Goal: Task Accomplishment & Management: Complete application form

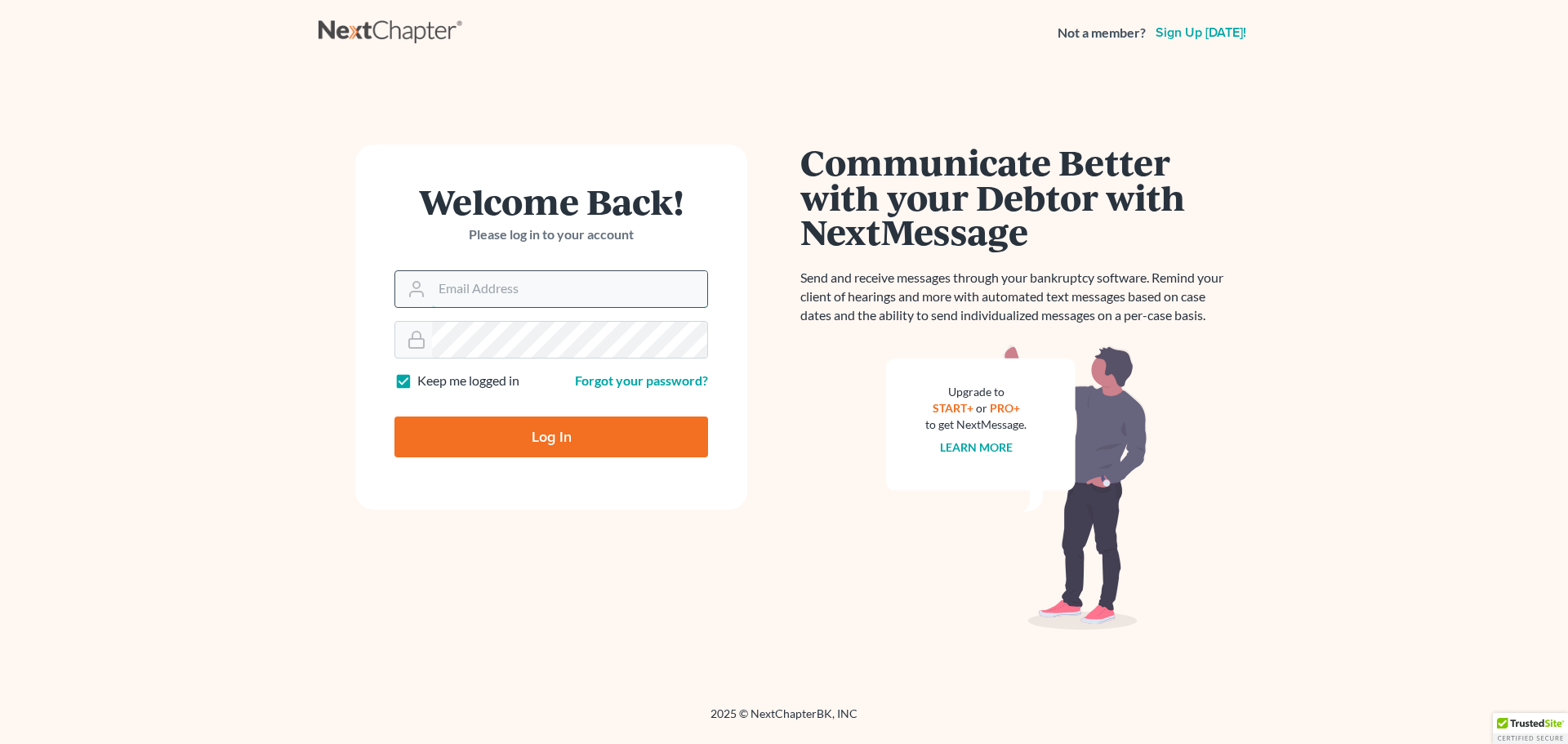
click at [538, 289] on input "Email Address" at bounding box center [569, 289] width 275 height 36
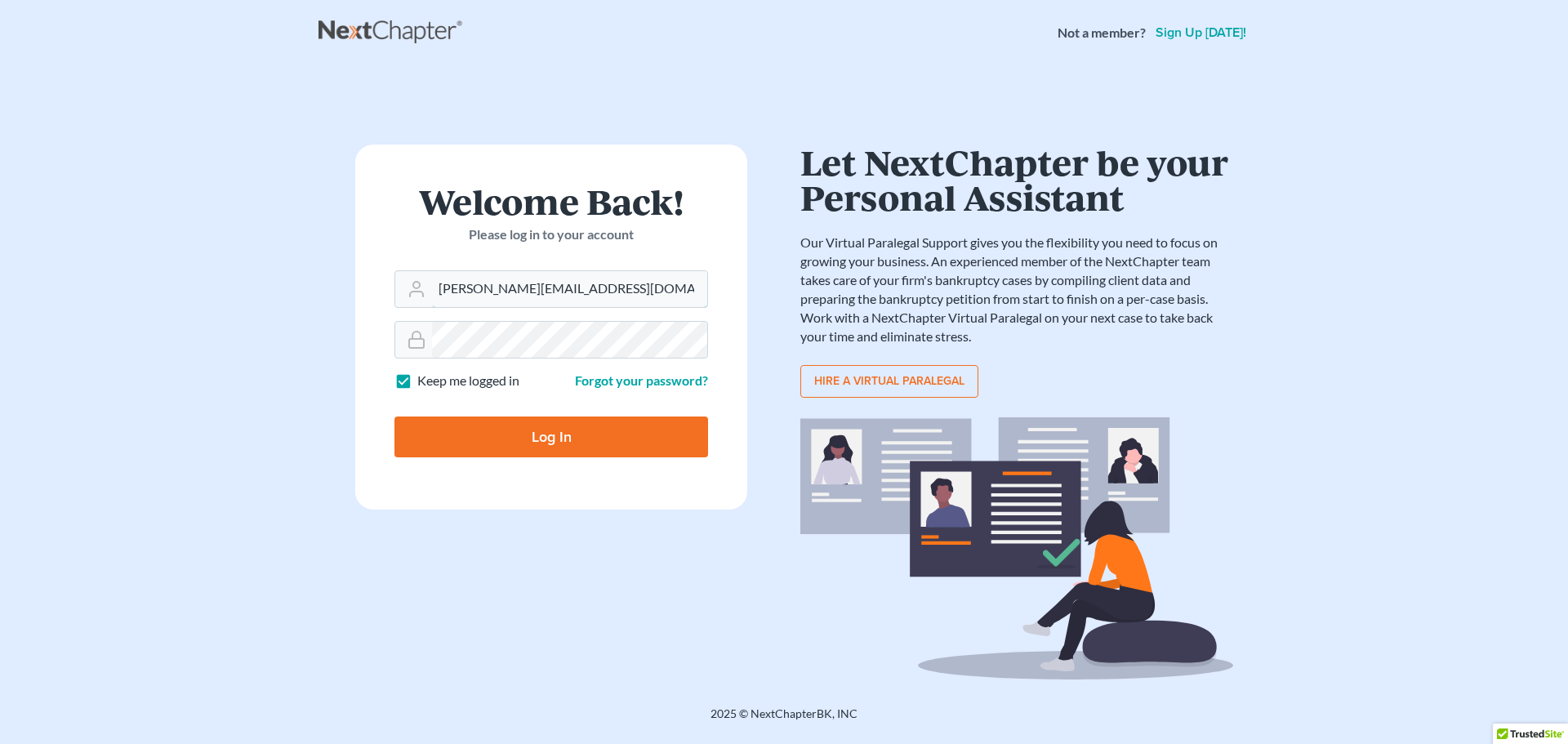
type input "[PERSON_NAME][EMAIL_ADDRESS][DOMAIN_NAME]"
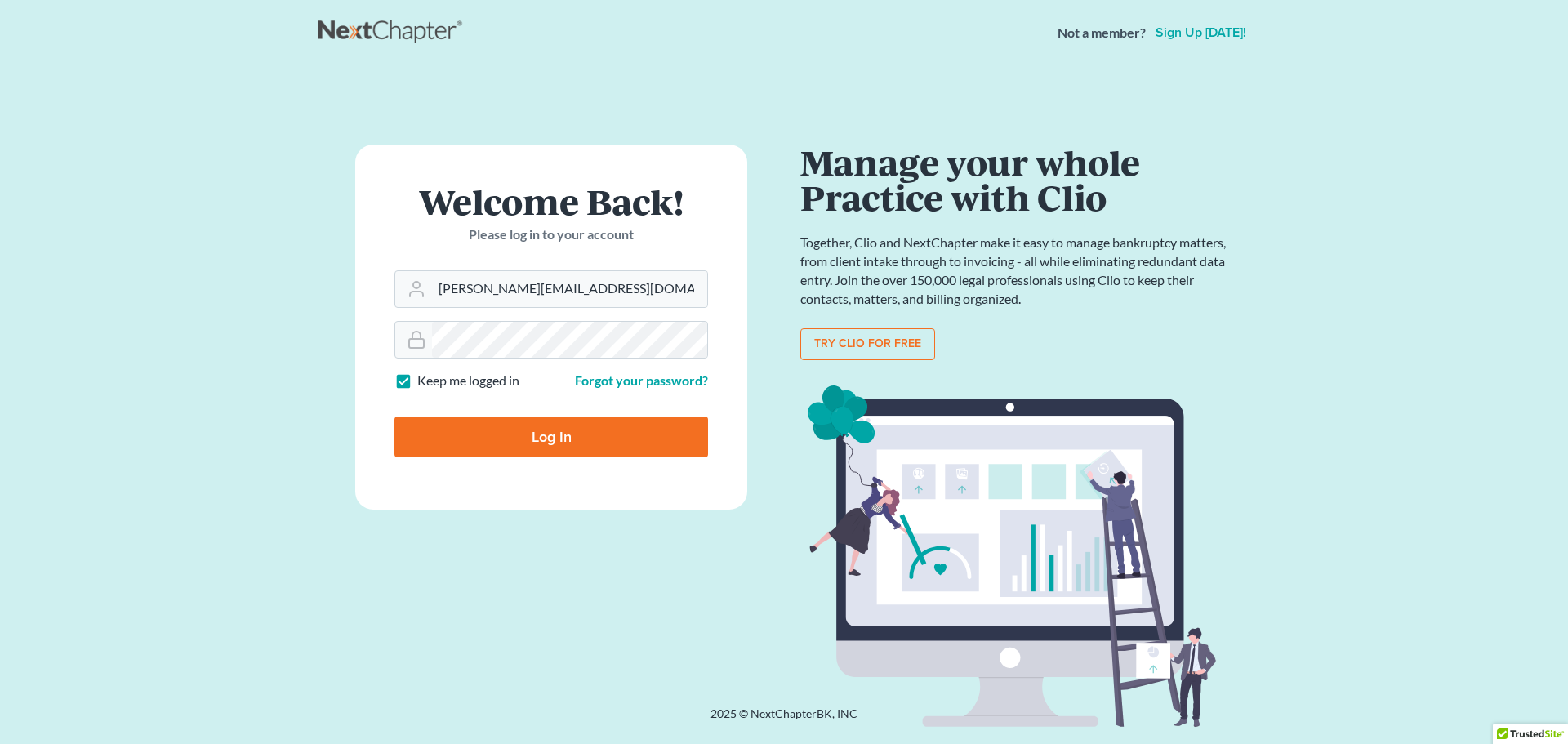
click at [565, 433] on input "Log In" at bounding box center [551, 437] width 314 height 41
type input "Thinking..."
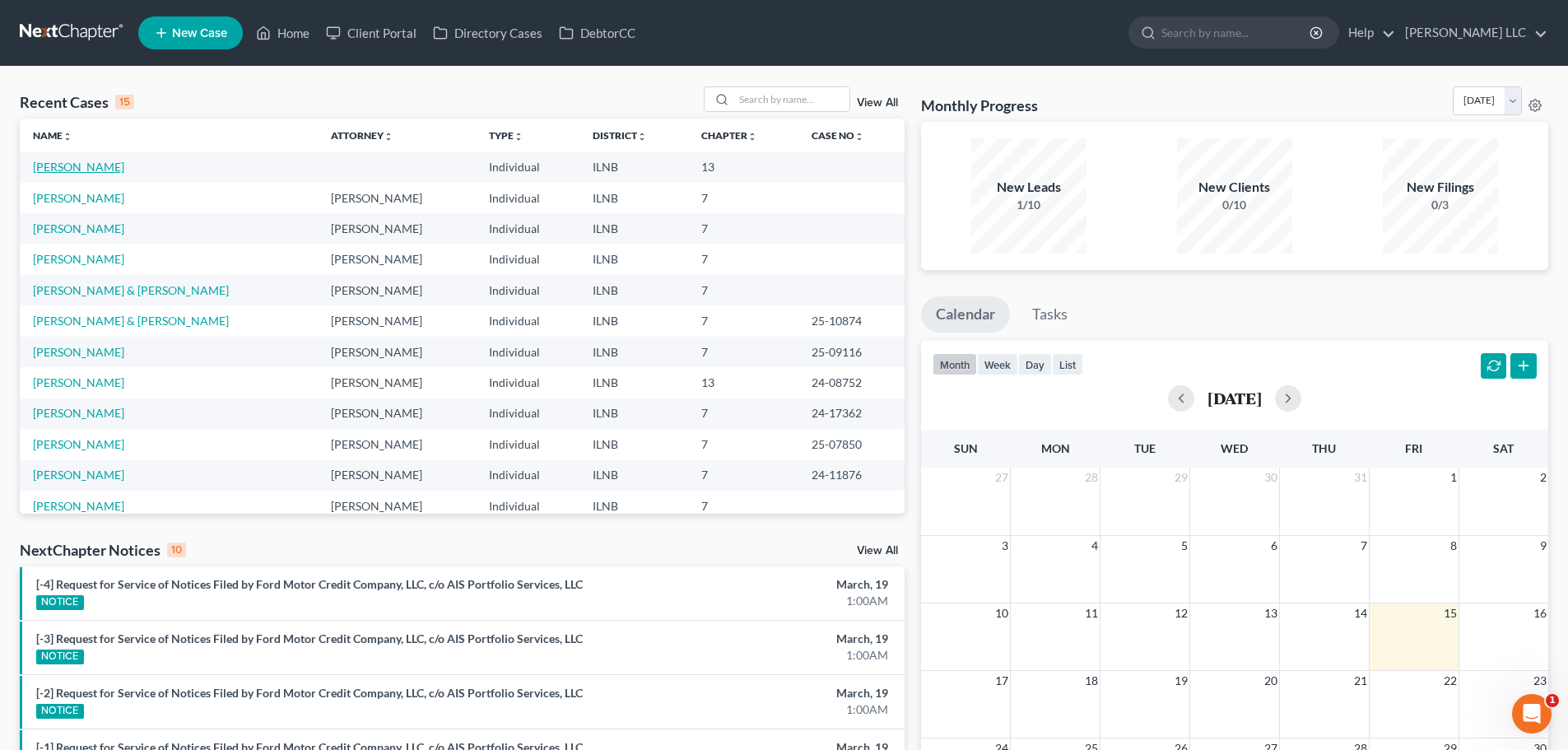
click at [85, 169] on link "Kallas, Timothy" at bounding box center [78, 167] width 92 height 14
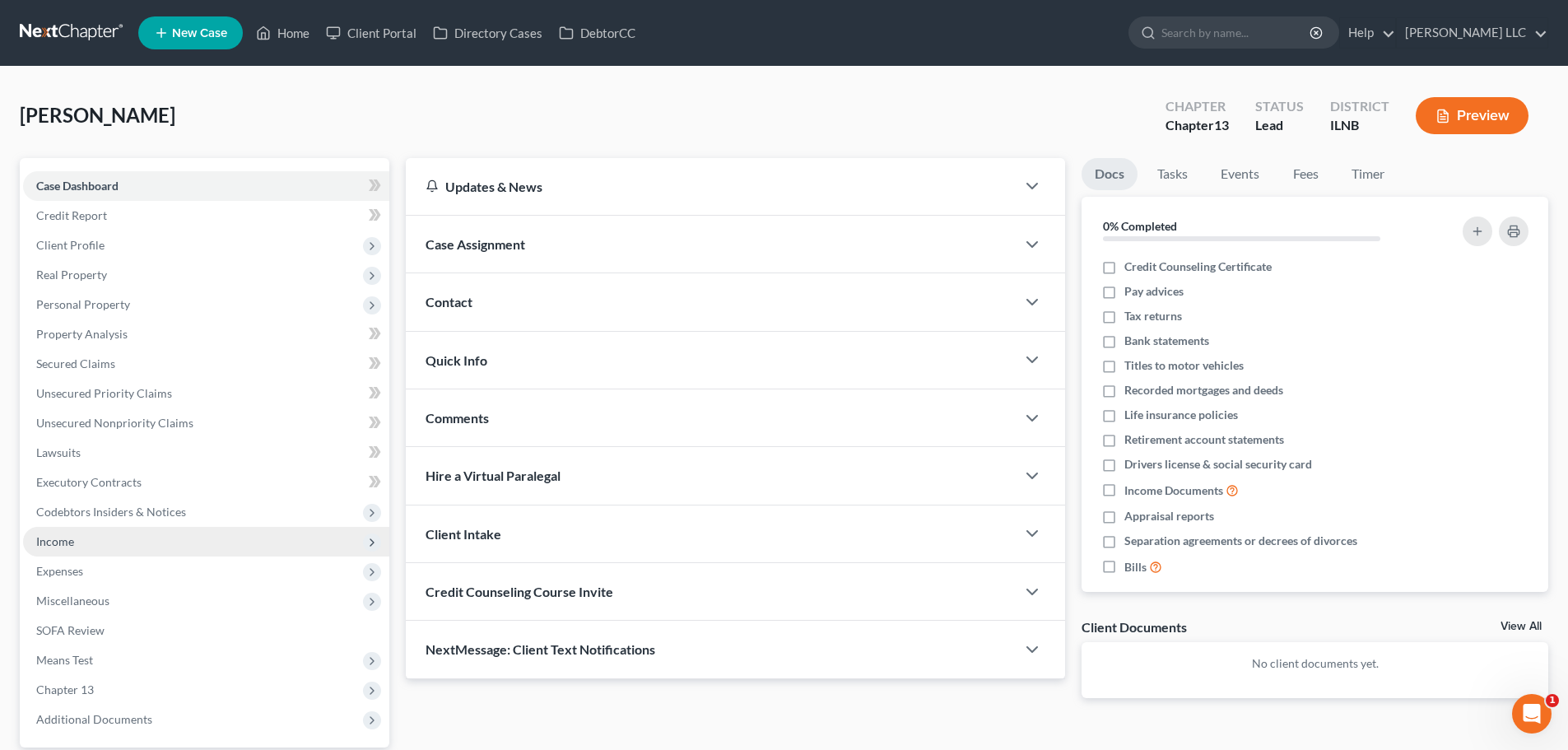
click at [93, 545] on span "Income" at bounding box center [206, 542] width 366 height 30
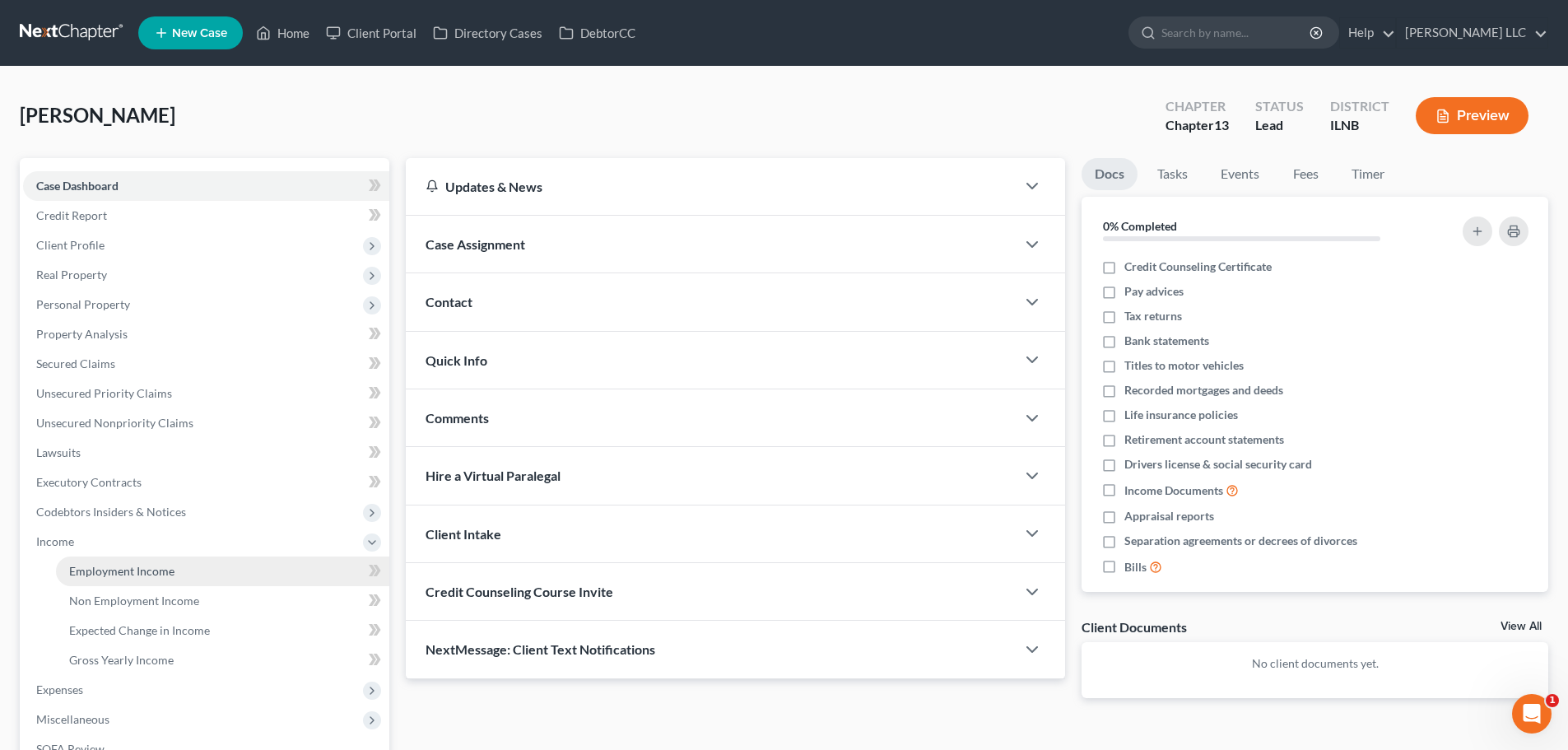
click at [120, 564] on span "Employment Income" at bounding box center [122, 571] width 106 height 14
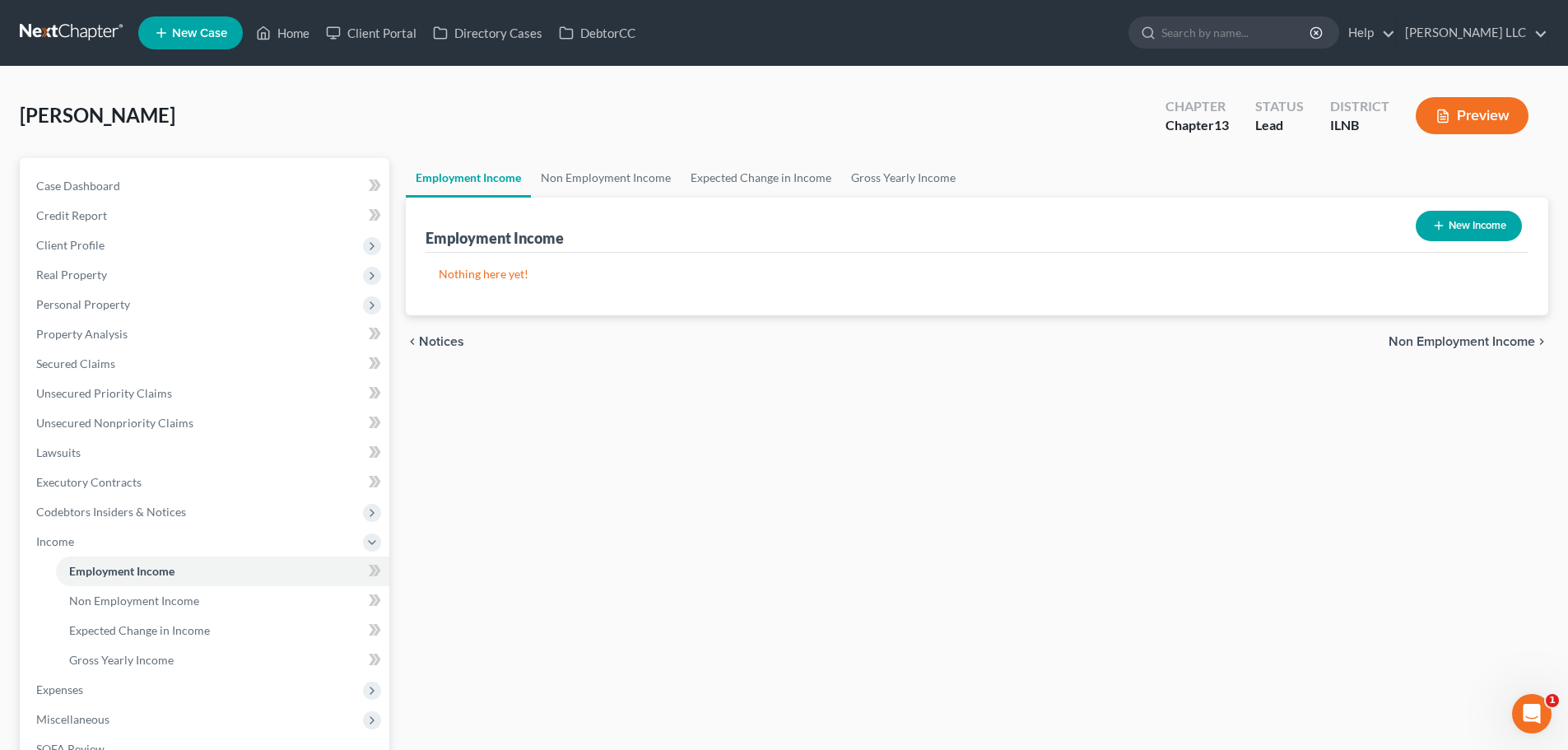
click at [1449, 241] on button "New Income" at bounding box center [1468, 226] width 107 height 31
select select "0"
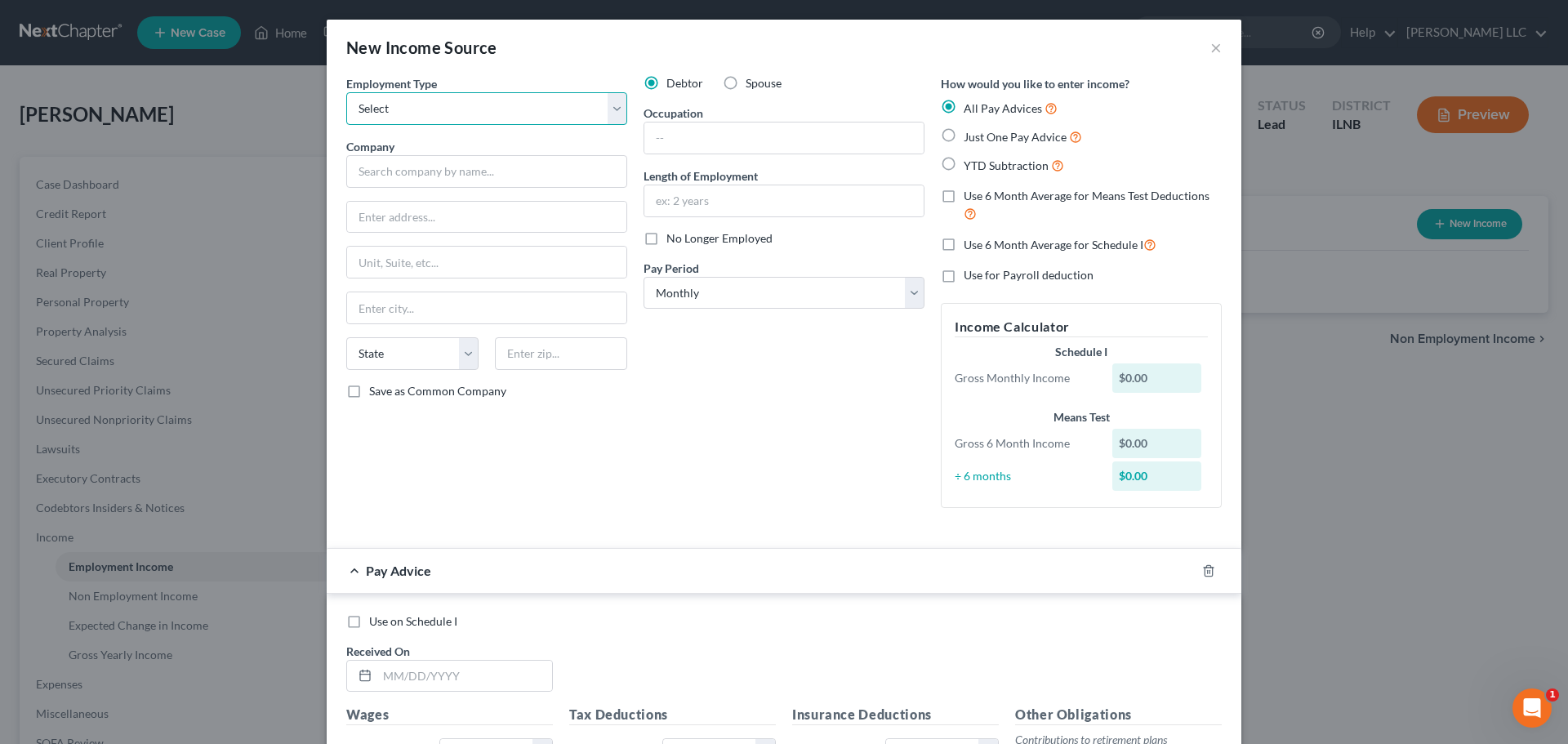
click at [480, 106] on select "Select Full or Part Time Employment Self Employment" at bounding box center [486, 108] width 281 height 32
select select "0"
click at [346, 93] on select "Select Full or Part Time Employment Self Employment" at bounding box center [486, 108] width 281 height 32
click at [472, 163] on input "text" at bounding box center [486, 171] width 281 height 32
click at [686, 525] on div "Employment Type * Select Full or Part Time Employment Self Employment Company *…" at bounding box center [784, 305] width 892 height 460
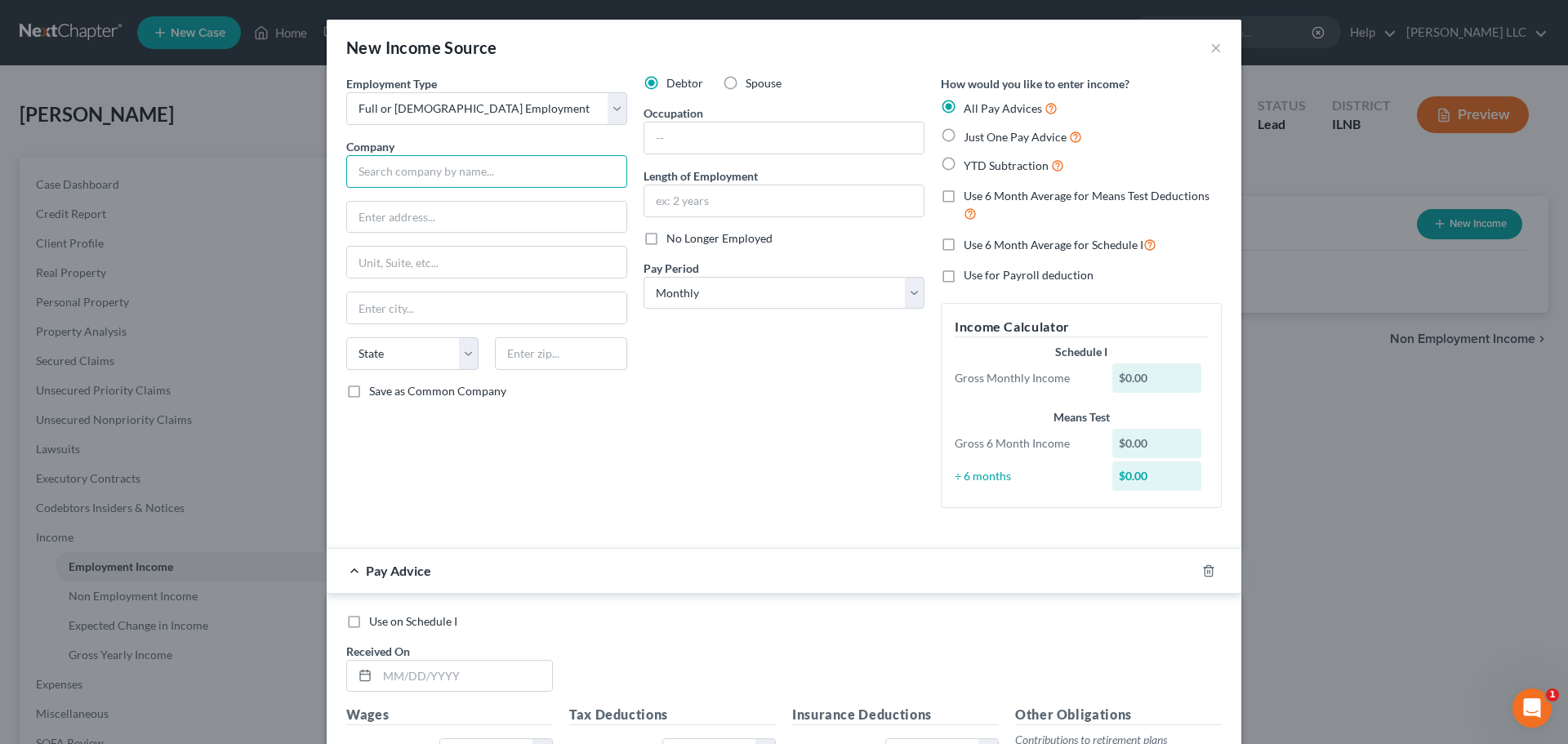
click at [454, 177] on input "text" at bounding box center [486, 171] width 281 height 32
type input "Laborers Local 75"
click at [469, 209] on input "text" at bounding box center [487, 218] width 280 height 31
type input "1923 Donmaur Drive"
click at [463, 303] on input "text" at bounding box center [487, 309] width 280 height 31
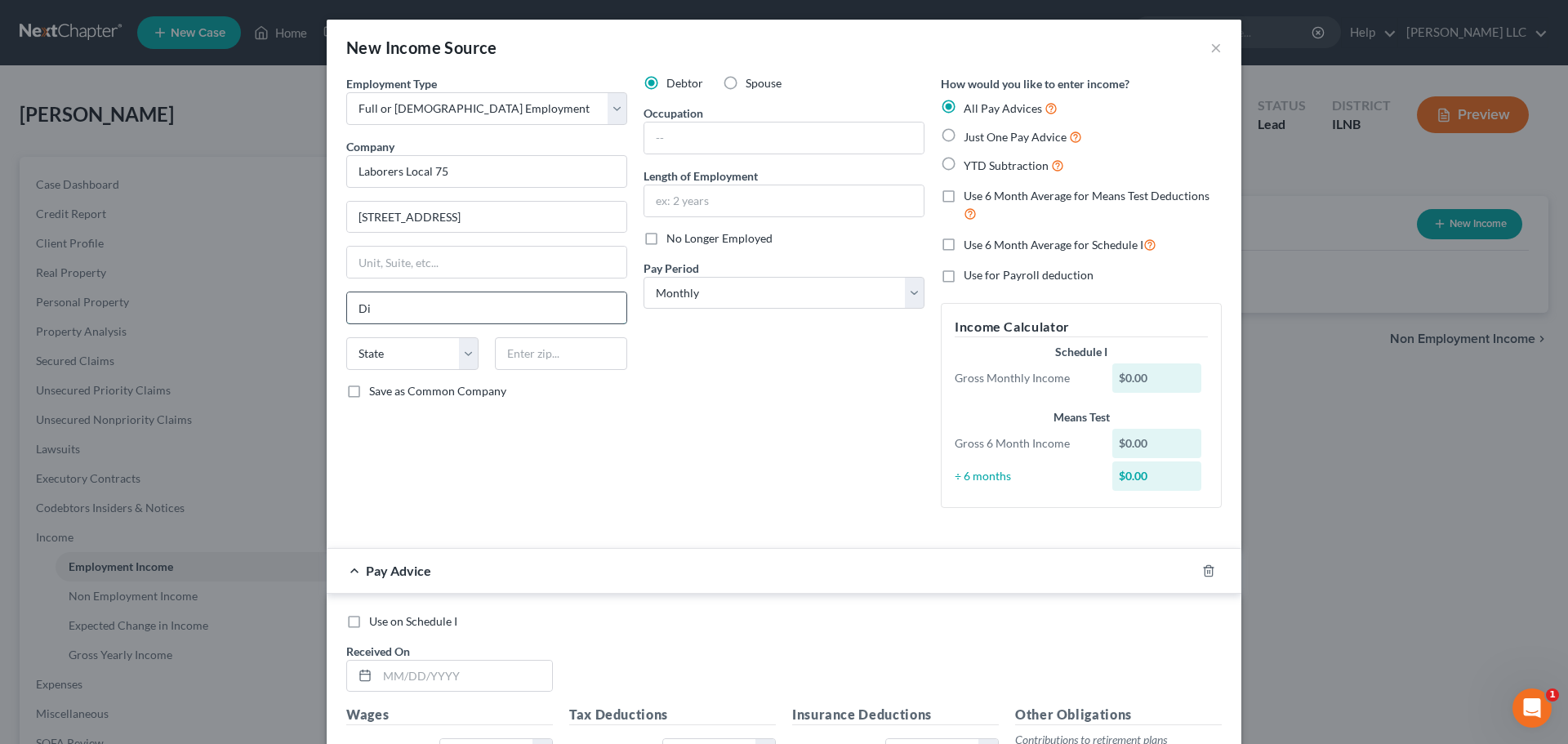
type input "D"
type input "Crest Hill"
click at [434, 344] on select "State AL AK AR AZ CA CO CT DE DC FL GA GU HI ID IL IN IA KS KY LA ME MD MA MI M…" at bounding box center [412, 353] width 132 height 32
select select "14"
click at [346, 337] on select "State AL AK AR AZ CA CO CT DE DC FL GA GU HI ID IL IN IA KS KY LA ME MD MA MI M…" at bounding box center [412, 353] width 132 height 32
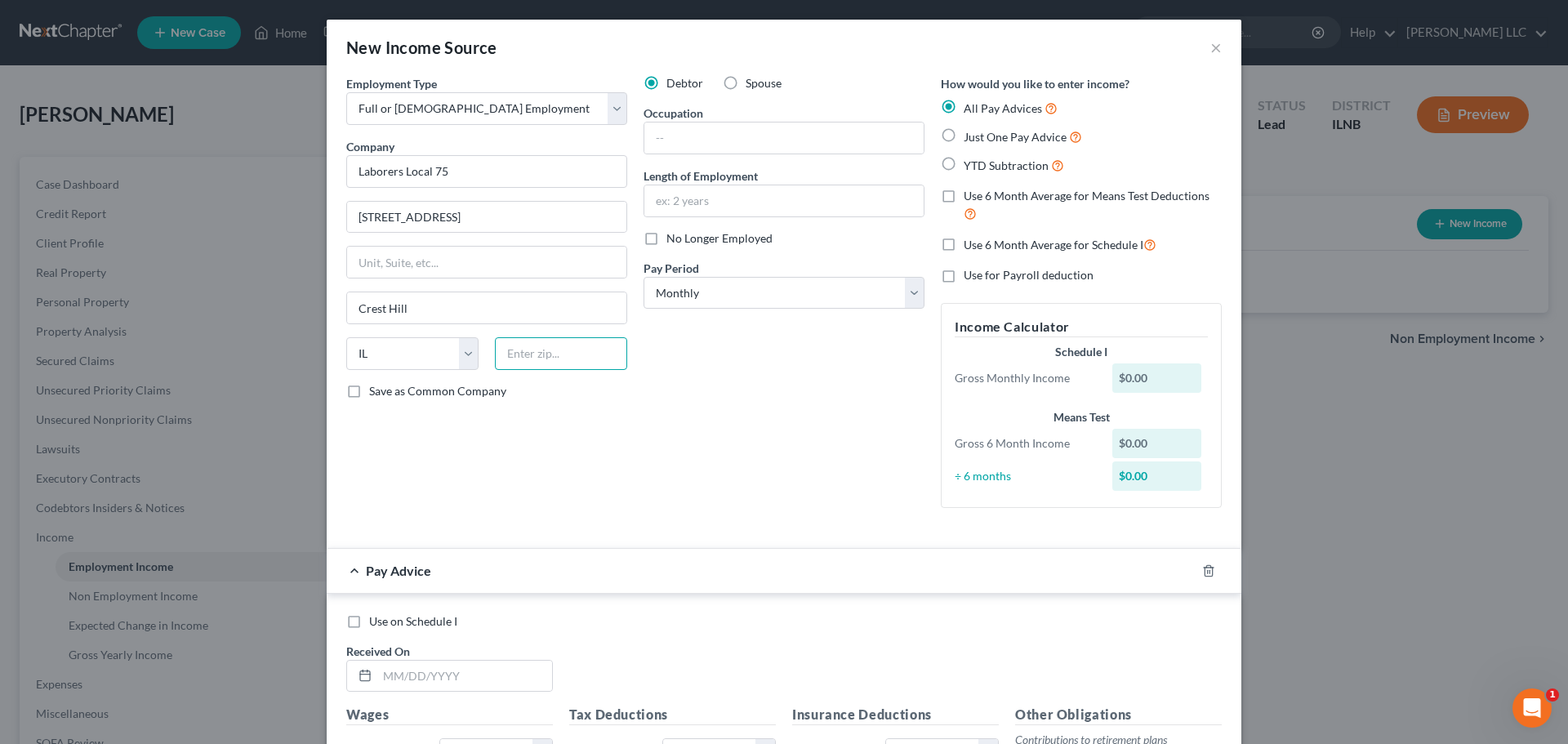
click at [543, 362] on input "text" at bounding box center [560, 353] width 132 height 32
type input "60403"
click at [657, 442] on div "Debtor Spouse Occupation Length of Employment No Longer Employed Pay Period * S…" at bounding box center [784, 298] width 297 height 446
click at [711, 281] on select "Select Monthly Twice Monthly Every Other Week Weekly" at bounding box center [783, 293] width 281 height 32
select select "3"
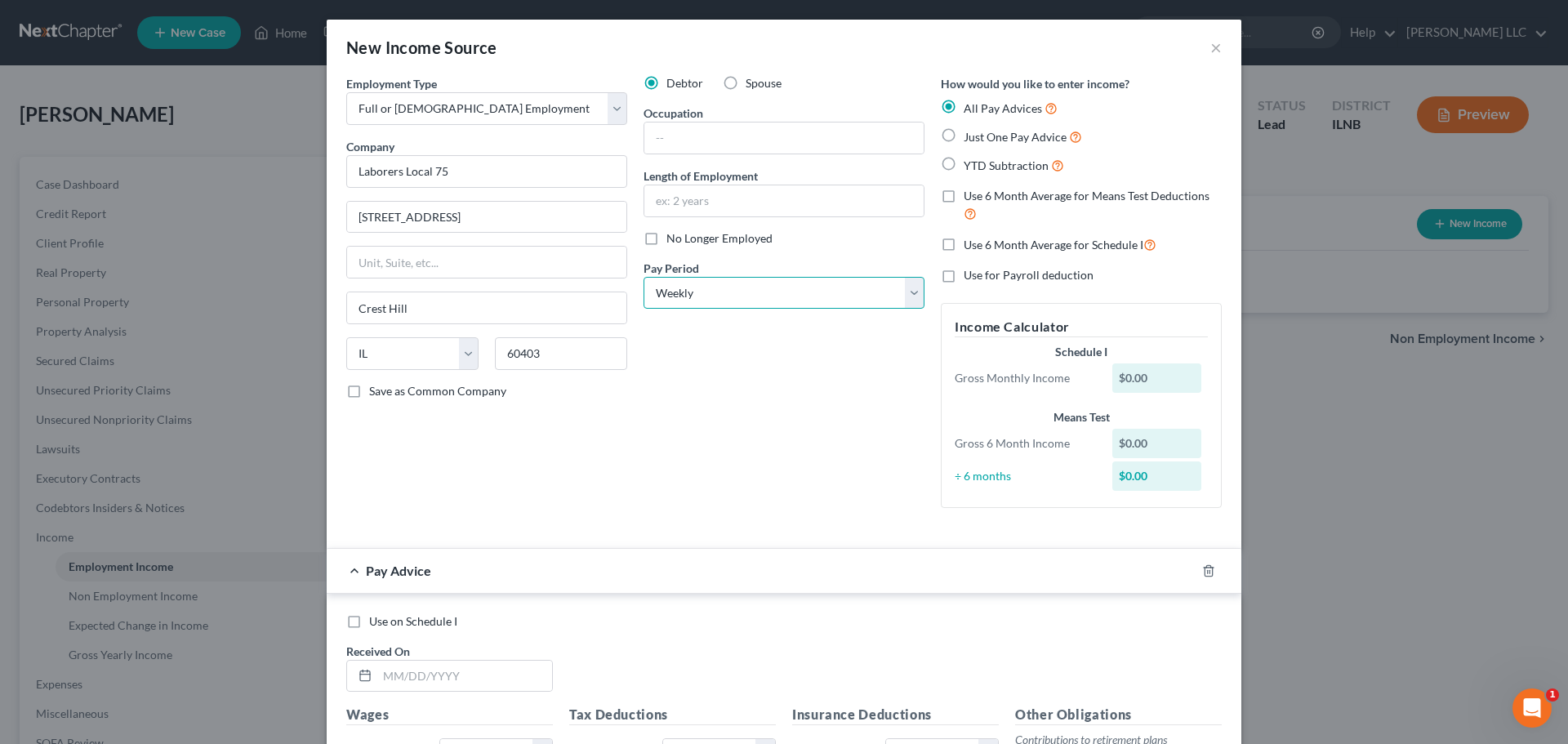
click at [643, 277] on select "Select Monthly Twice Monthly Every Other Week Weekly" at bounding box center [783, 293] width 281 height 32
click at [719, 386] on div "Debtor Spouse Occupation Length of Employment No Longer Employed Pay Period * S…" at bounding box center [784, 298] width 297 height 446
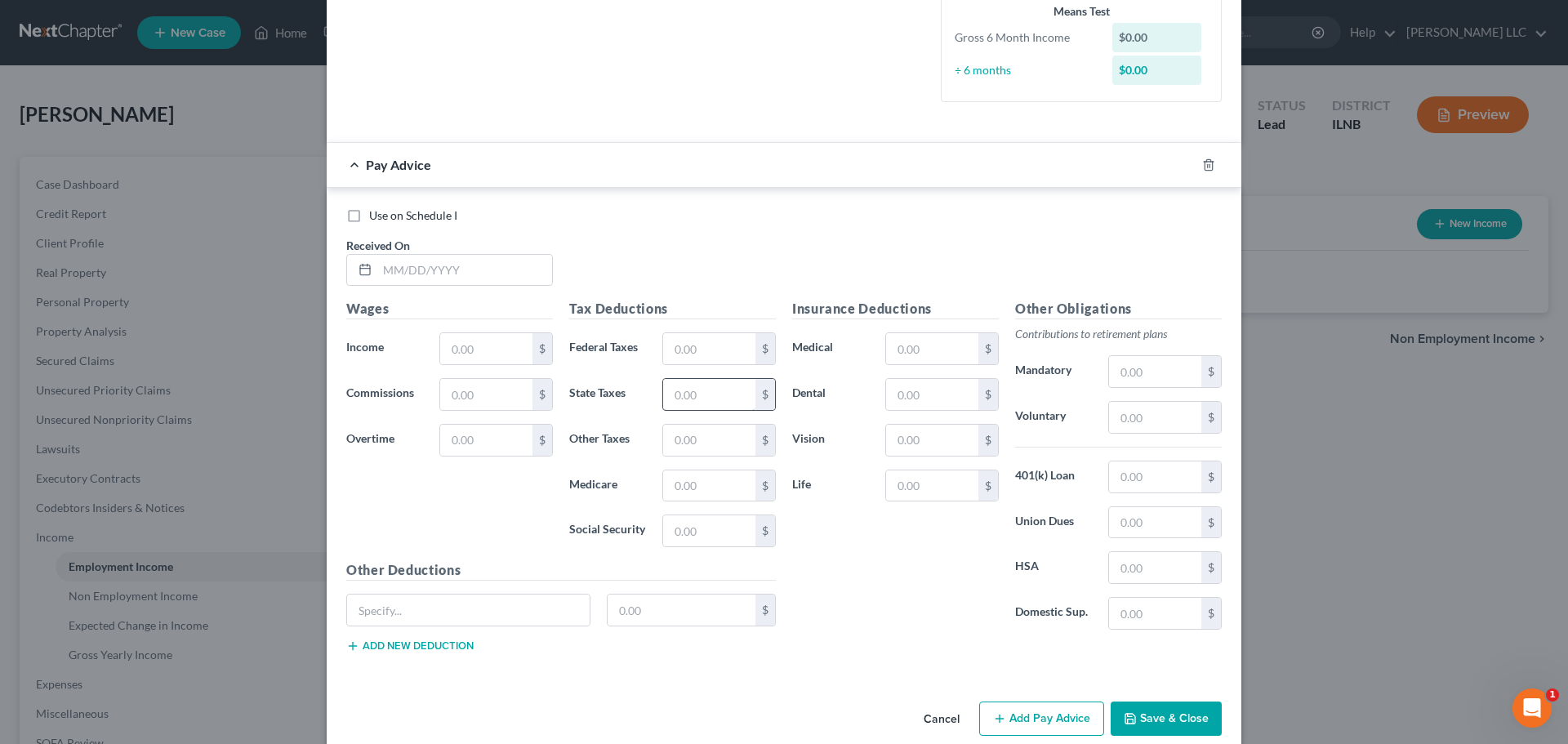
scroll to position [463, 0]
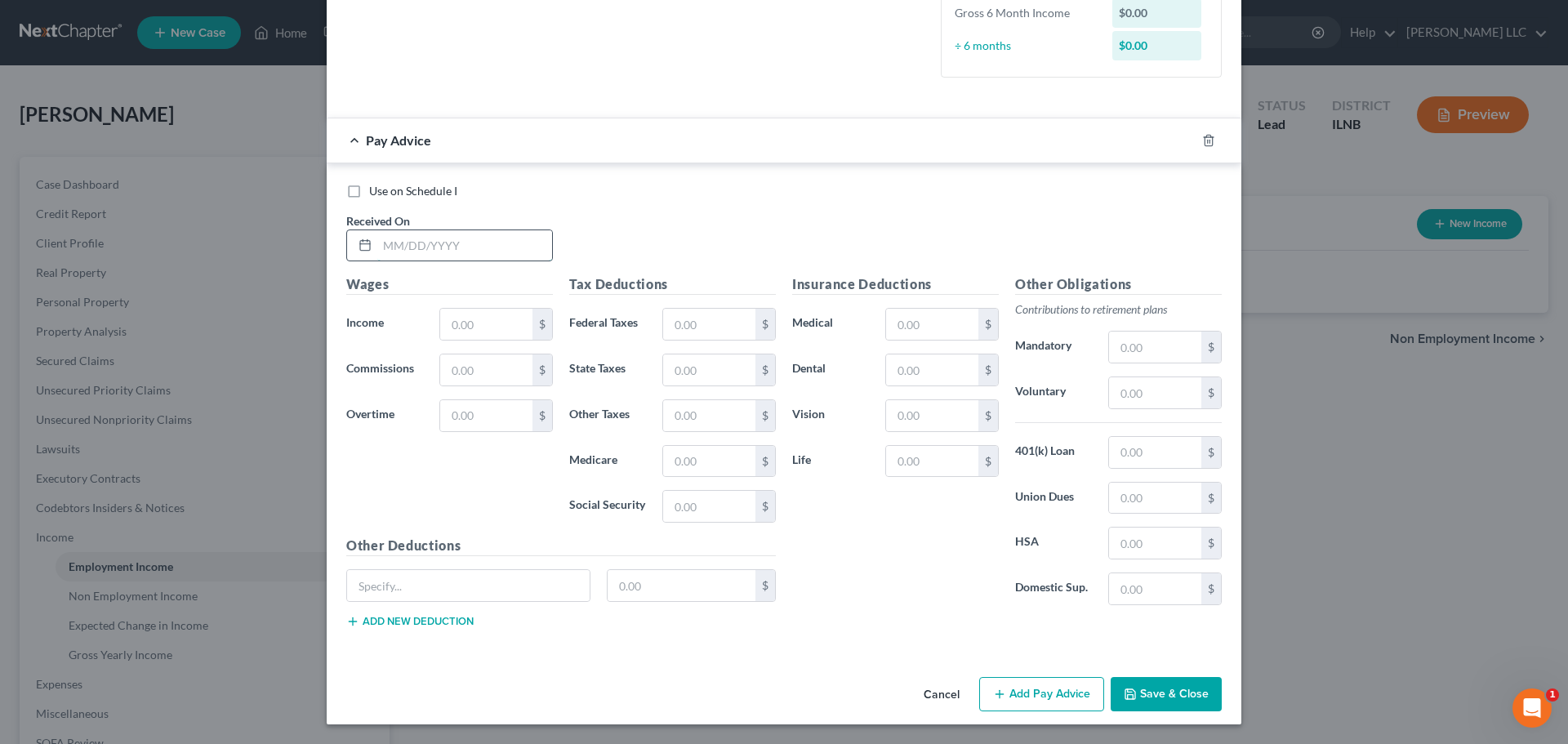
click at [456, 250] on input "text" at bounding box center [465, 247] width 175 height 31
type input "08/15/2025"
click at [716, 235] on div "Use on Schedule I Received On * 08/15/2025" at bounding box center [784, 229] width 892 height 93
click at [535, 336] on div "$" at bounding box center [542, 324] width 19 height 31
click at [512, 333] on input "text" at bounding box center [487, 324] width 93 height 31
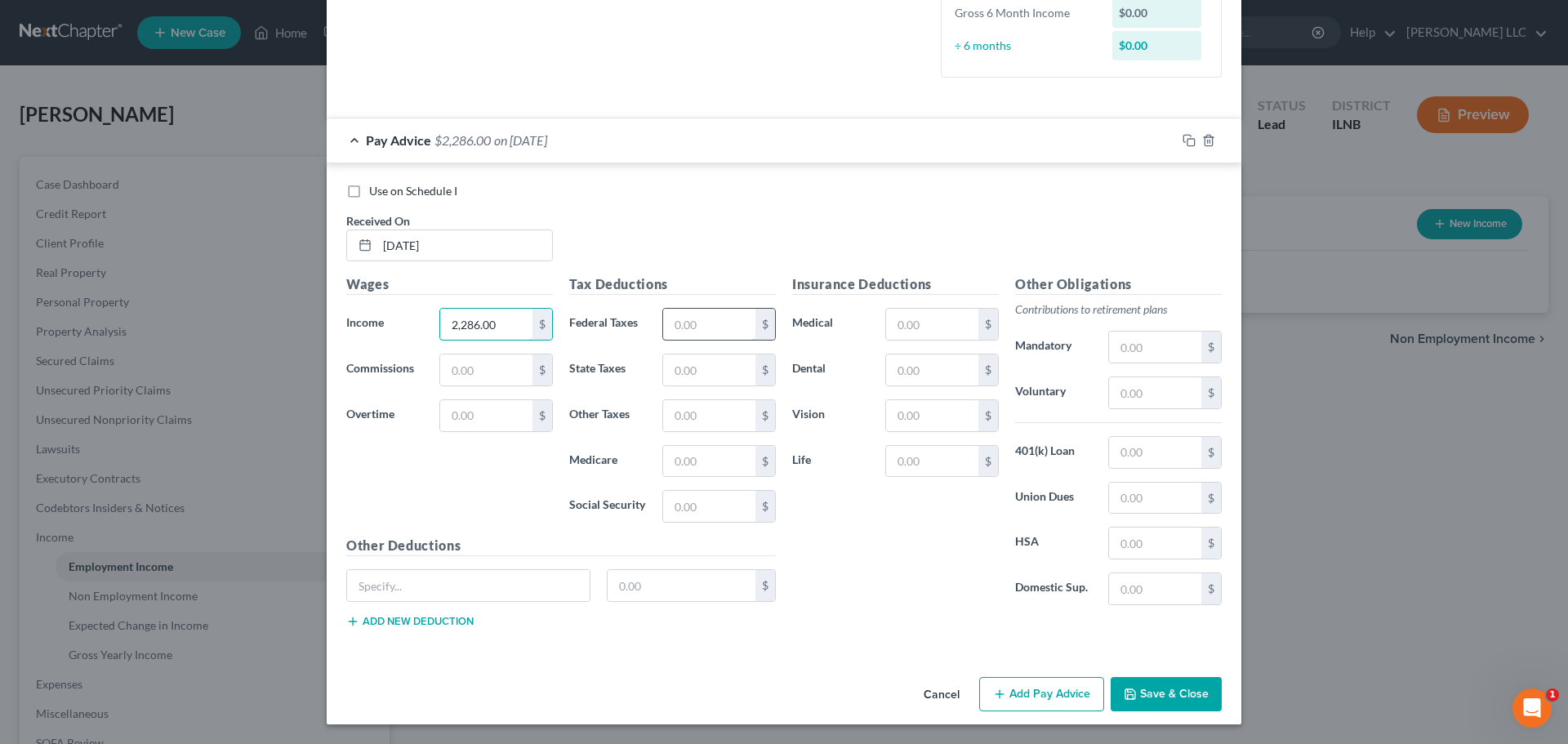
type input "2,286.00"
click at [693, 318] on input "text" at bounding box center [710, 324] width 93 height 31
type input "489.36"
click at [691, 520] on input "text" at bounding box center [710, 507] width 93 height 31
type input "141.74"
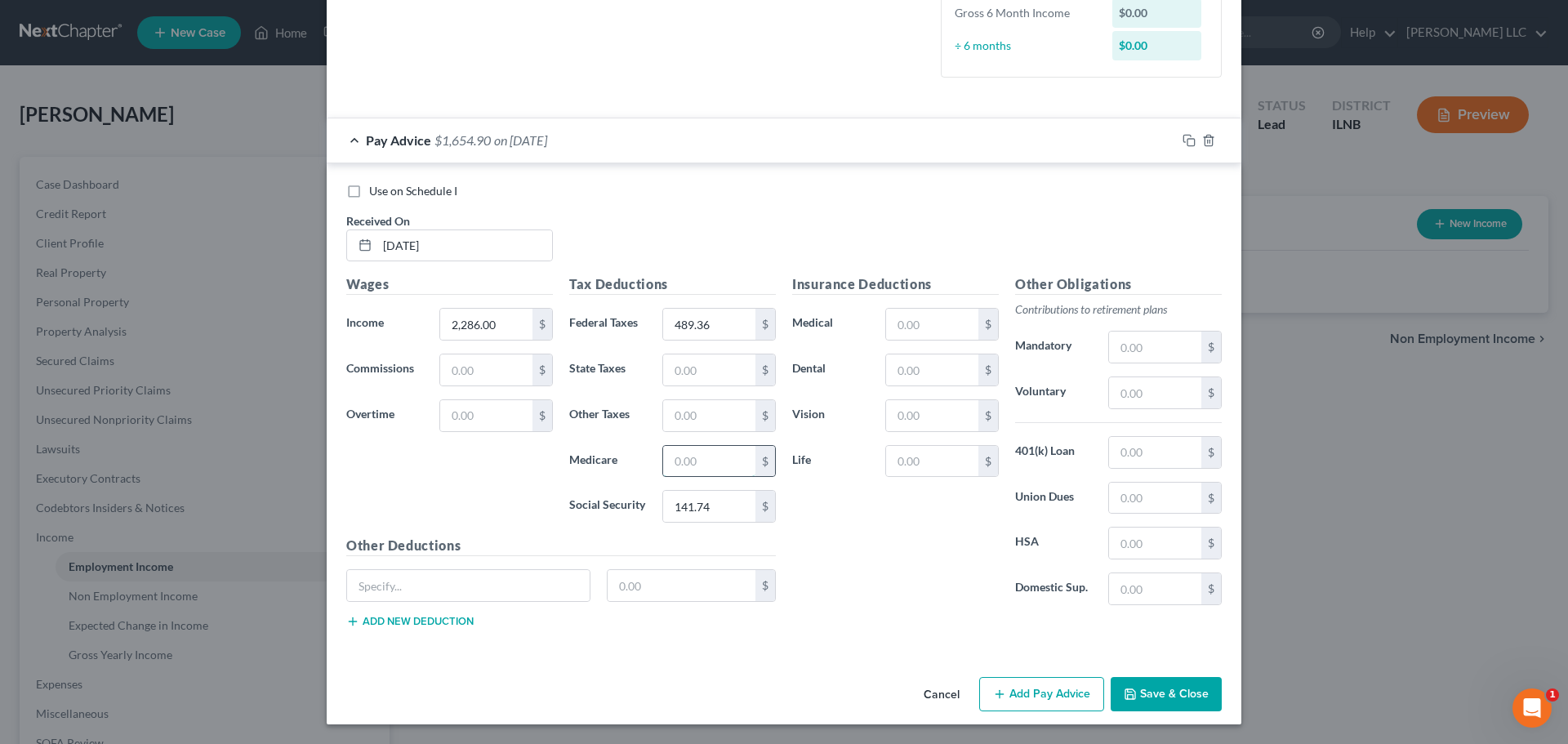
click at [680, 452] on input "text" at bounding box center [710, 462] width 93 height 31
type input "33.15"
click at [684, 369] on input "text" at bounding box center [710, 371] width 93 height 31
type input "113.16"
click at [1141, 494] on input "text" at bounding box center [1155, 498] width 93 height 31
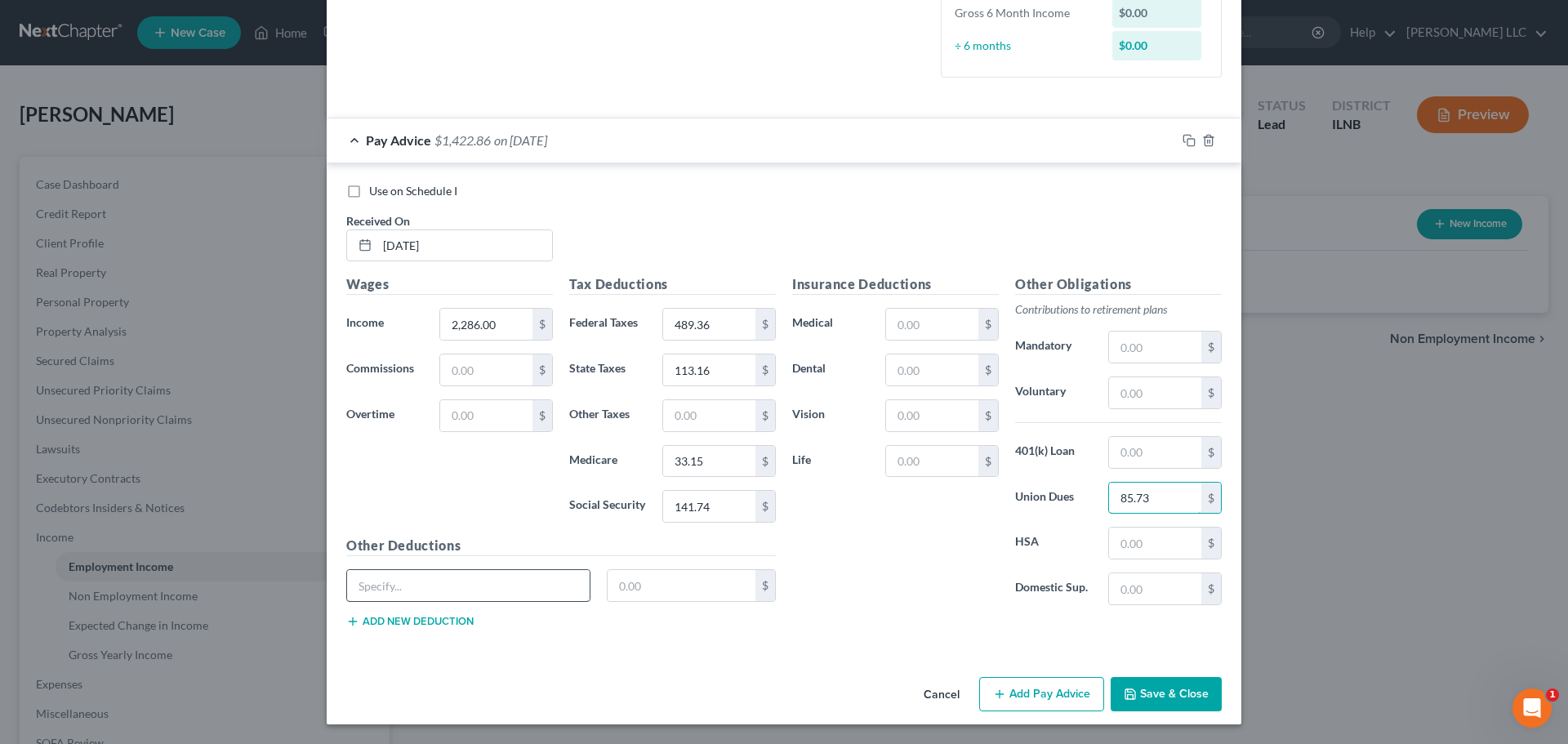
type input "85.73"
click at [520, 592] on input "text" at bounding box center [468, 586] width 243 height 31
type input "PAC"
click at [635, 590] on input "text" at bounding box center [682, 586] width 149 height 31
type input "22.86"
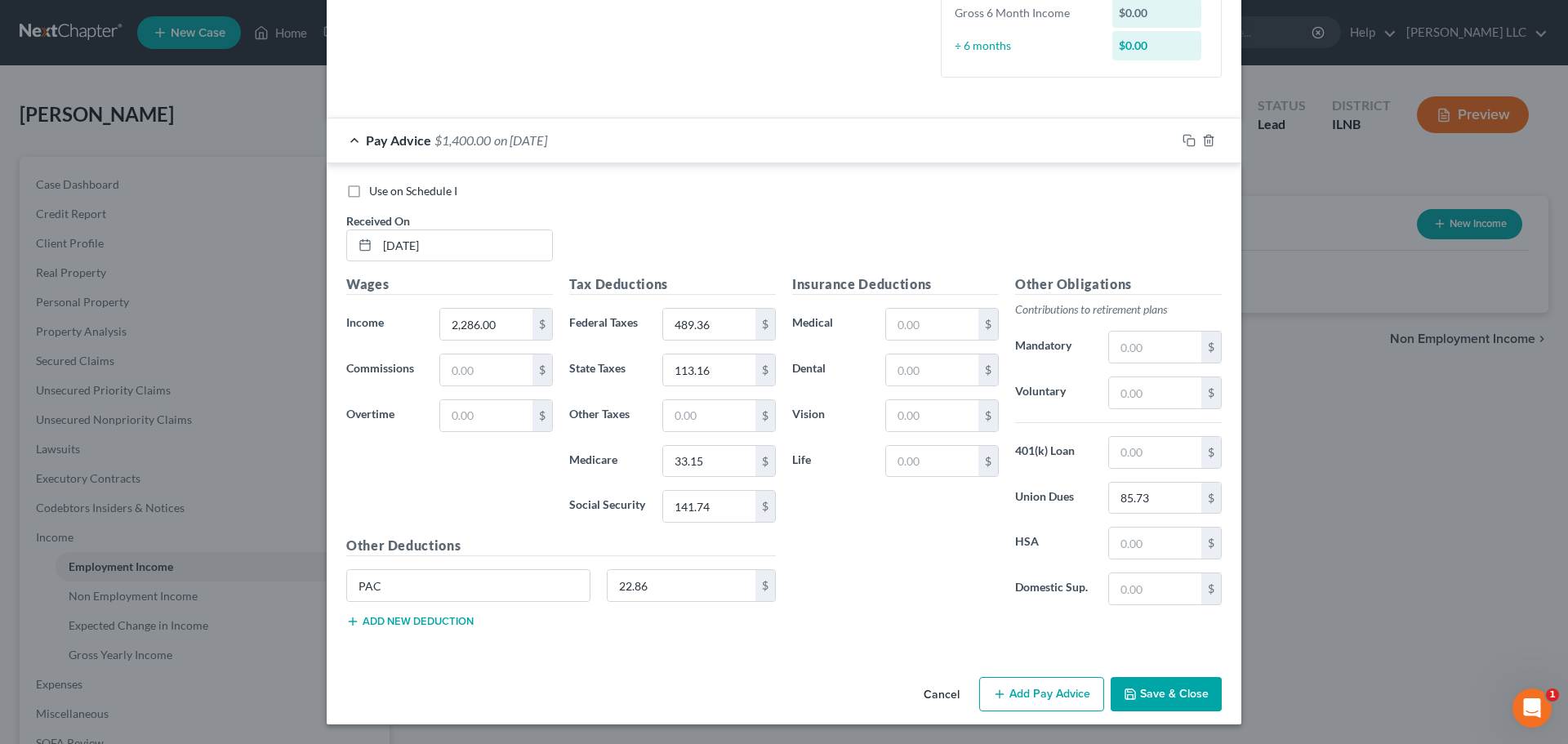
click at [940, 595] on div "Insurance Deductions Medical $ Dental $ Vision $ Life $" at bounding box center [895, 446] width 223 height 344
click at [1019, 687] on button "Add Pay Advice" at bounding box center [1042, 694] width 125 height 34
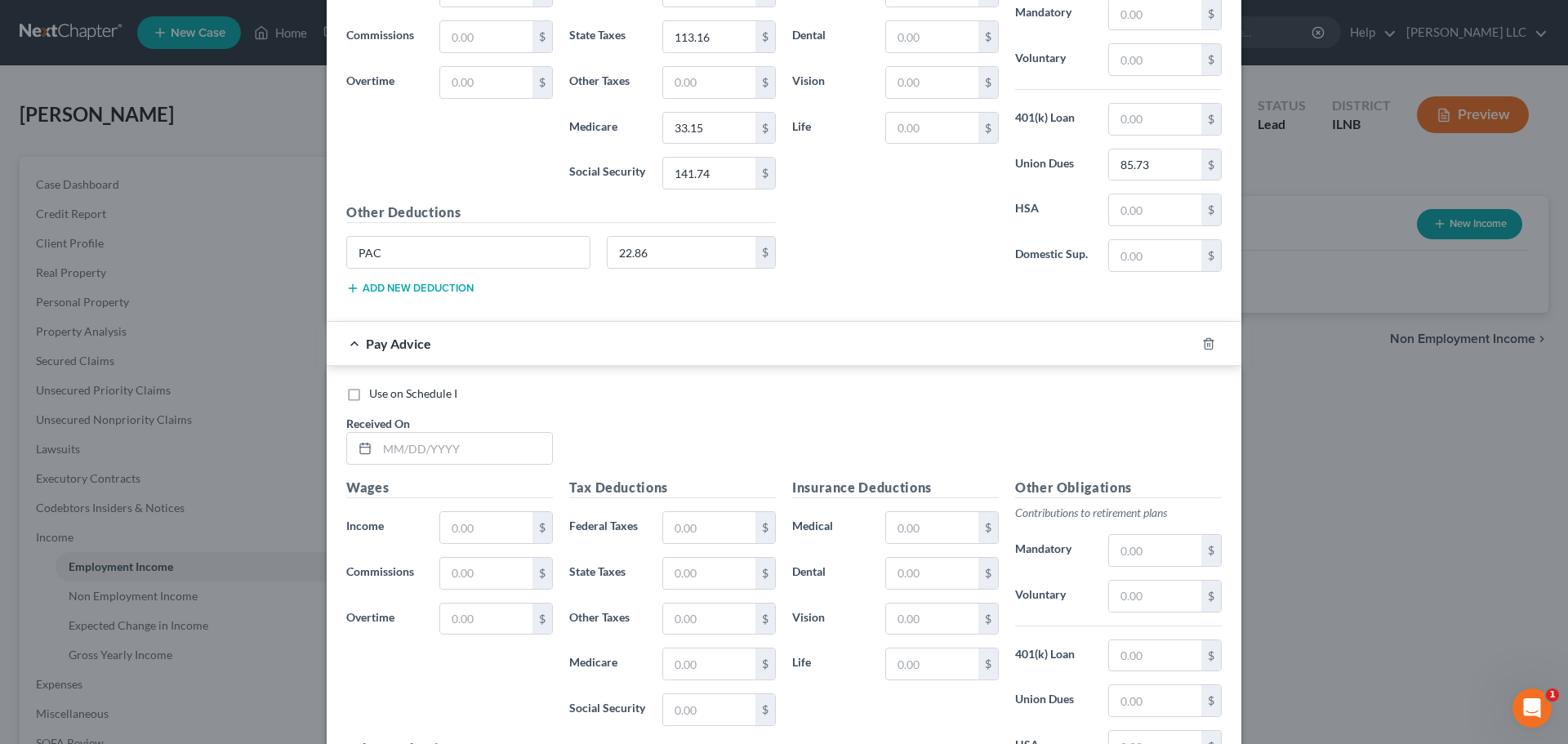
scroll to position [954, 0]
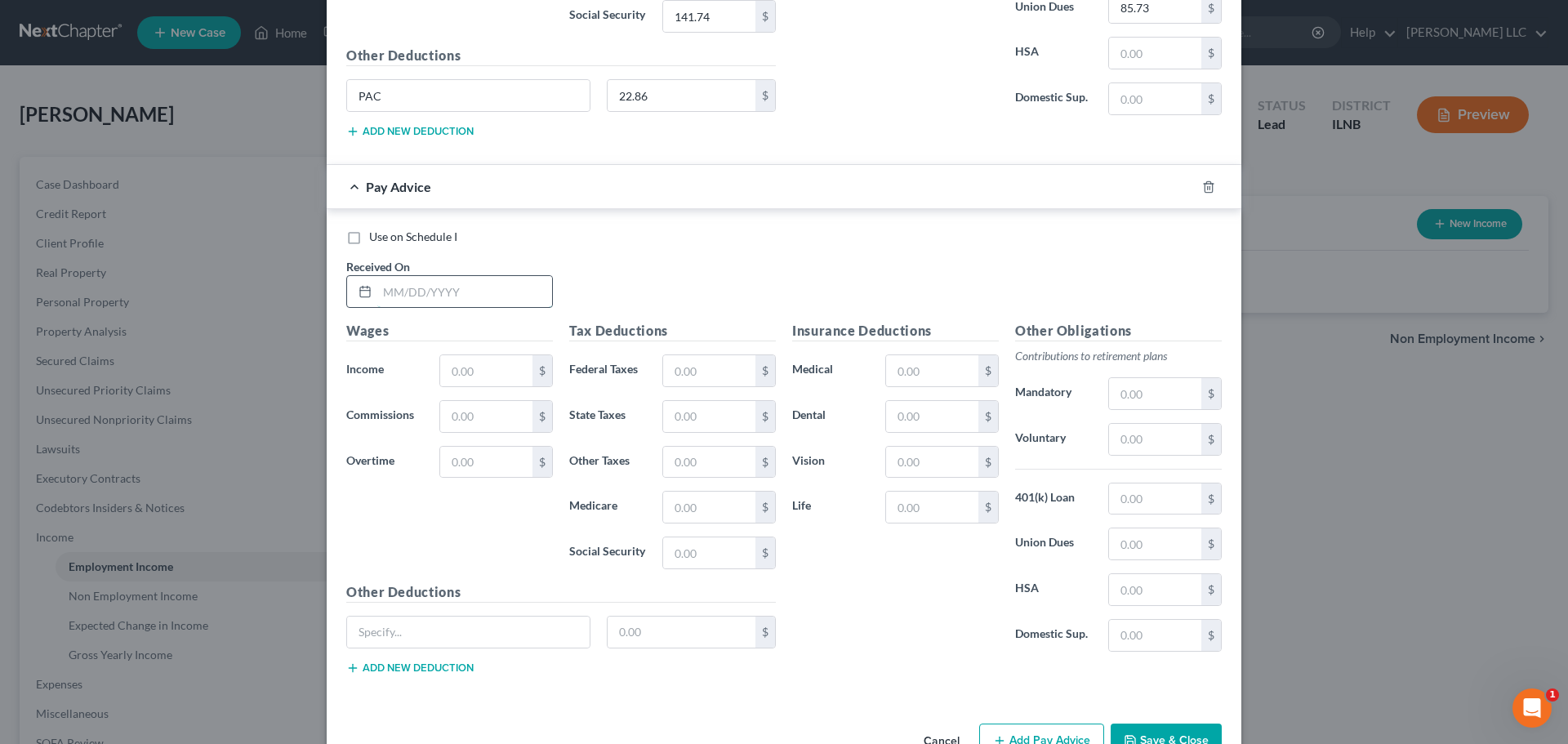
click at [478, 280] on input "text" at bounding box center [465, 292] width 175 height 31
type input "08/08/2025"
click at [493, 357] on input "text" at bounding box center [487, 372] width 93 height 31
type input "2,286.00"
click at [668, 368] on input "text" at bounding box center [710, 372] width 93 height 31
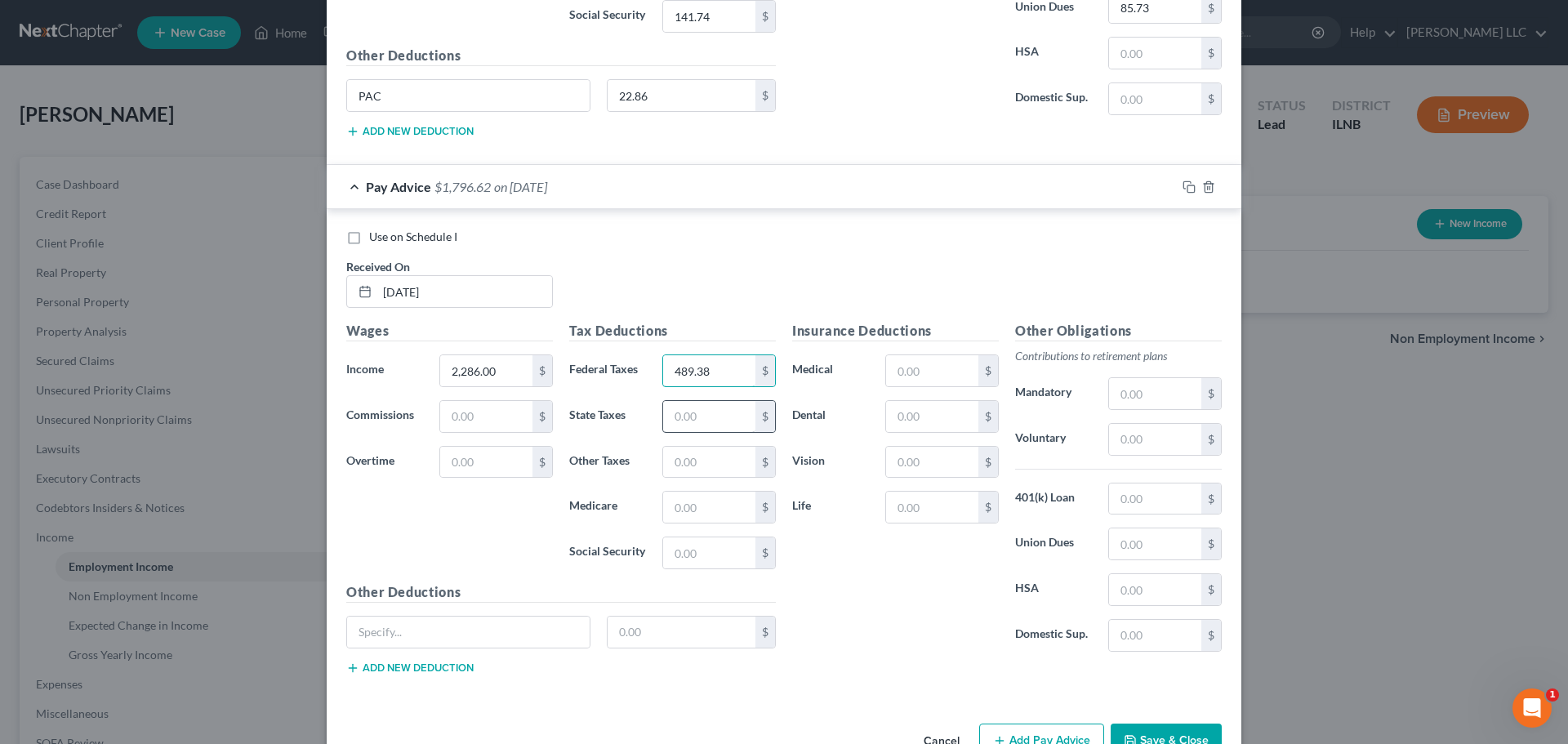
type input "489.38"
click at [684, 425] on input "text" at bounding box center [710, 417] width 93 height 31
type input "113.16"
click at [690, 460] on input "text" at bounding box center [710, 462] width 93 height 31
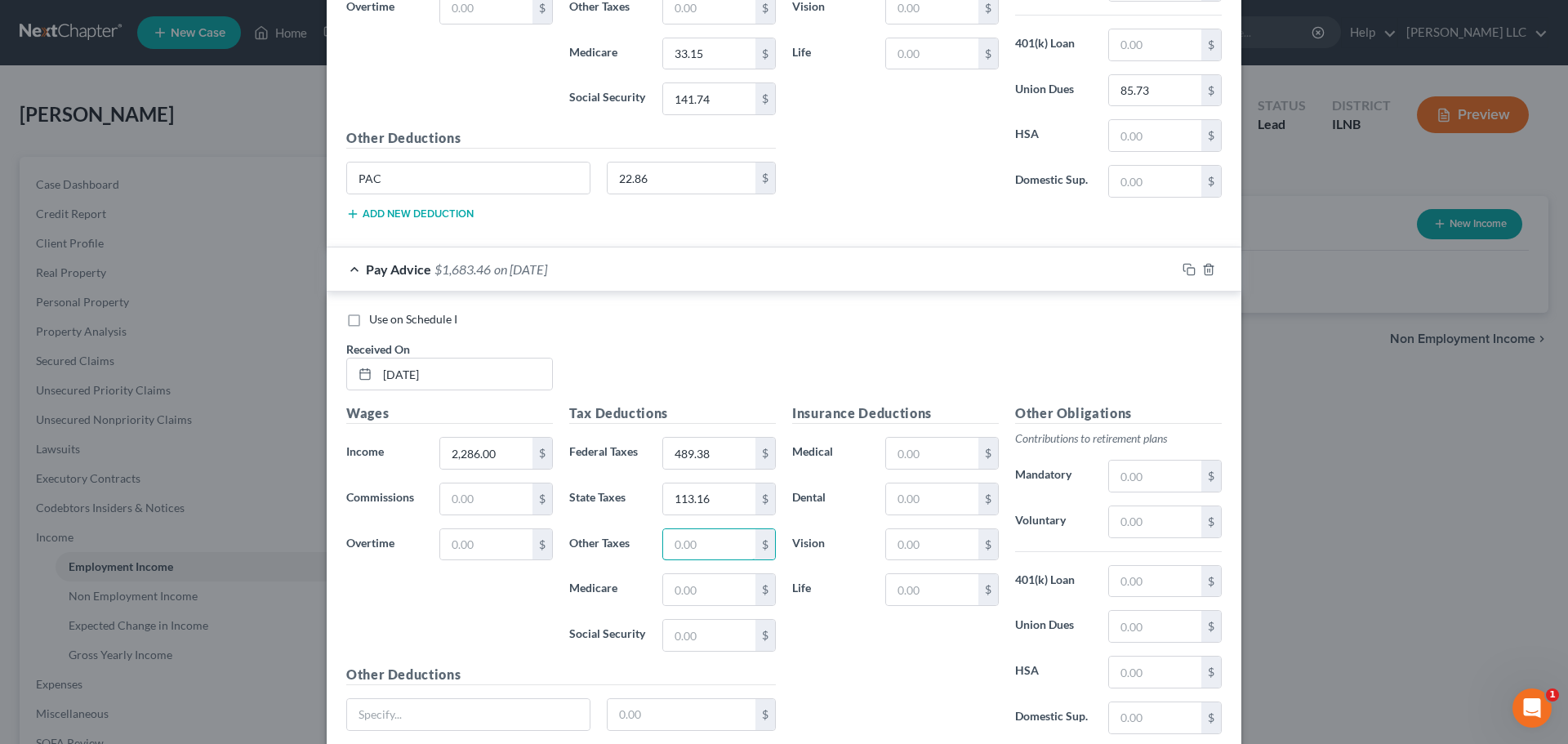
scroll to position [872, 0]
click at [718, 584] on input "text" at bounding box center [710, 589] width 93 height 31
type input "33.14"
click at [704, 644] on input "text" at bounding box center [710, 635] width 93 height 31
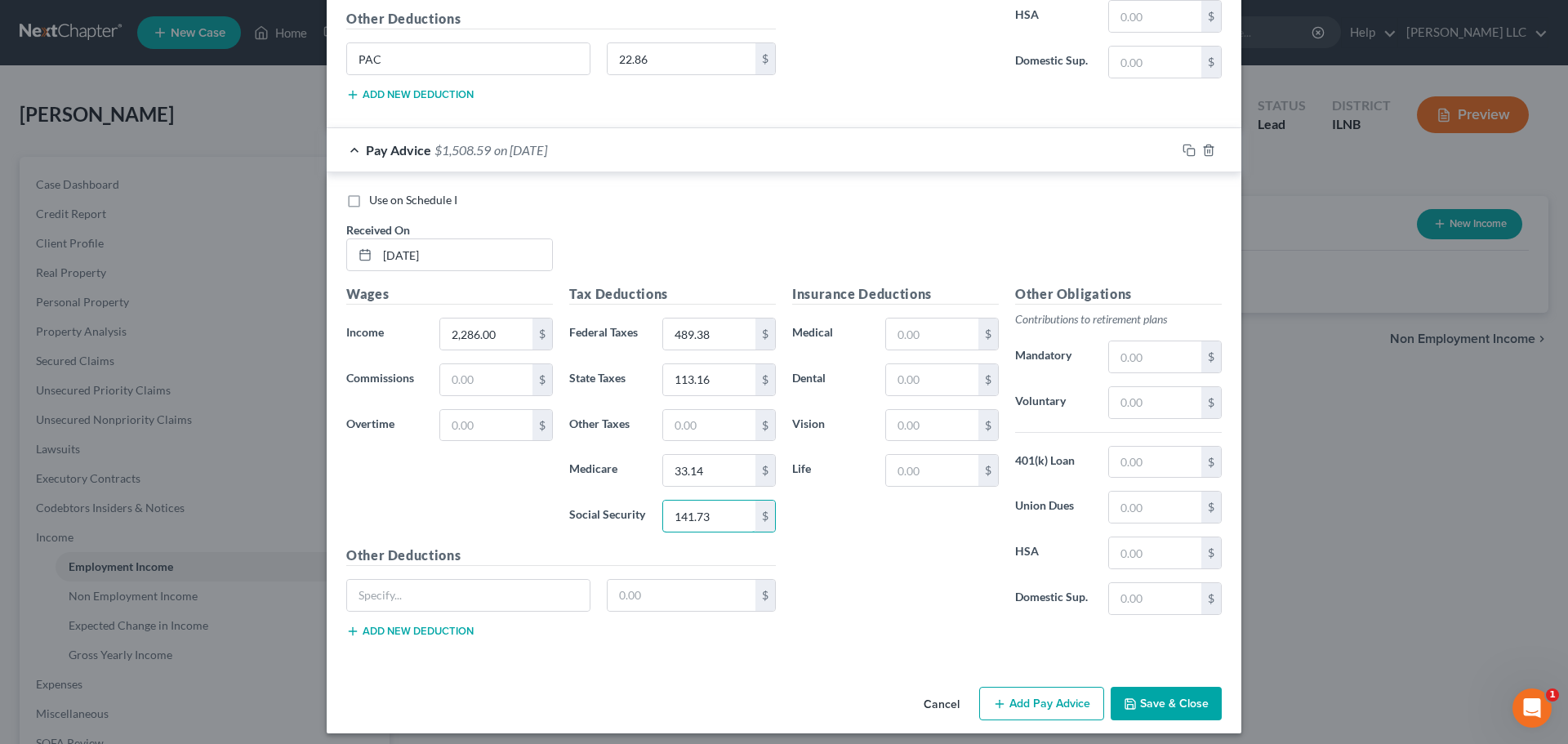
scroll to position [999, 0]
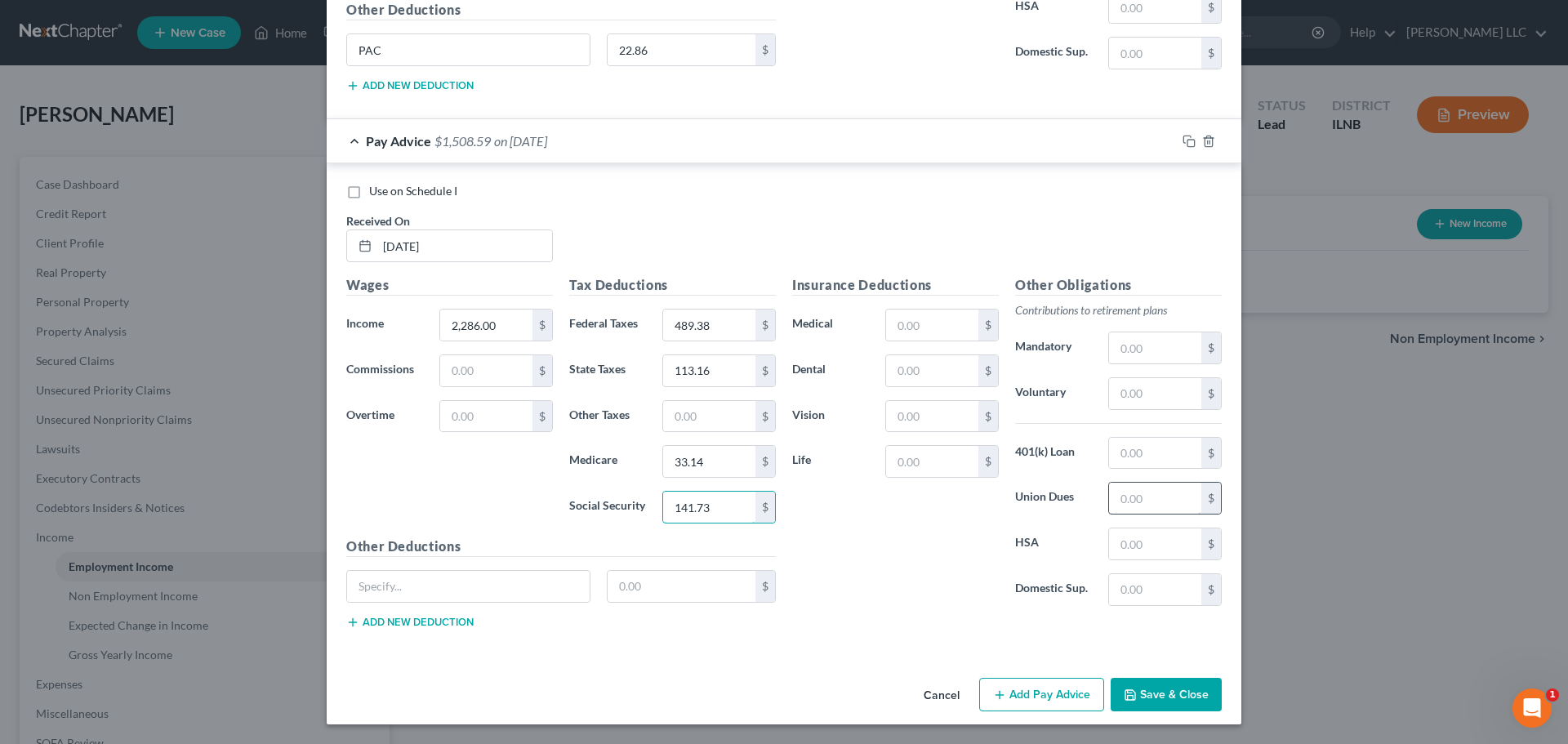
type input "141.73"
click at [1154, 509] on input "text" at bounding box center [1155, 498] width 93 height 31
type input "85.73"
click at [430, 593] on input "text" at bounding box center [468, 587] width 243 height 31
type input "PAC"
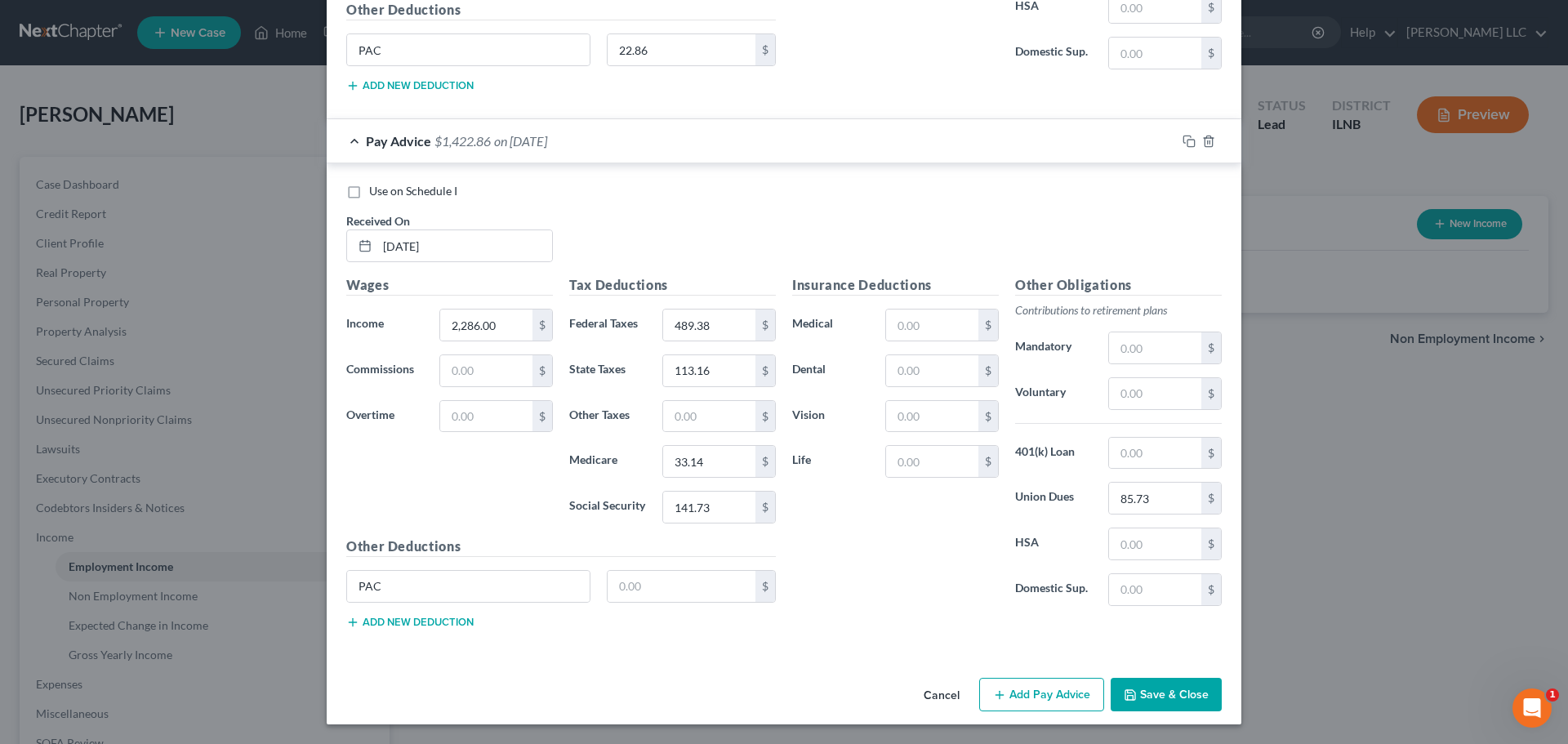
click at [723, 567] on div "Other Deductions PAC $ Add new deduction" at bounding box center [561, 589] width 446 height 106
click at [712, 590] on input "text" at bounding box center [682, 587] width 149 height 31
type input "22.86"
click at [836, 629] on div "Insurance Deductions Medical $ Dental $ Vision $ Life $ Other Obligations Contr…" at bounding box center [1007, 459] width 446 height 367
click at [1034, 685] on button "Add Pay Advice" at bounding box center [1042, 695] width 125 height 34
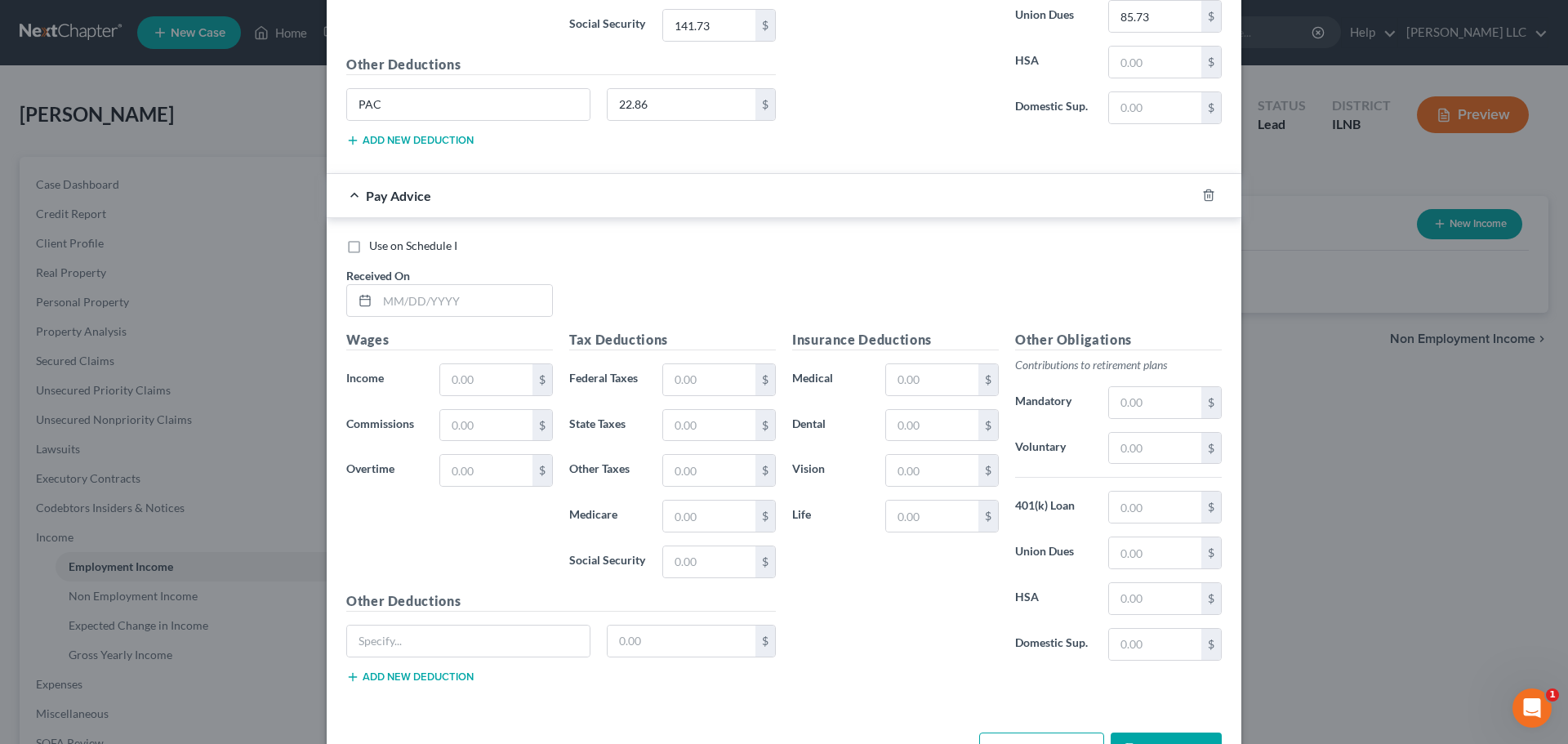
scroll to position [1536, 0]
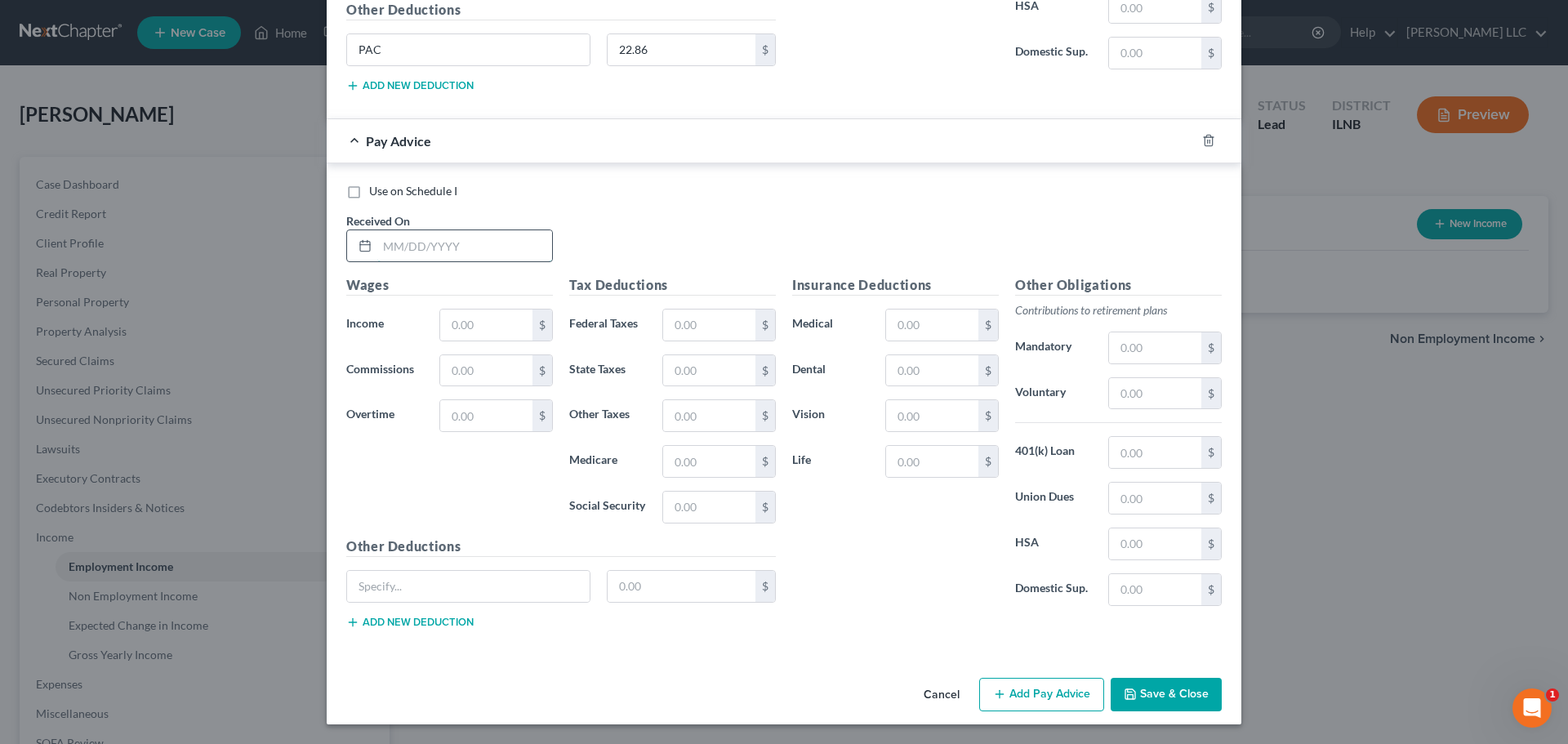
click at [445, 242] on input "text" at bounding box center [465, 247] width 175 height 31
type input "08/01/2025"
click at [464, 302] on div "Wages Income * $ Commissions $ Overtime $" at bounding box center [449, 406] width 223 height 261
click at [466, 314] on input "text" at bounding box center [487, 325] width 93 height 31
type input "2,286"
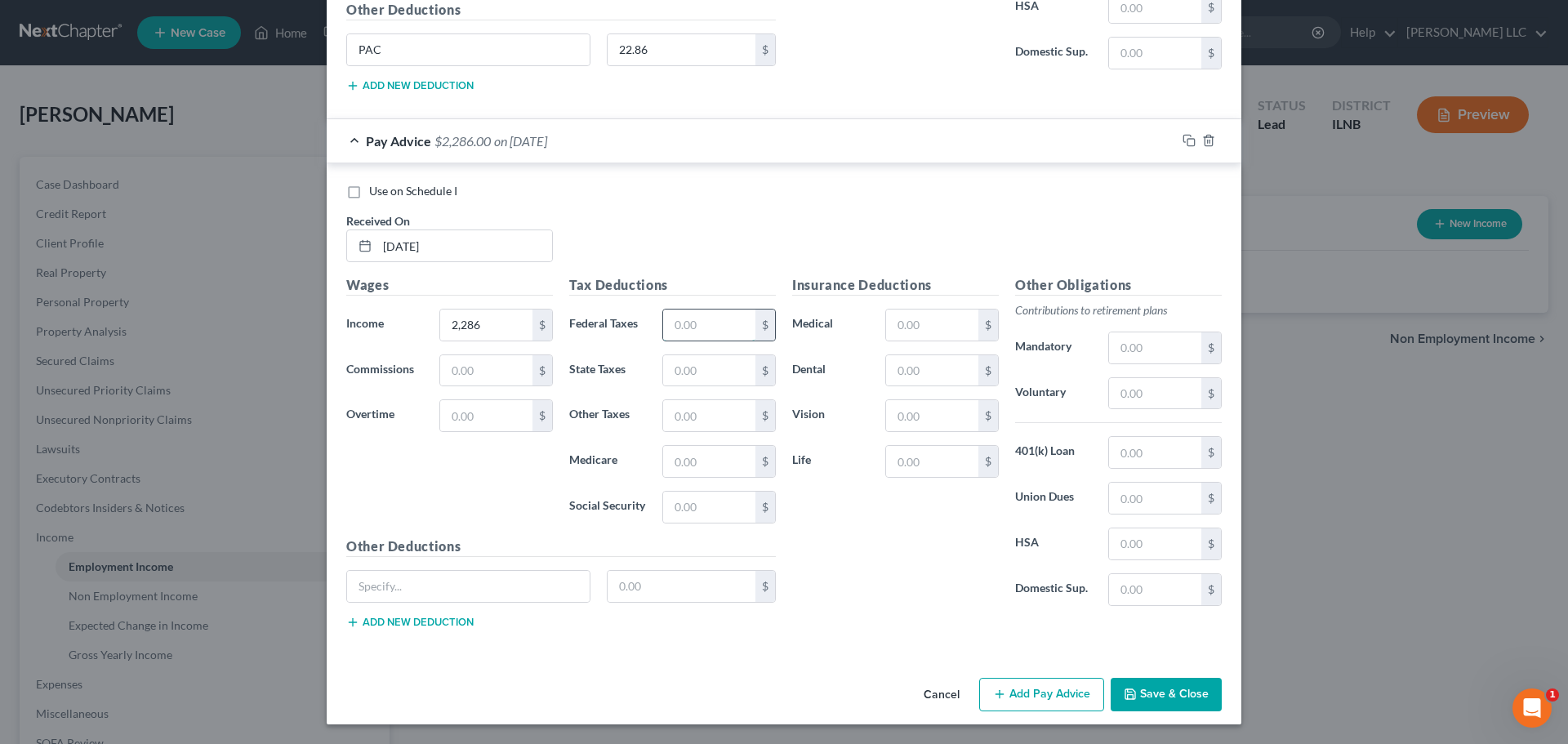
click at [718, 314] on input "text" at bounding box center [710, 325] width 93 height 31
type input "489.37"
click at [689, 378] on input "text" at bounding box center [710, 372] width 93 height 31
type input "113.16"
click at [693, 423] on input "text" at bounding box center [710, 416] width 93 height 31
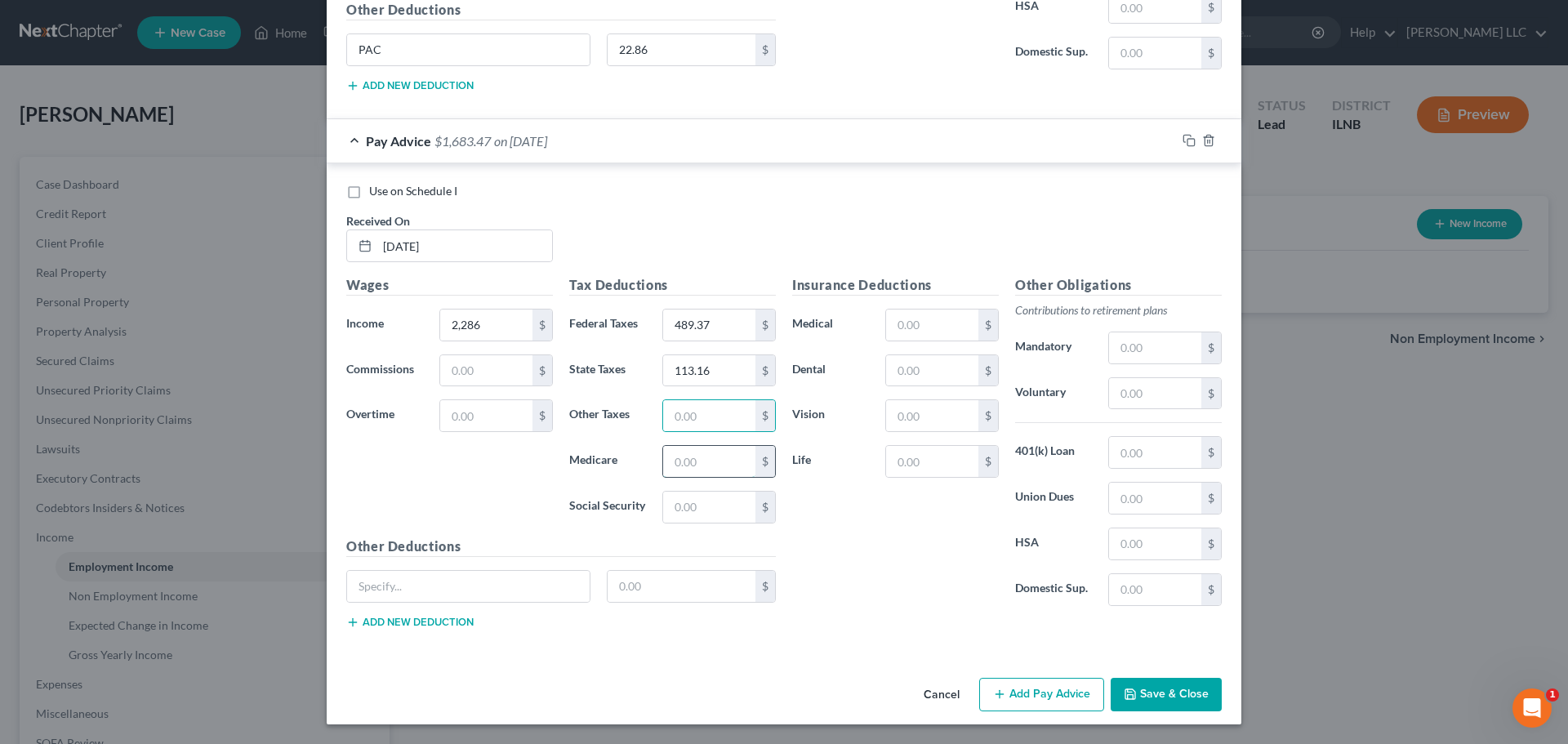
click at [732, 466] on input "text" at bounding box center [710, 462] width 93 height 31
type input "33.15"
click at [702, 507] on input "text" at bounding box center [710, 508] width 93 height 31
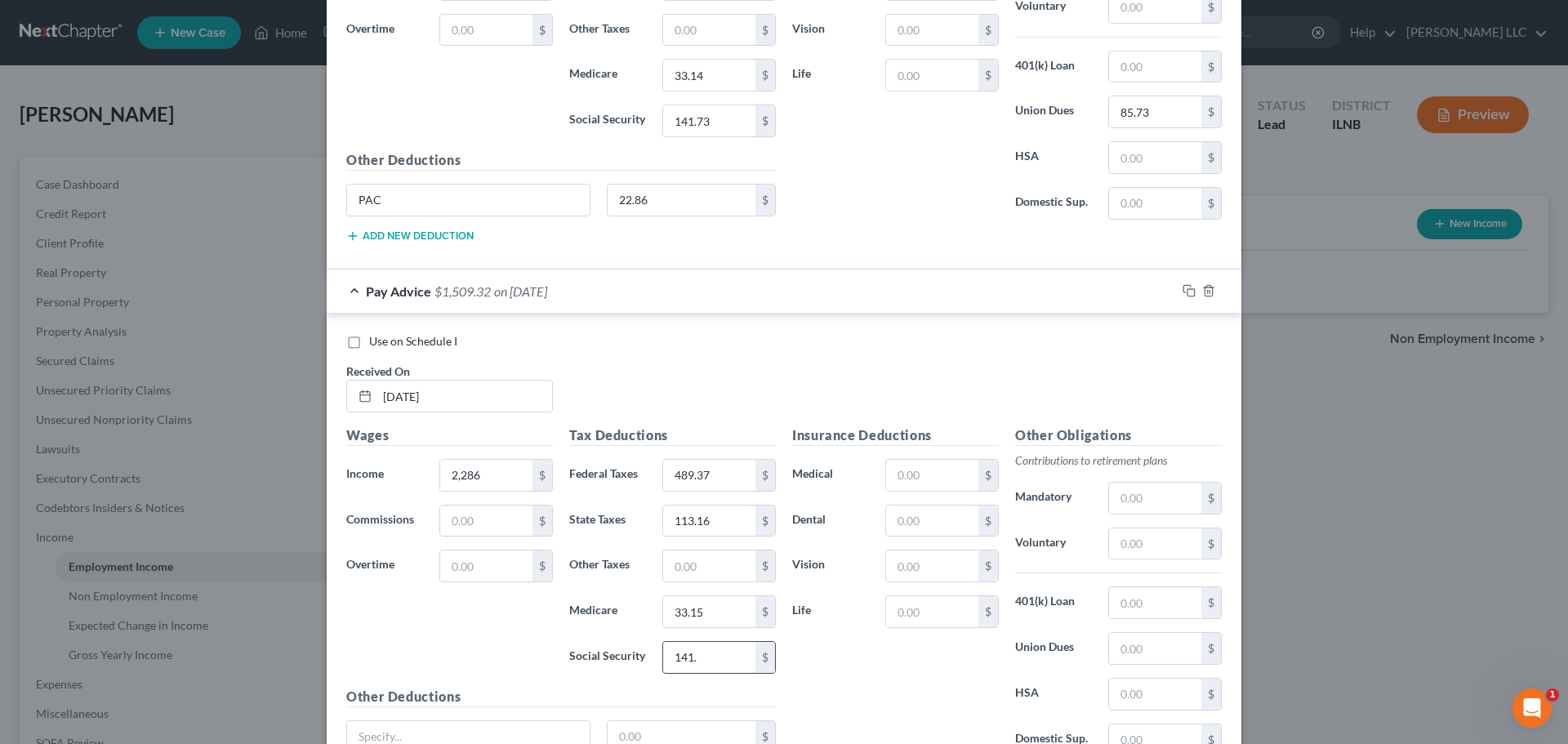
scroll to position [1373, 0]
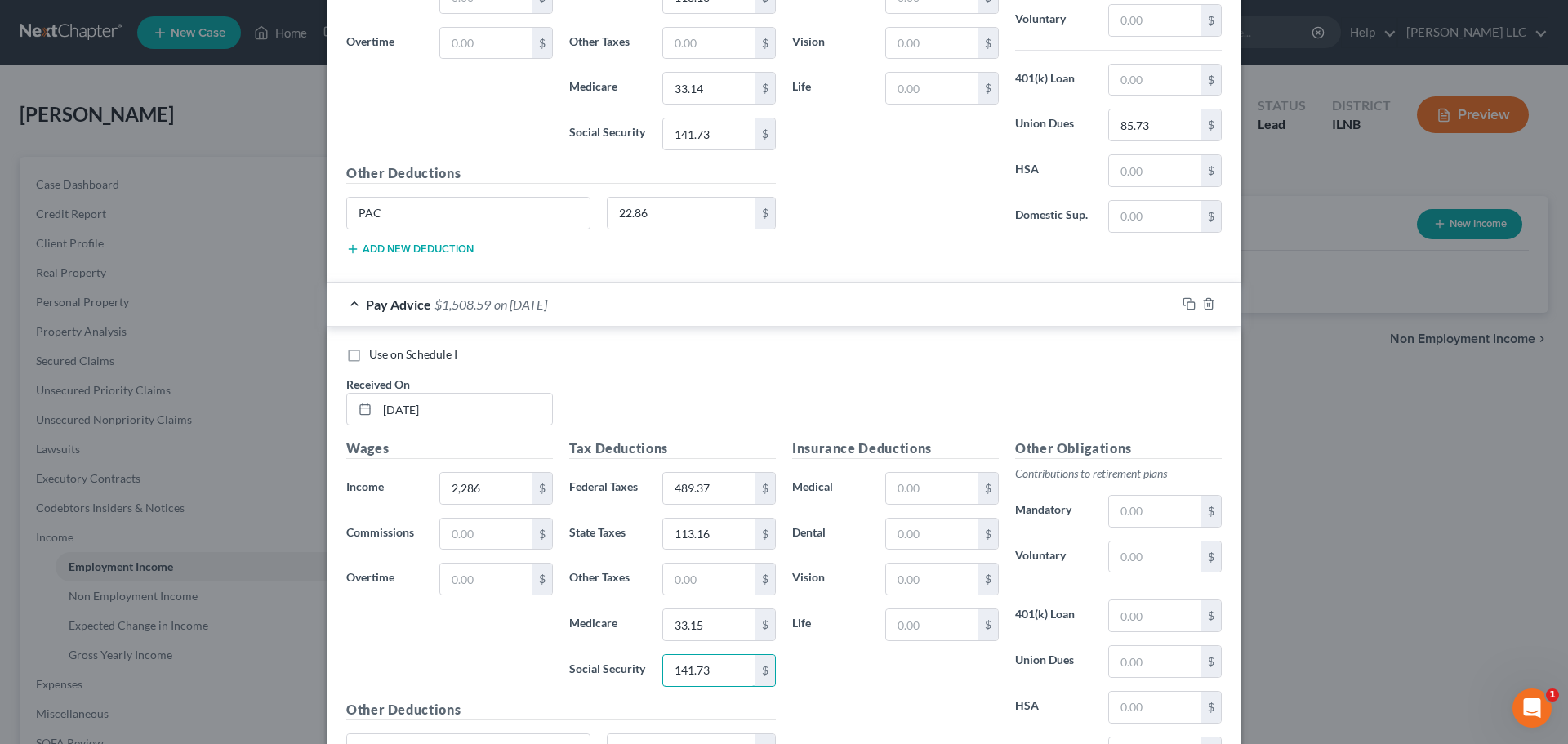
type input "141.73"
click at [1117, 639] on div "Other Obligations Contributions to retirement plans Mandatory $ Voluntary $ 401…" at bounding box center [1118, 610] width 223 height 344
click at [1112, 664] on input "text" at bounding box center [1155, 662] width 93 height 31
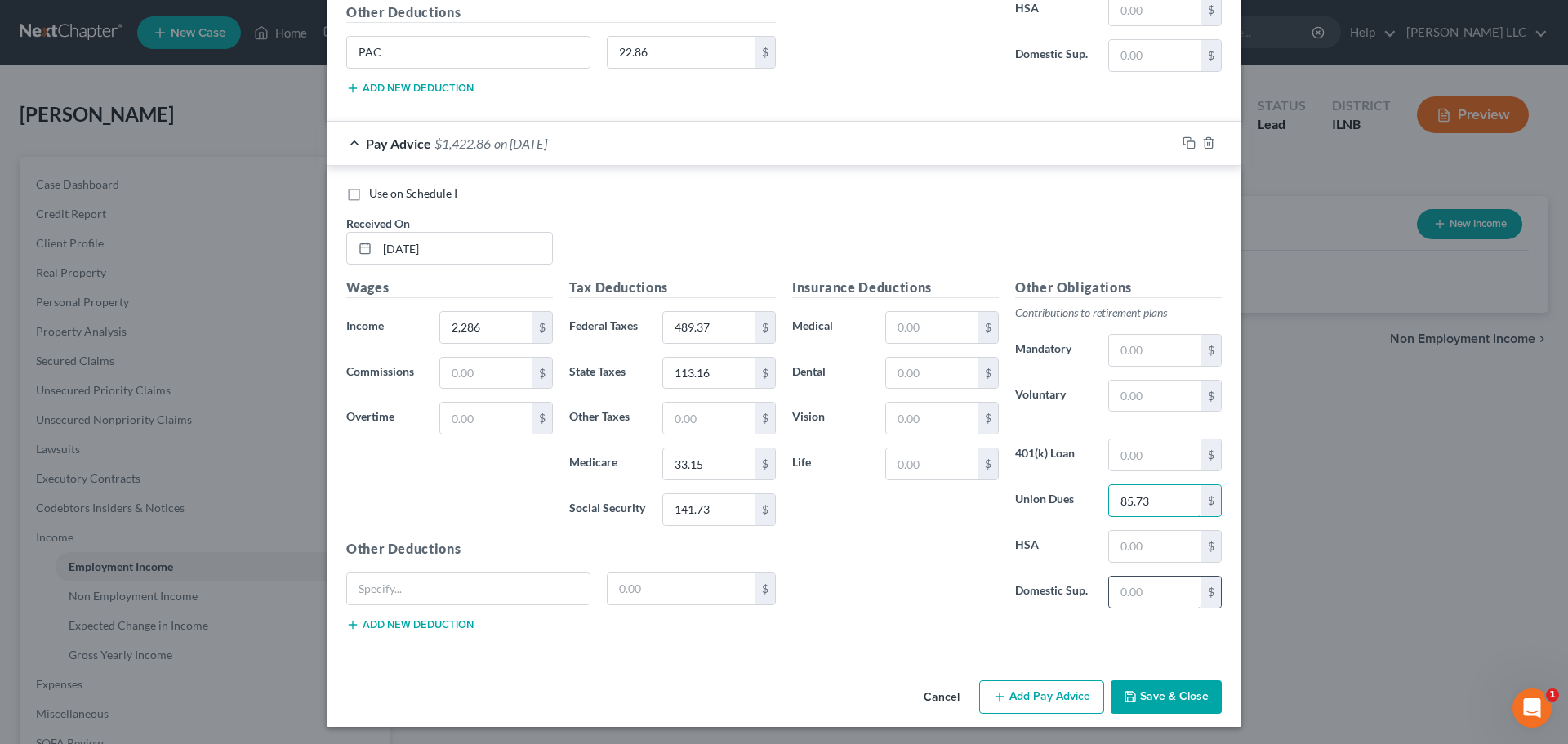
scroll to position [1536, 0]
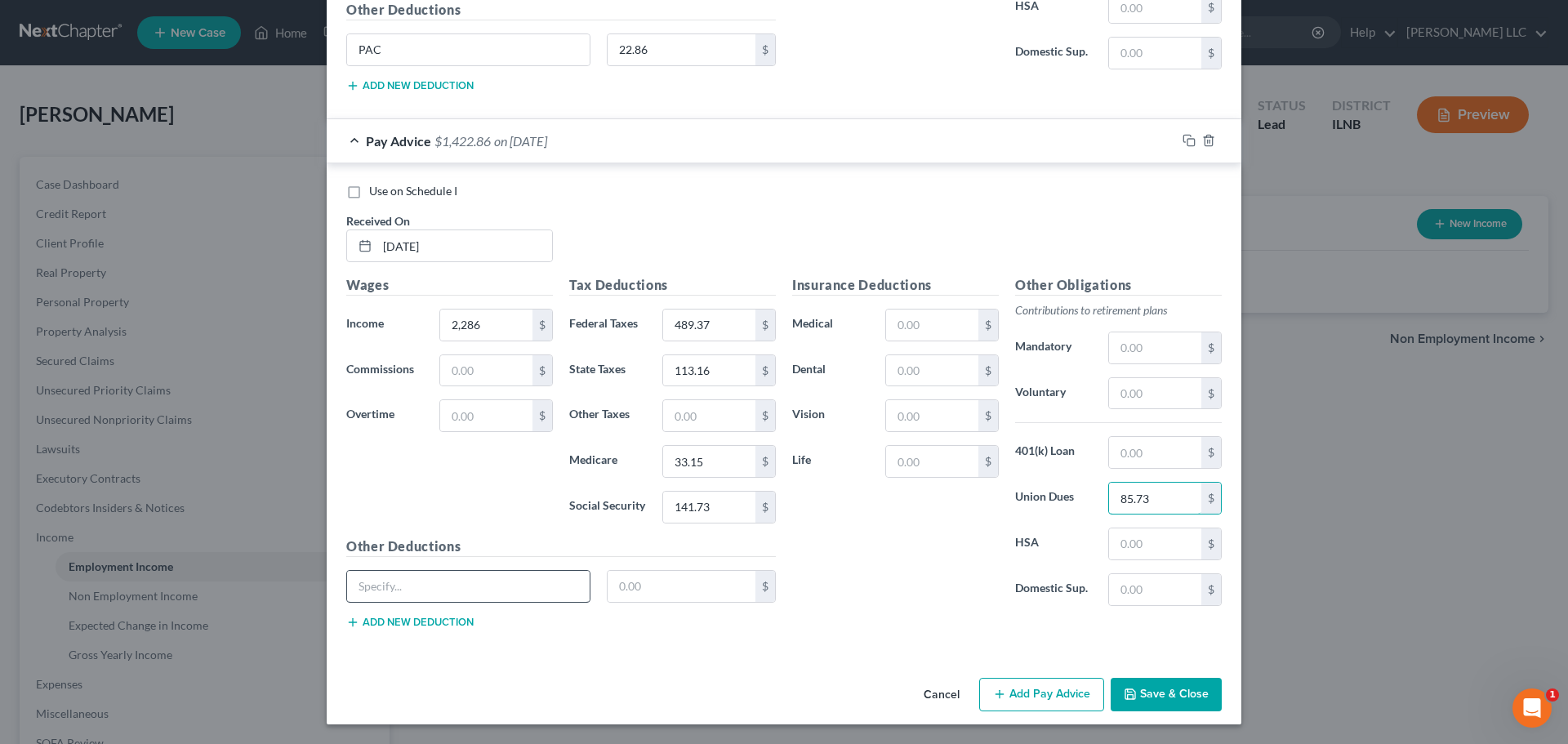
type input "85.73"
click at [432, 585] on input "text" at bounding box center [468, 587] width 243 height 31
type input "PAC"
click at [655, 590] on input "text" at bounding box center [682, 587] width 149 height 31
type input "22.86"
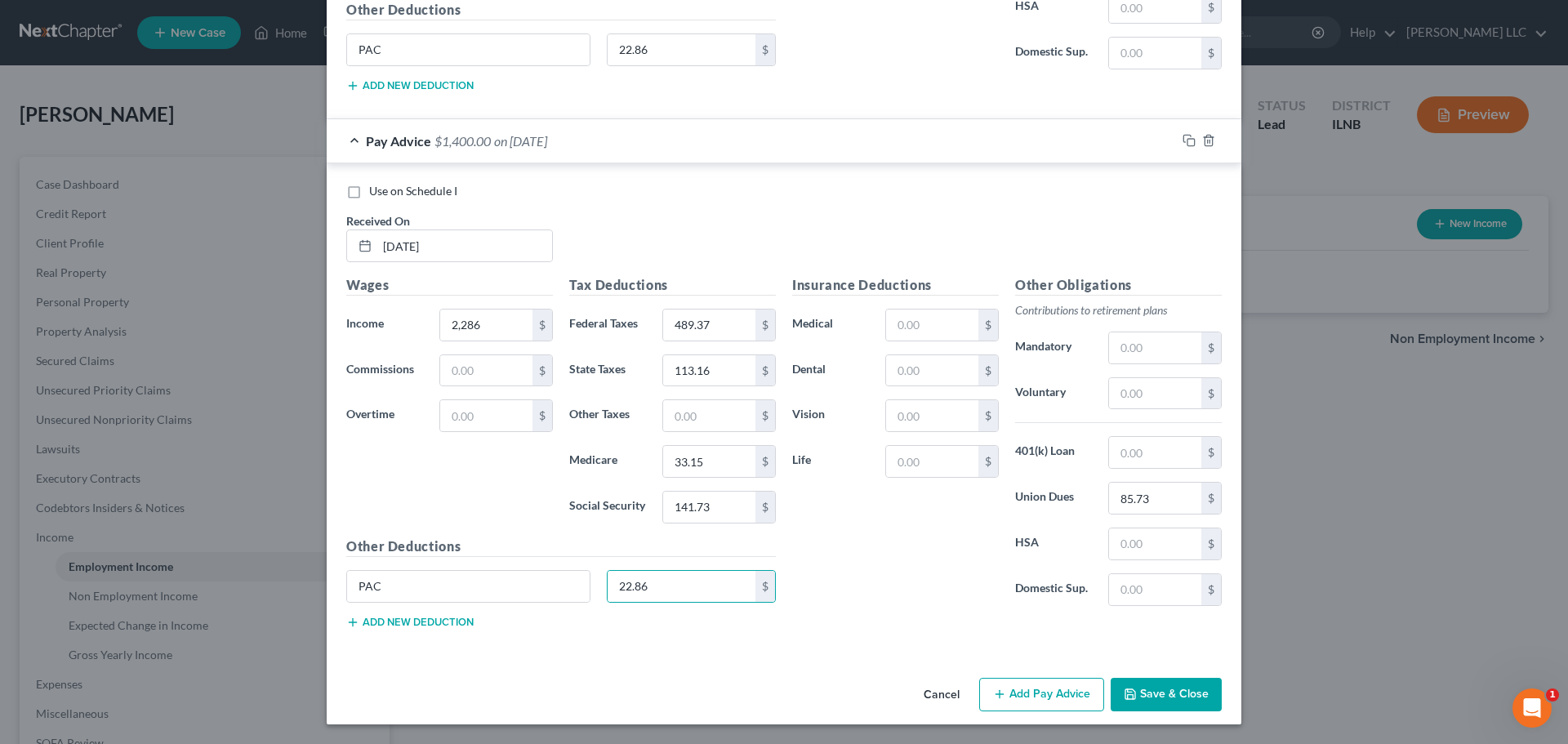
click at [808, 622] on div "Insurance Deductions Medical $ Dental $ Vision $ Life $ Other Obligations Contr…" at bounding box center [1007, 459] width 446 height 367
click at [1007, 680] on button "Add Pay Advice" at bounding box center [1042, 695] width 125 height 34
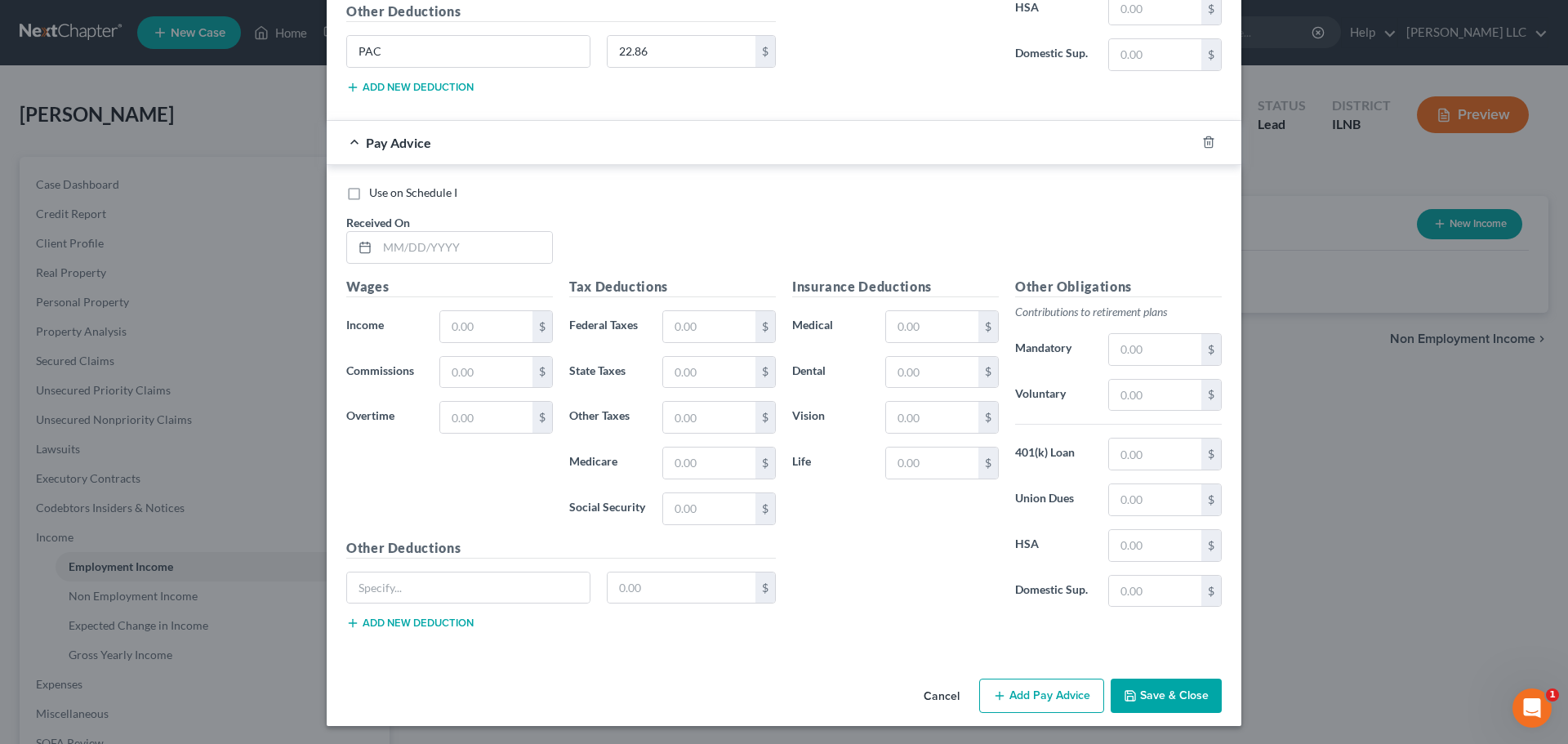
scroll to position [2073, 0]
click at [458, 243] on input "text" at bounding box center [465, 247] width 175 height 31
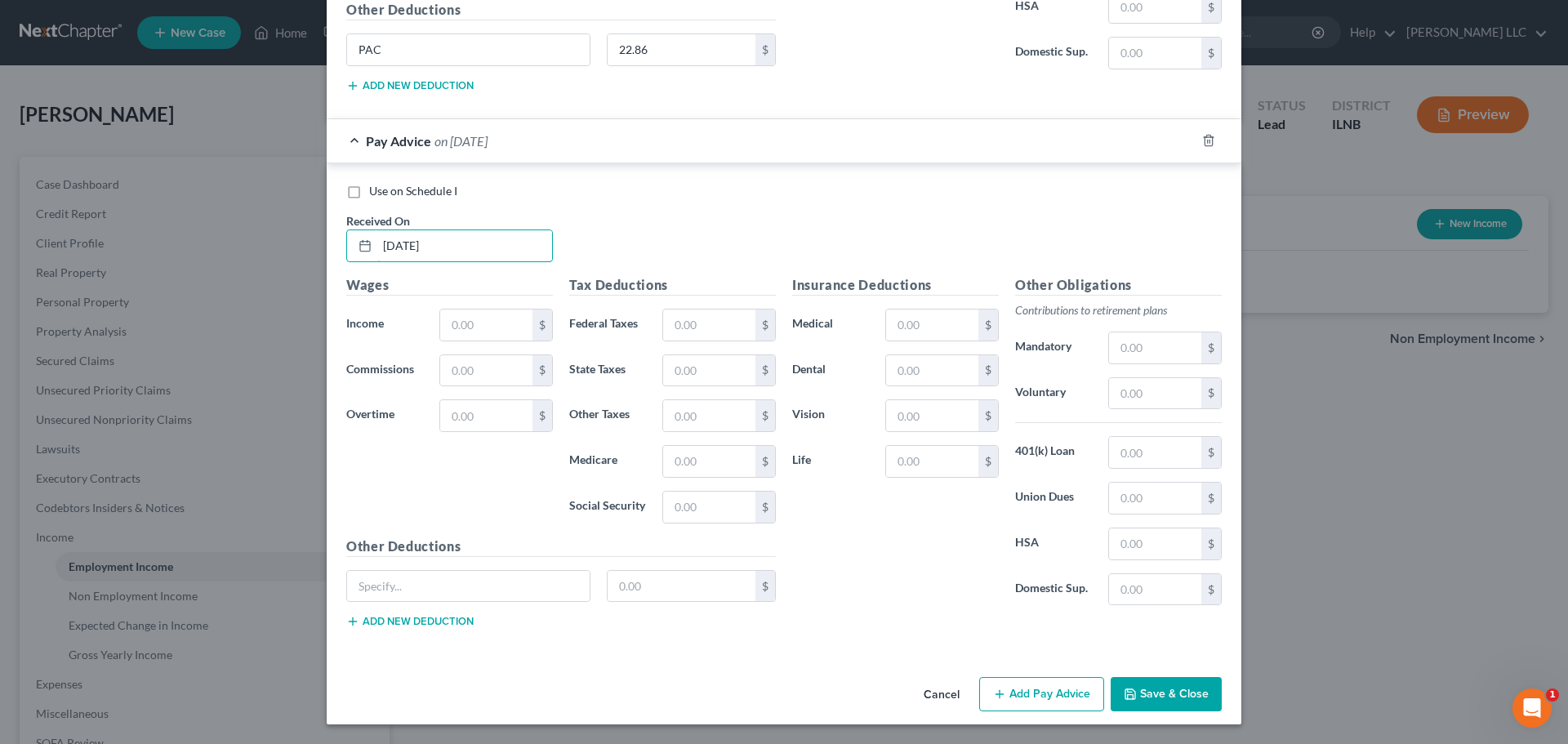
type input "07/25/2025"
click at [494, 349] on div "Wages Income * $ Commissions $ Overtime $" at bounding box center [449, 406] width 223 height 261
click at [487, 320] on input "text" at bounding box center [487, 325] width 93 height 31
type input "2,286"
click at [682, 325] on input "text" at bounding box center [710, 325] width 93 height 31
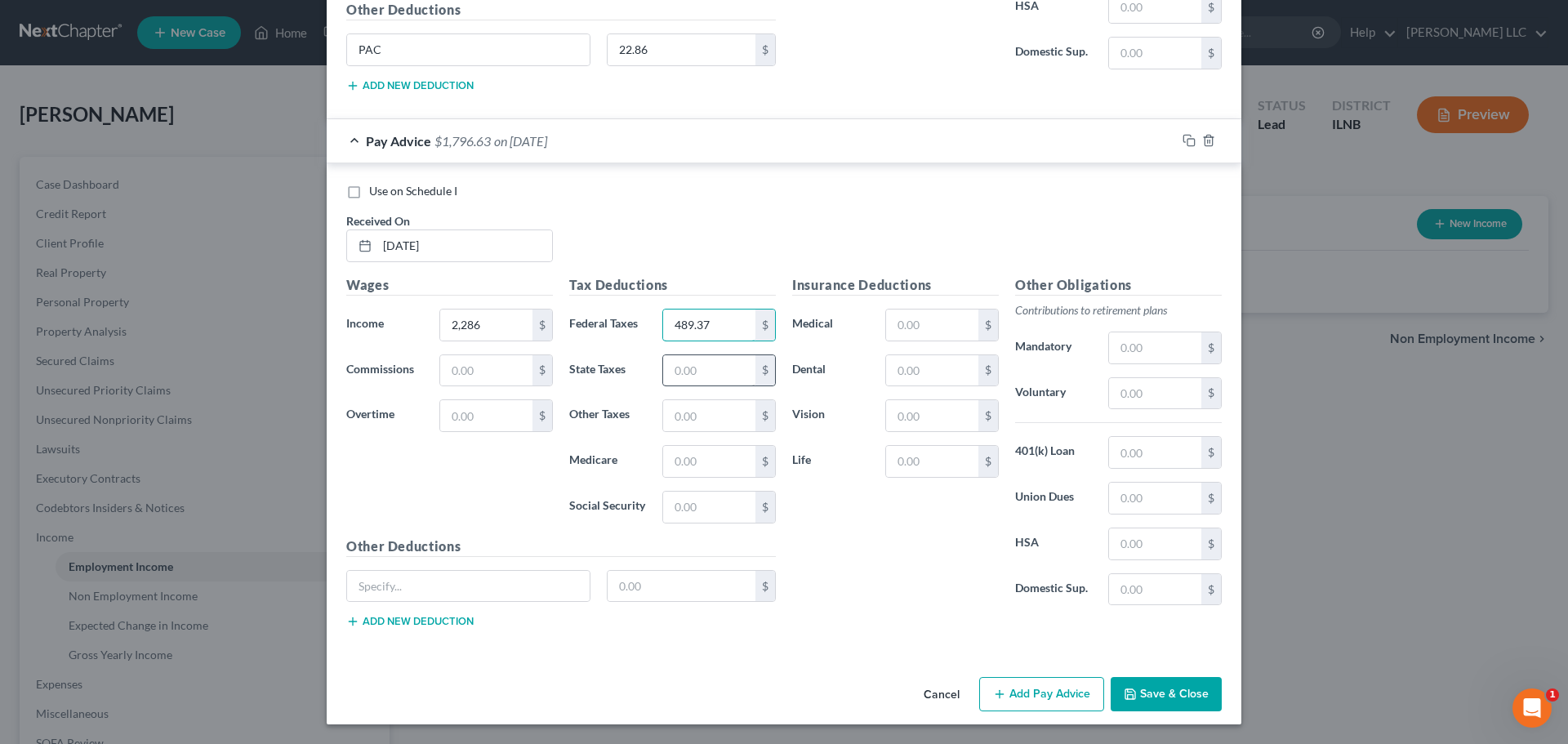
type input "489.37"
click at [726, 368] on input "text" at bounding box center [710, 372] width 93 height 31
type input "113.16"
drag, startPoint x: 743, startPoint y: 483, endPoint x: 738, endPoint y: 475, distance: 9.4
click at [743, 483] on div "Tax Deductions Federal Taxes 489.37 $ State Taxes 113.16 $ Other Taxes $ Medica…" at bounding box center [672, 406] width 223 height 261
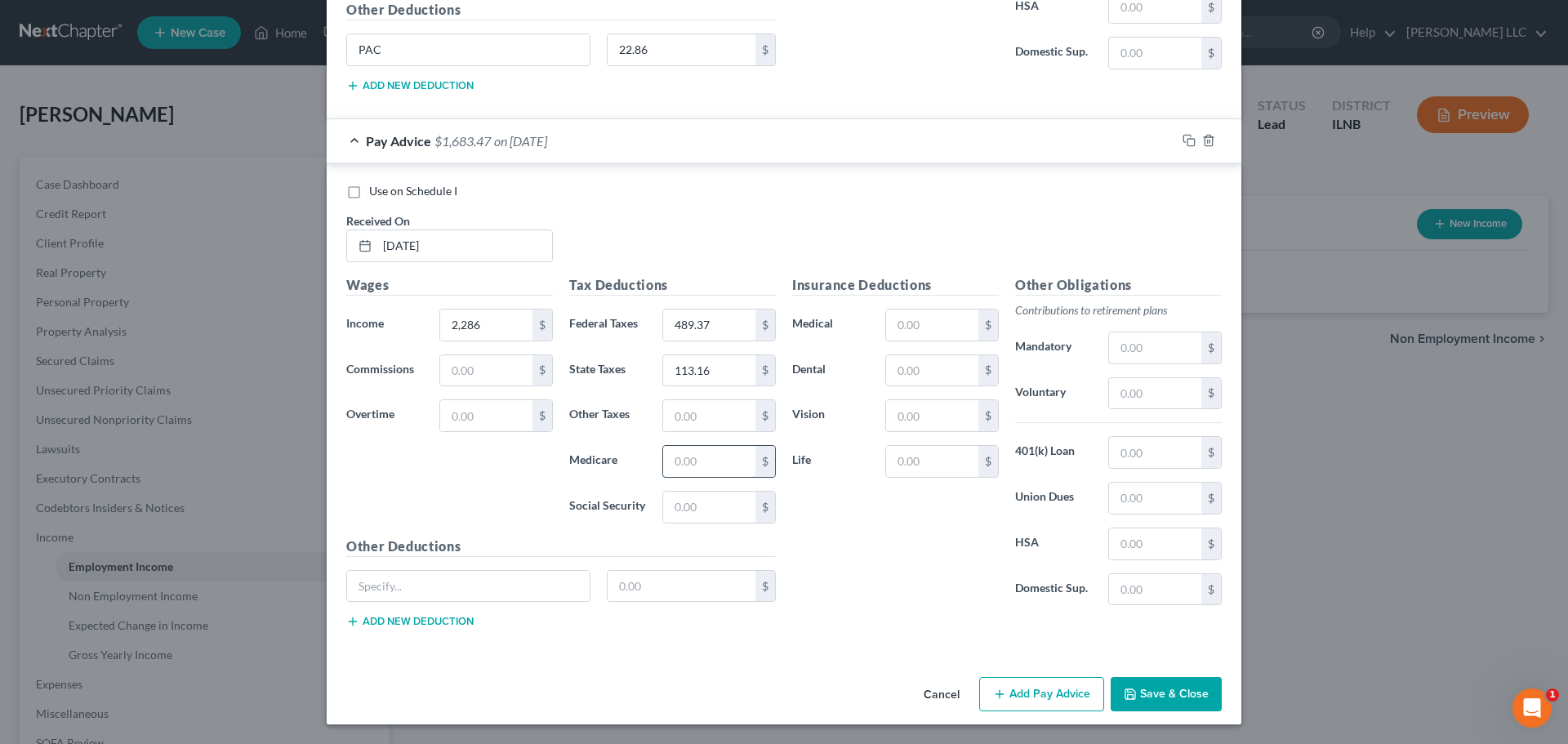
click at [732, 465] on input "text" at bounding box center [710, 462] width 93 height 31
type input "33.15"
click at [718, 511] on input "text" at bounding box center [710, 508] width 93 height 31
type input "141.73"
click at [1123, 487] on input "text" at bounding box center [1155, 498] width 93 height 31
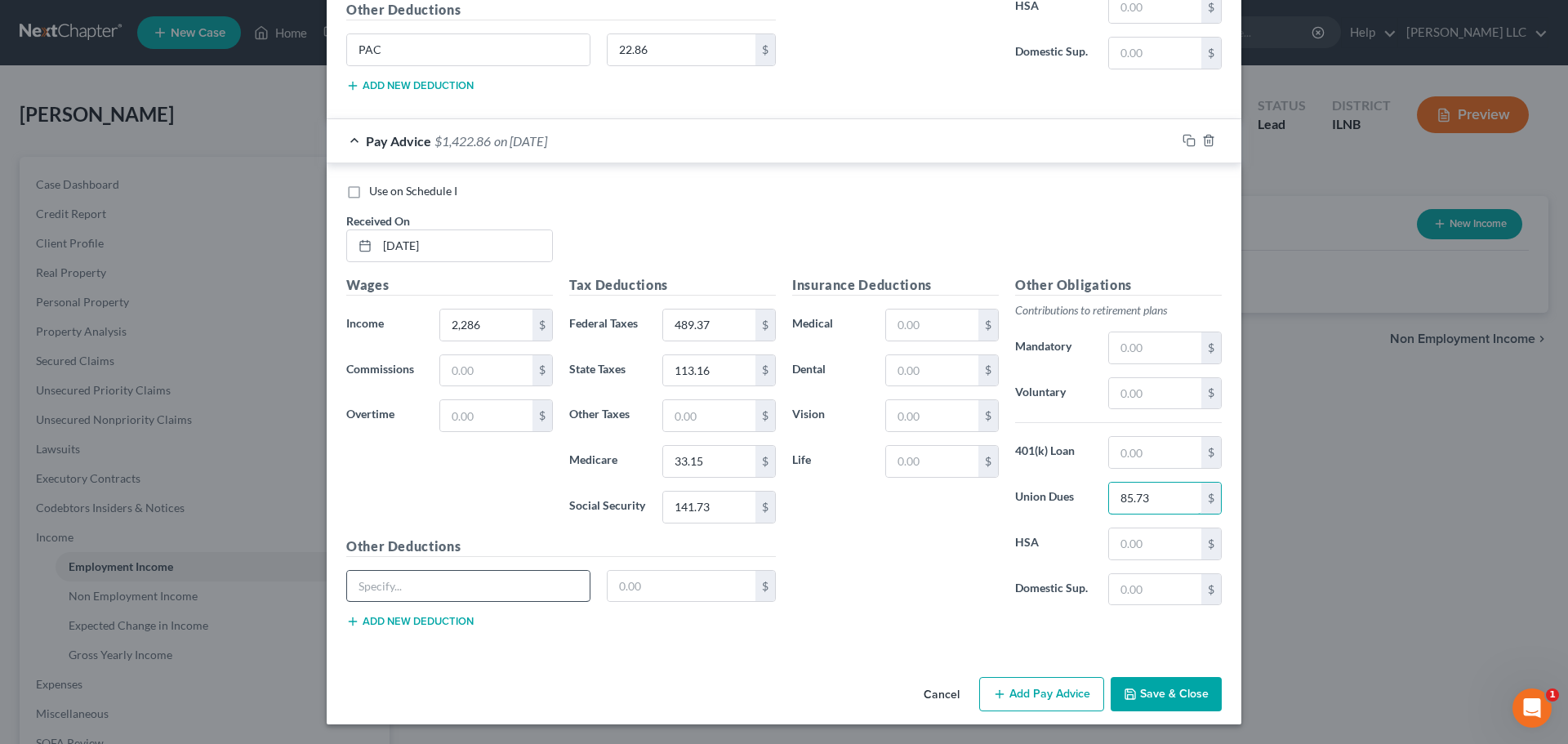
type input "85.73"
click at [528, 589] on input "text" at bounding box center [468, 587] width 243 height 31
type input "PAC"
click at [722, 575] on input "text" at bounding box center [682, 587] width 149 height 31
type input "22.86"
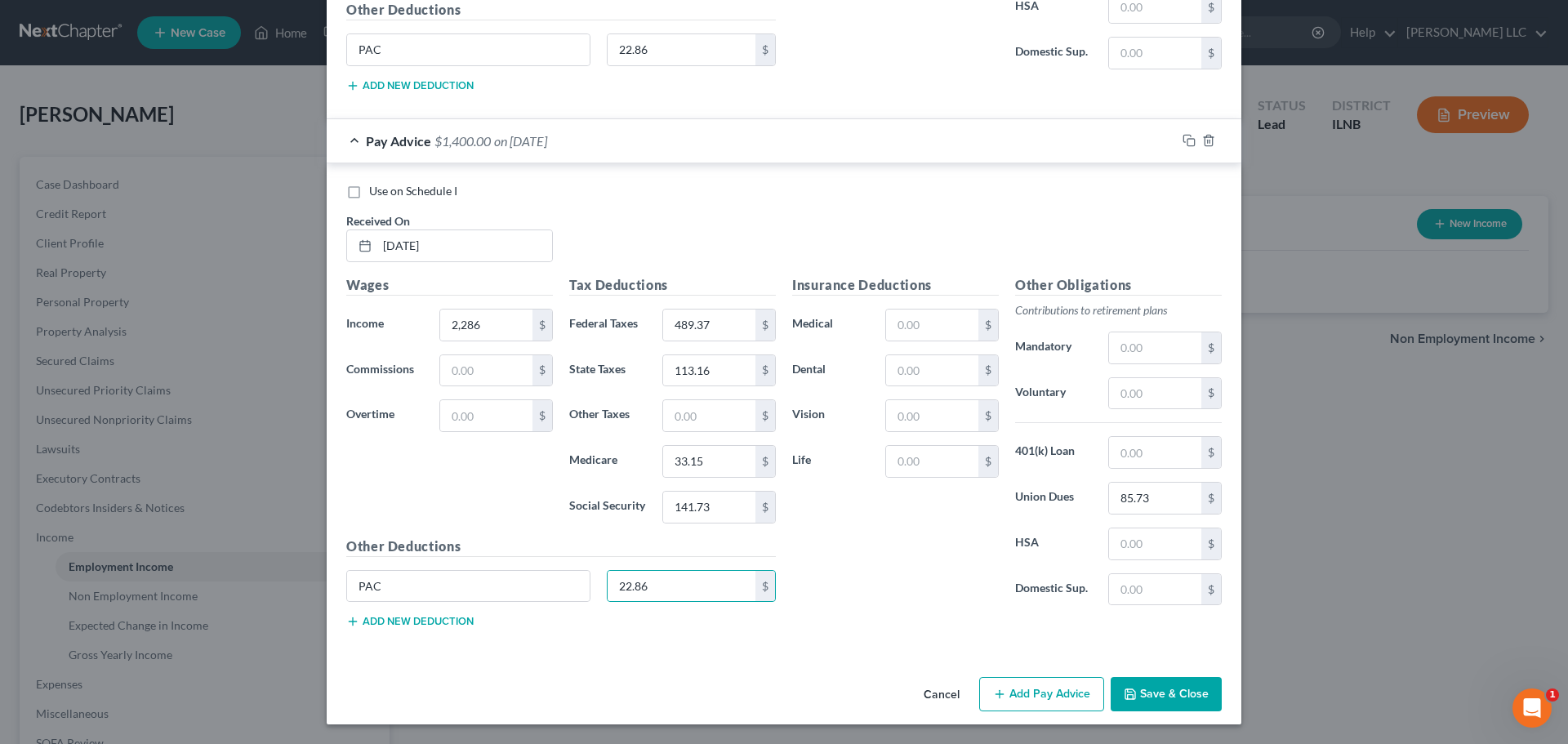
click at [1000, 682] on button "Add Pay Advice" at bounding box center [1042, 694] width 125 height 34
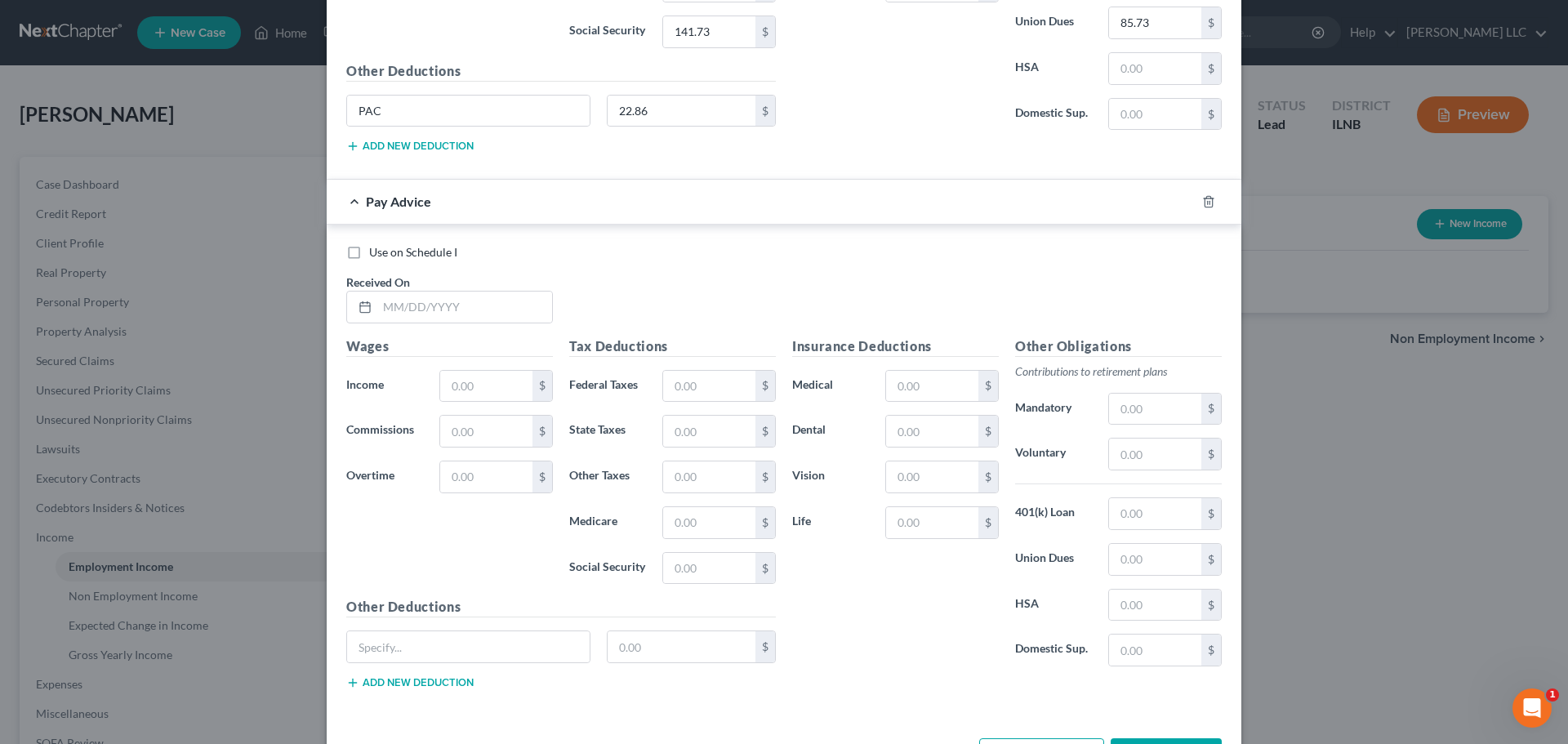
scroll to position [2563, 0]
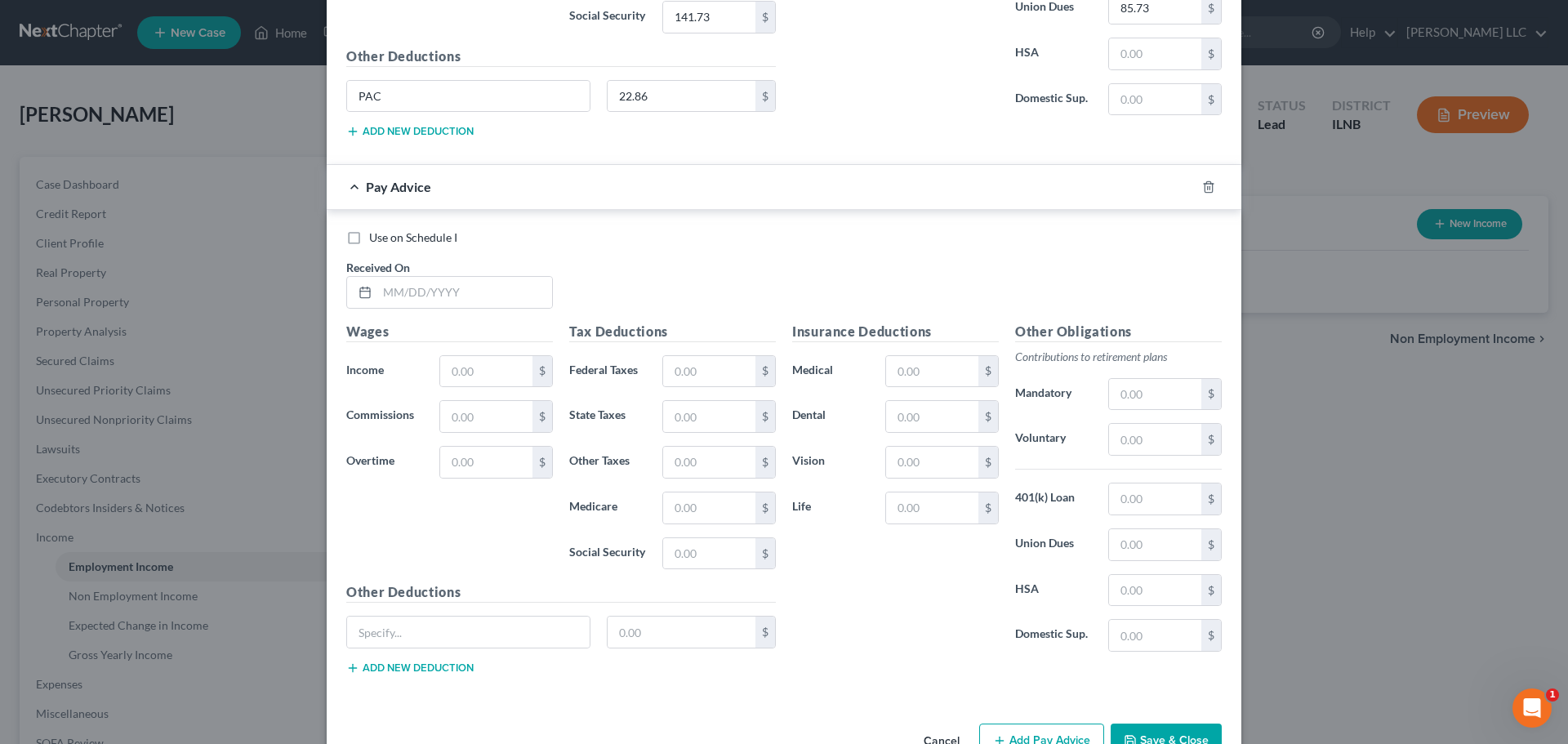
click at [427, 270] on div "Received On *" at bounding box center [449, 283] width 223 height 50
click at [429, 296] on input "text" at bounding box center [465, 293] width 175 height 31
type input "07/18/2025"
click at [470, 373] on input "text" at bounding box center [487, 372] width 93 height 31
type input "300"
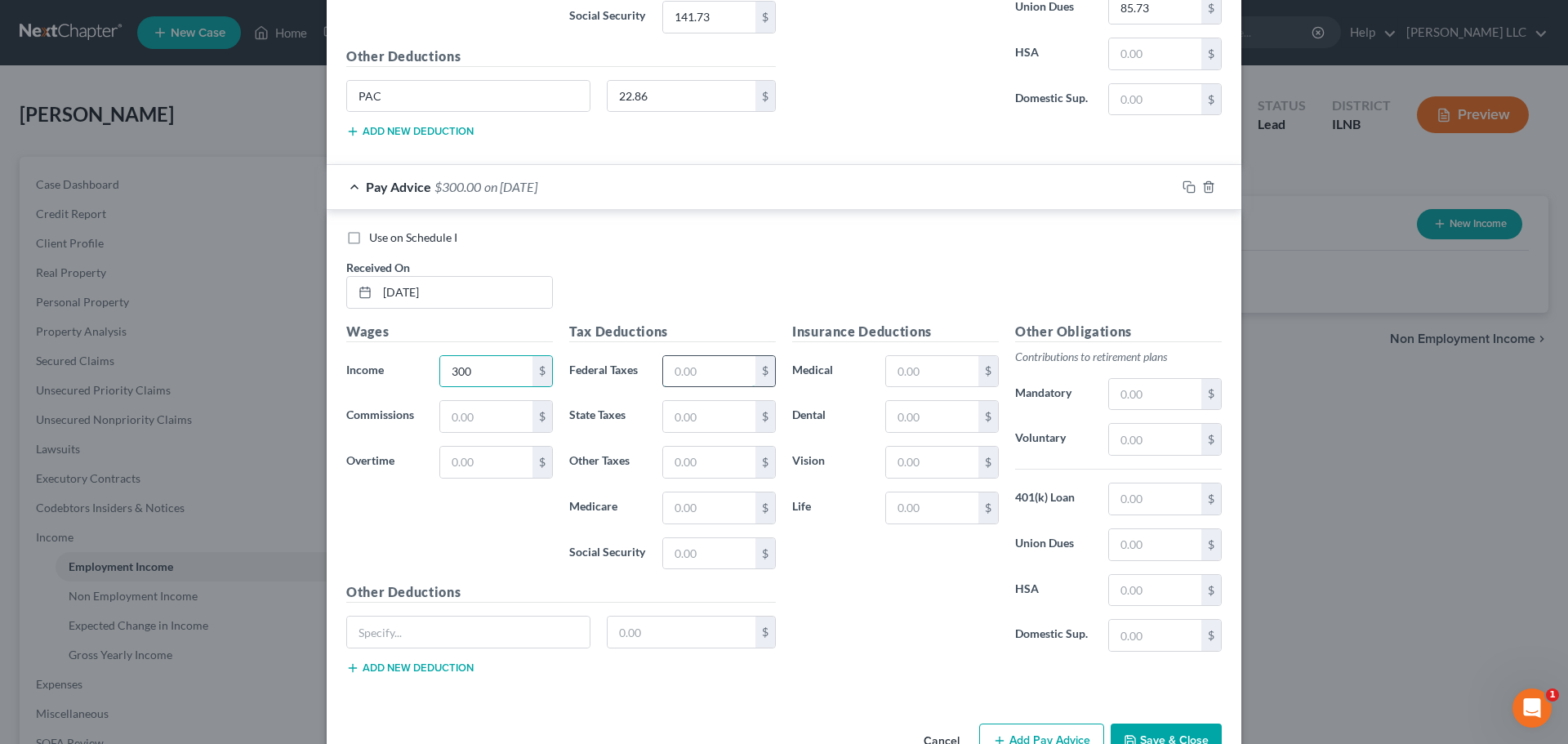
click at [731, 386] on input "text" at bounding box center [710, 372] width 93 height 31
type input "62.20"
click at [680, 543] on input "text" at bounding box center [710, 554] width 93 height 31
type input "18.60"
click at [688, 504] on input "text" at bounding box center [710, 509] width 93 height 31
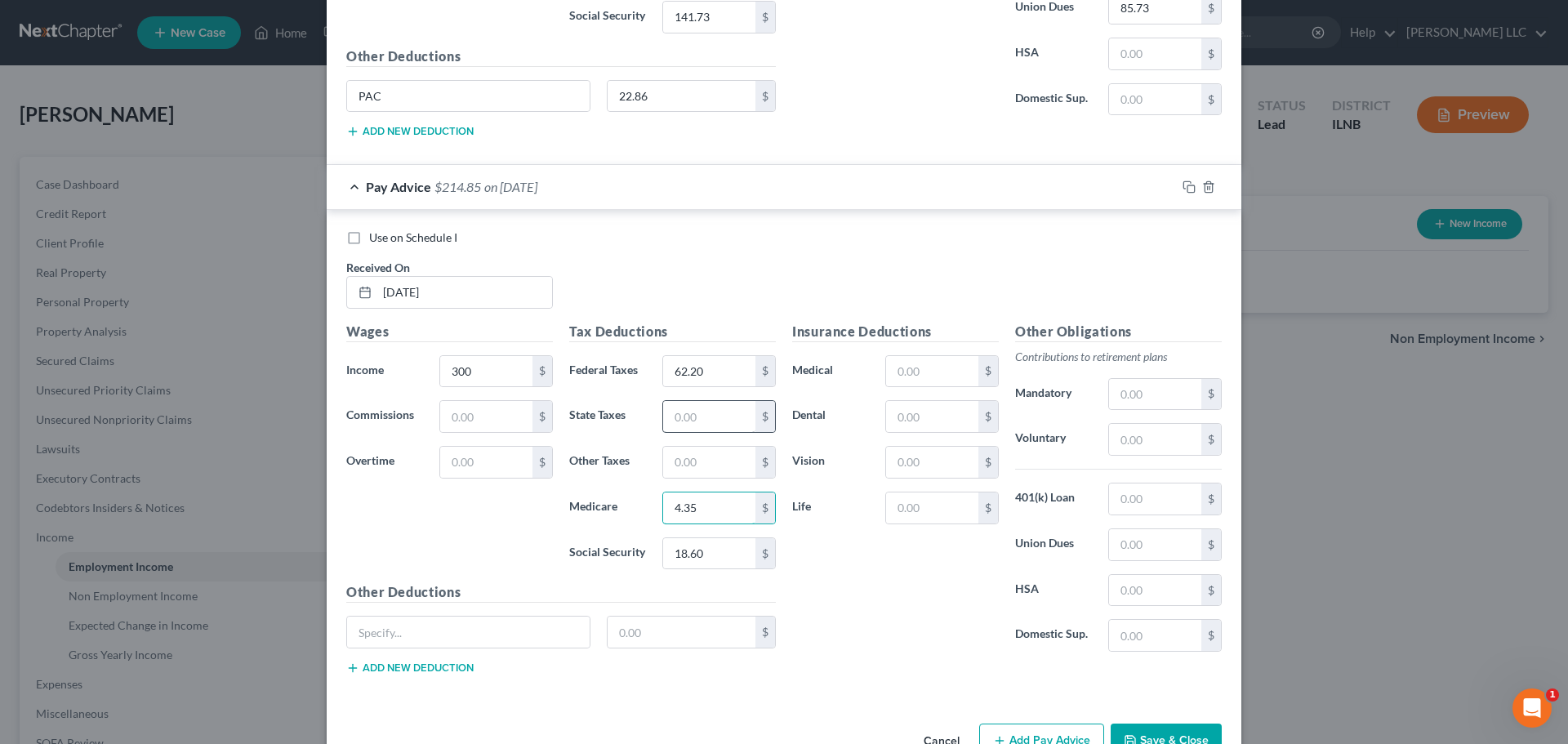
type input "4.35"
click at [689, 409] on input "text" at bounding box center [710, 417] width 93 height 31
type input "14.85"
click at [925, 579] on div "Insurance Deductions Medical $ Dental $ Vision $ Life $" at bounding box center [895, 493] width 223 height 344
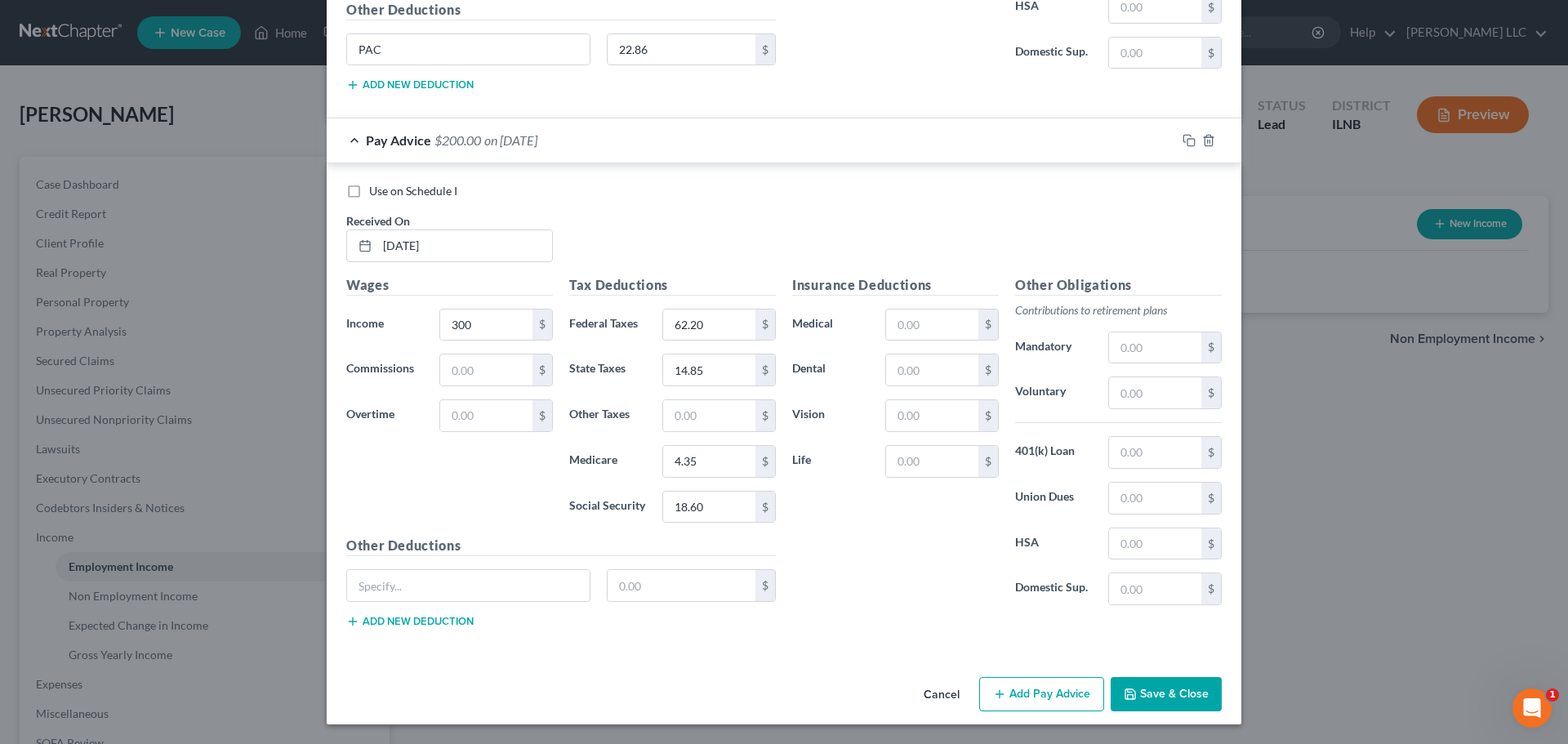
click at [1009, 690] on button "Add Pay Advice" at bounding box center [1042, 694] width 125 height 34
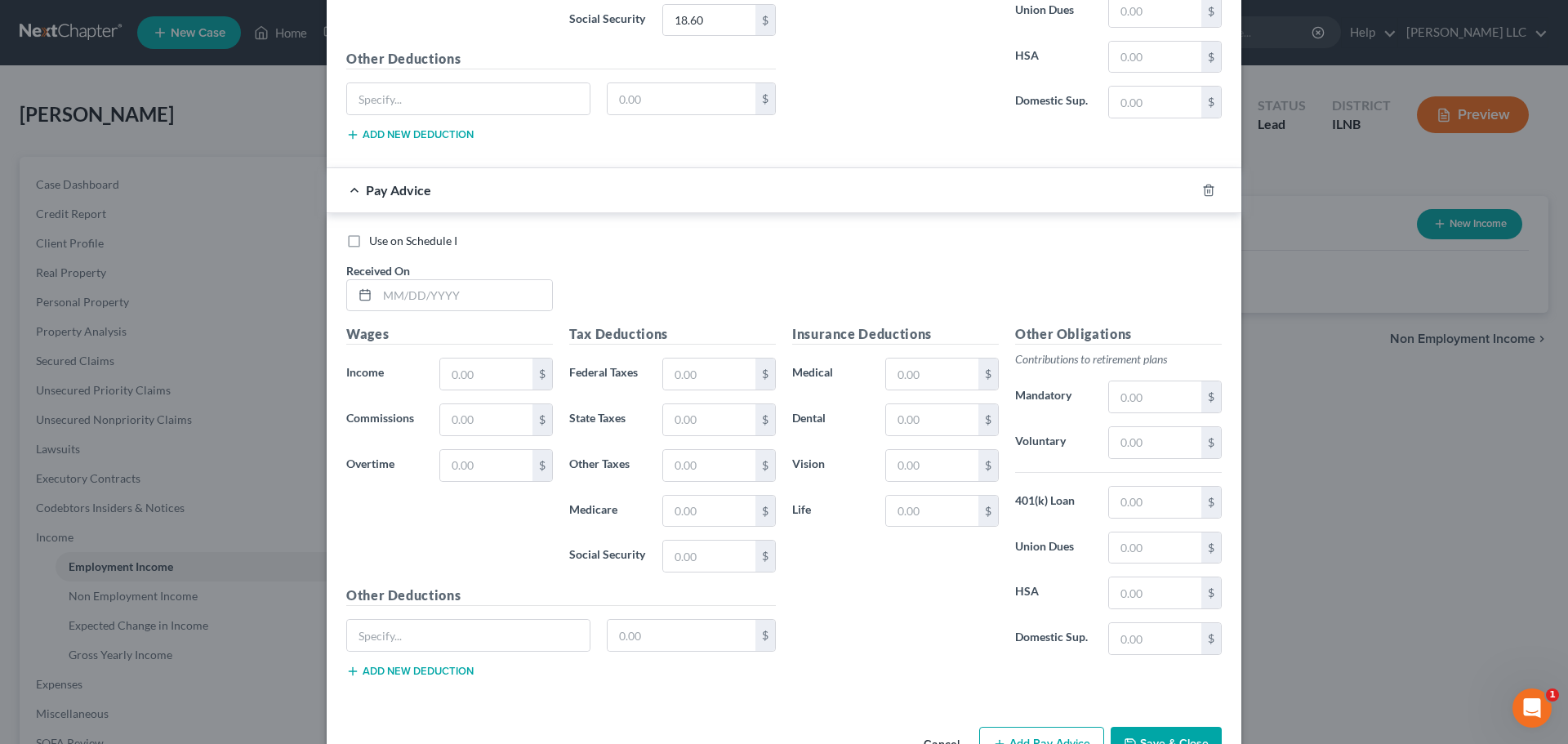
scroll to position [3100, 0]
click at [426, 303] on input "text" at bounding box center [465, 293] width 175 height 31
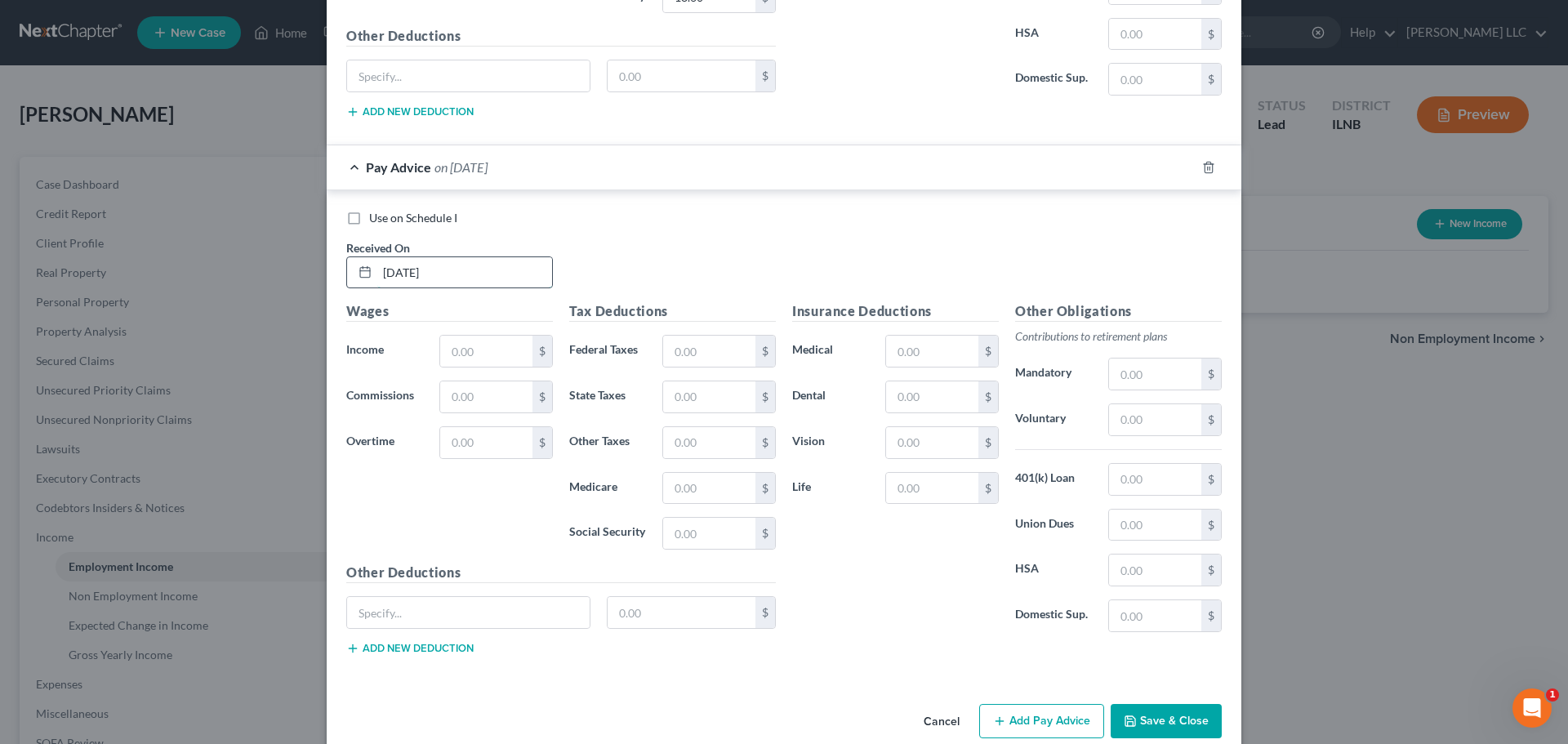
scroll to position [3146, 0]
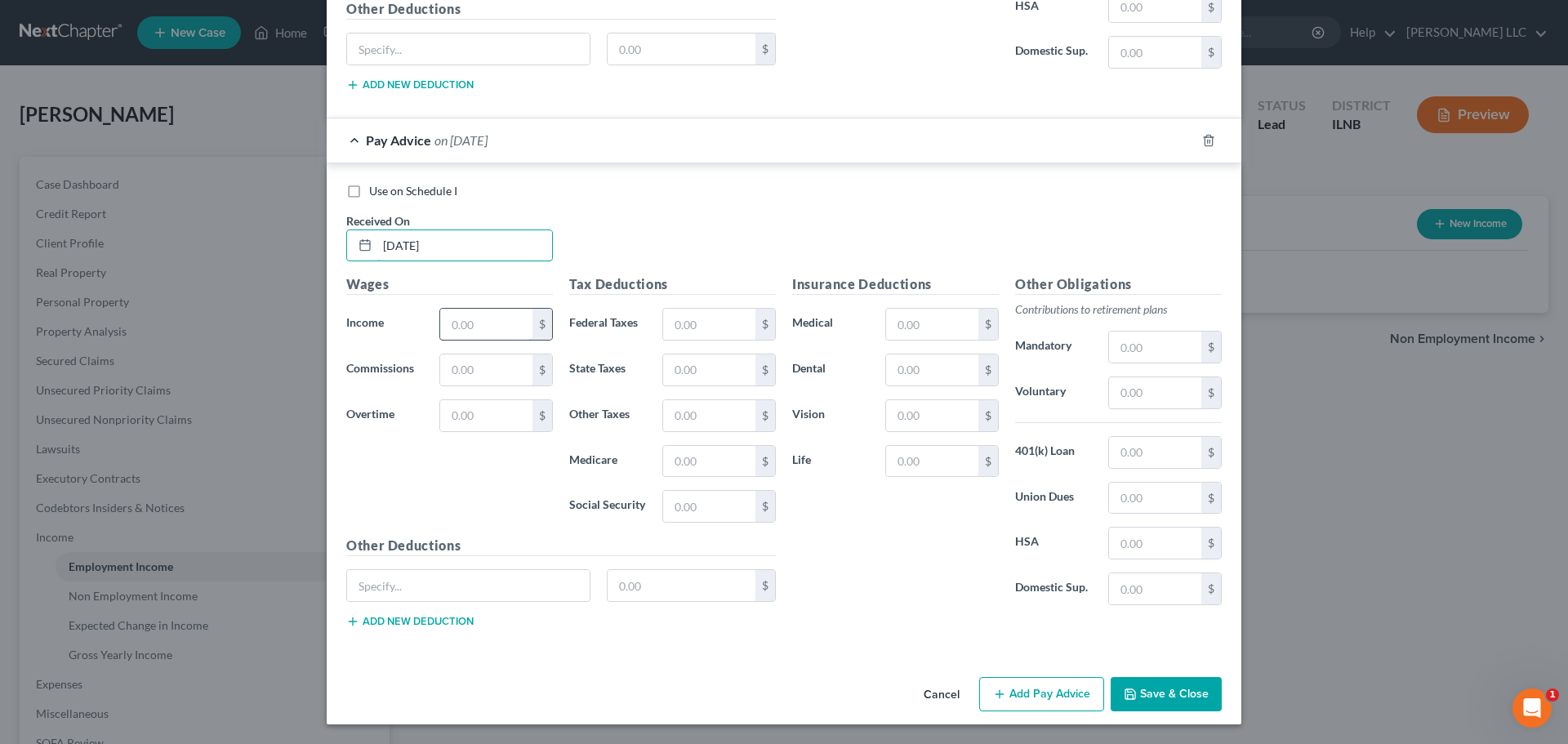
type input "07/18/2025"
click at [468, 329] on input "text" at bounding box center [487, 324] width 93 height 31
type input "2,286"
click at [687, 328] on input "text" at bounding box center [710, 324] width 93 height 31
click at [706, 334] on input "489." at bounding box center [710, 324] width 93 height 31
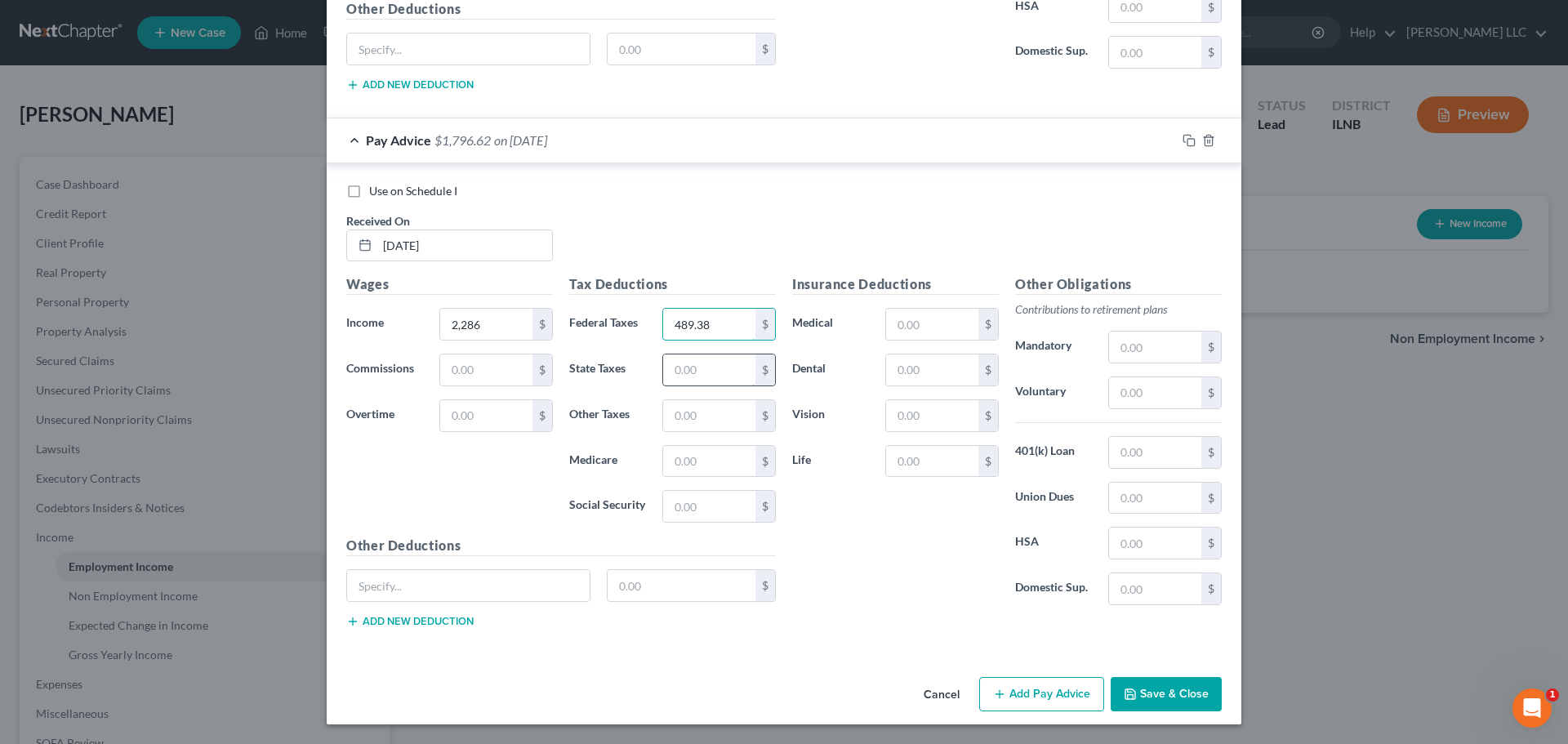
type input "489.38"
click at [705, 362] on input "text" at bounding box center [710, 371] width 93 height 31
type input "113.16"
click at [705, 459] on input "text" at bounding box center [710, 462] width 93 height 31
type input "33.14"
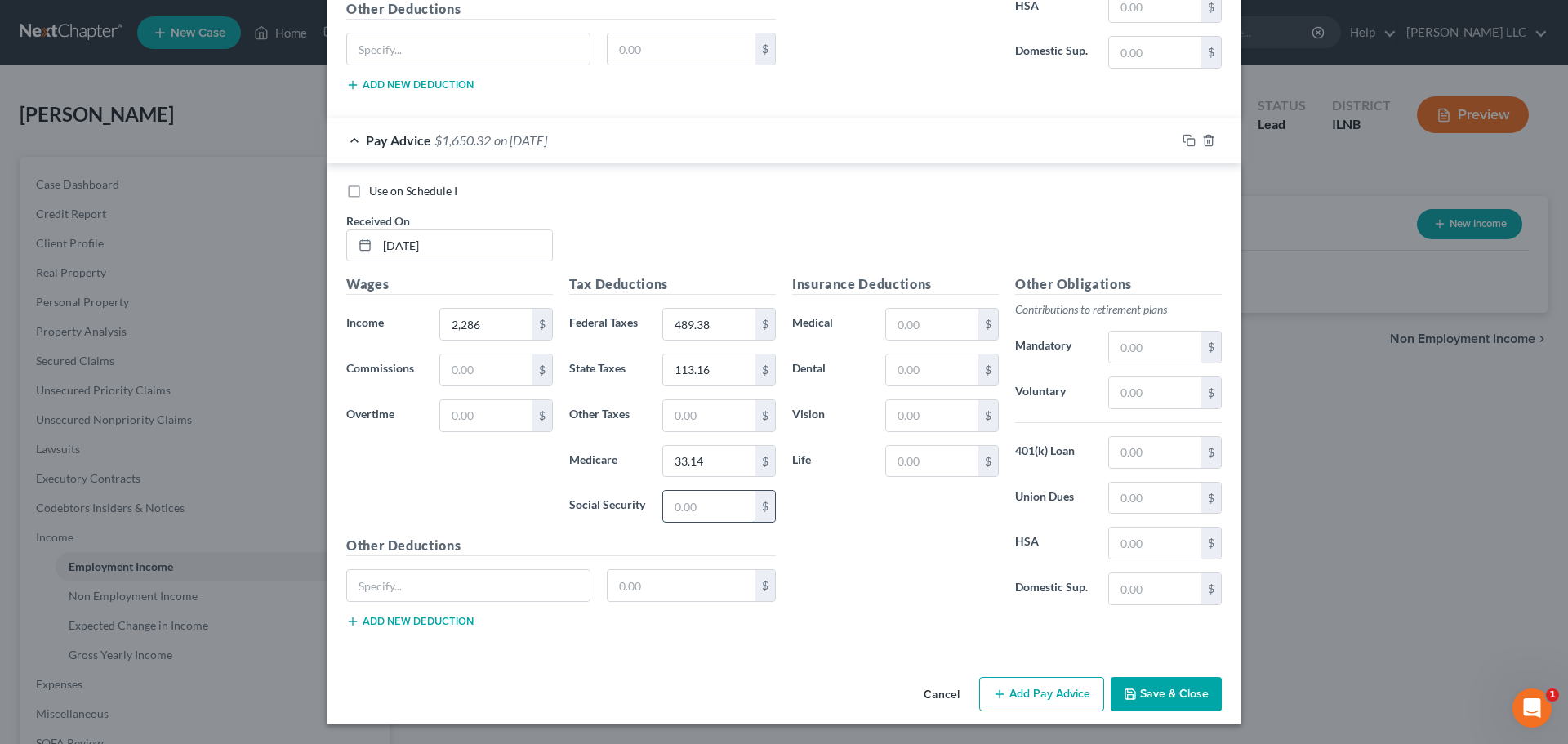
click at [694, 494] on input "text" at bounding box center [710, 507] width 93 height 31
type input "141.73"
click at [1146, 505] on input "text" at bounding box center [1155, 498] width 93 height 31
type input "85.73"
click at [552, 593] on input "text" at bounding box center [468, 586] width 243 height 31
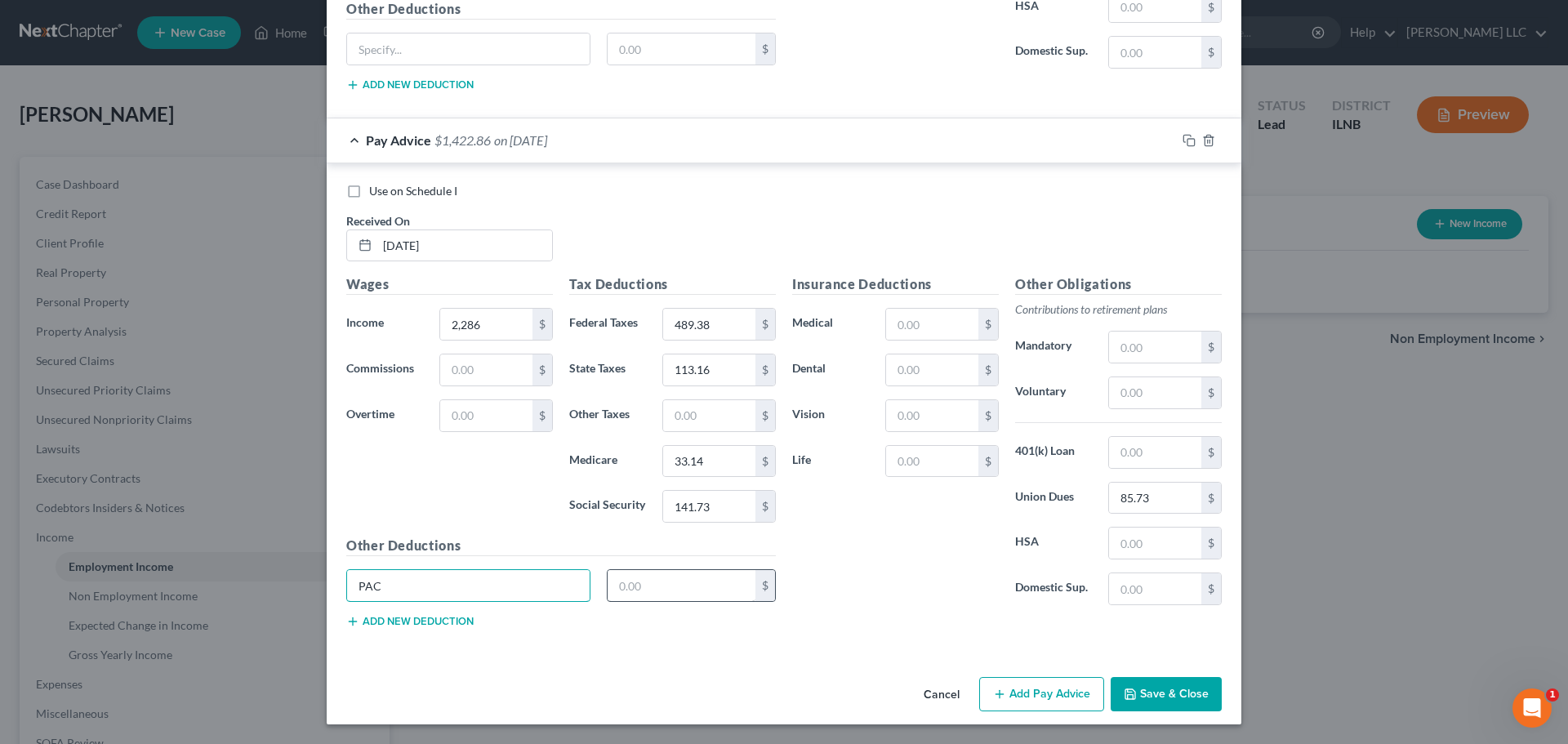
type input "PAC"
click at [607, 590] on input "text" at bounding box center [682, 586] width 149 height 31
type input "22.86"
click at [1031, 685] on button "Add Pay Advice" at bounding box center [1042, 694] width 125 height 34
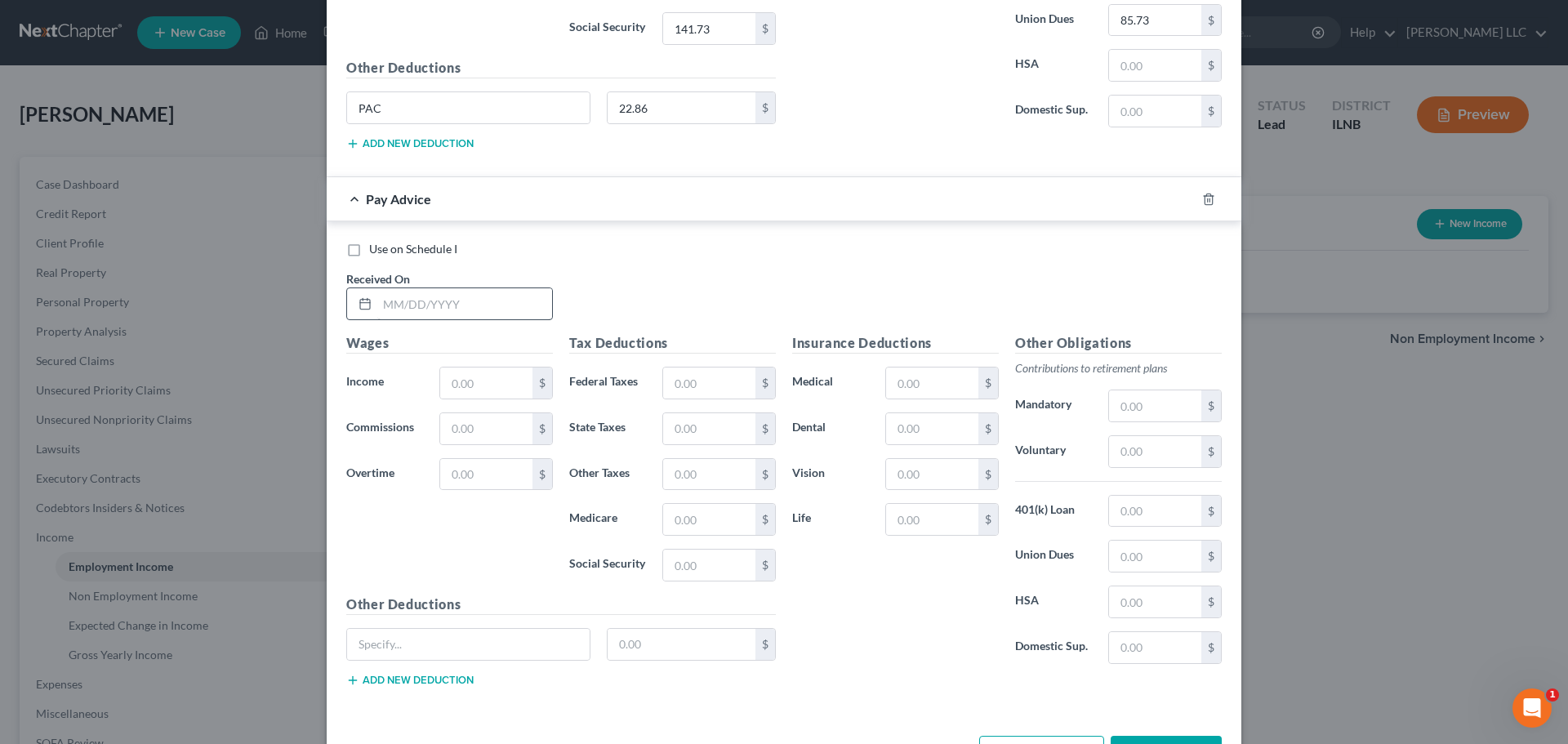
scroll to position [3682, 0]
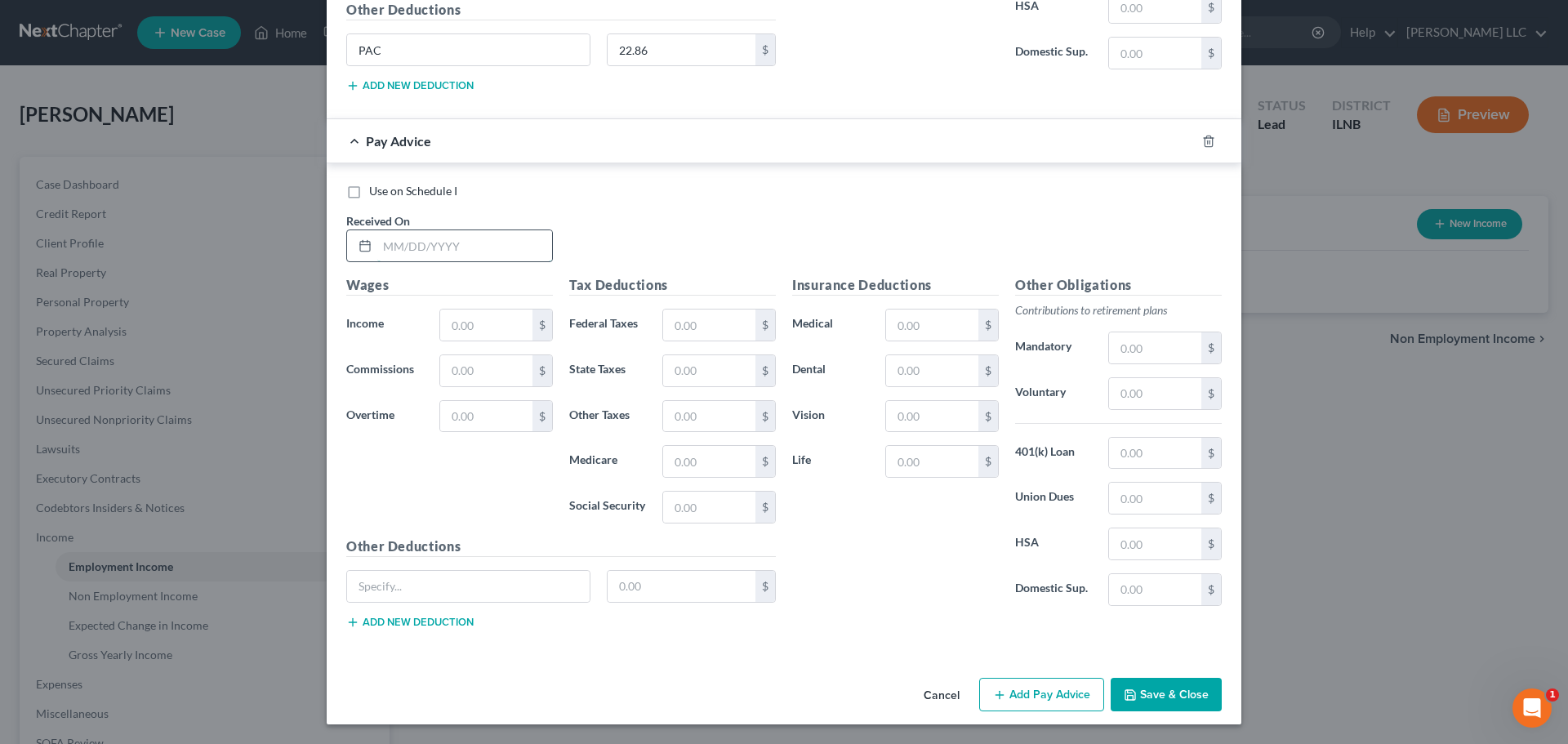
click at [434, 254] on input "text" at bounding box center [465, 247] width 175 height 31
type input "07/11/2025"
click at [461, 330] on input "text" at bounding box center [487, 325] width 93 height 31
type input "2,286"
click at [508, 380] on input "text" at bounding box center [487, 372] width 93 height 31
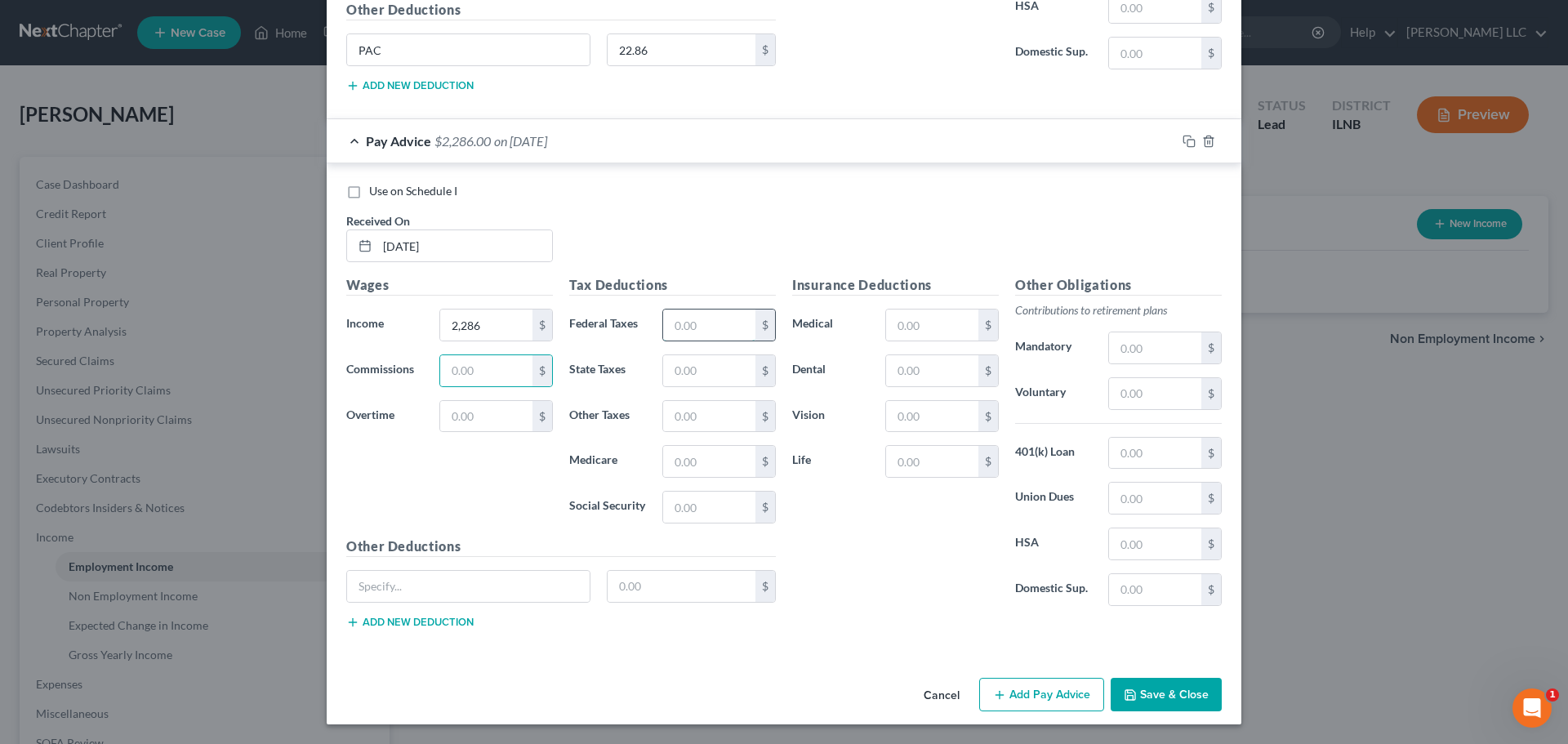
click at [701, 322] on input "text" at bounding box center [710, 325] width 93 height 31
type input "489.36"
click at [711, 367] on input "text" at bounding box center [710, 372] width 93 height 31
type input "113.16"
click at [722, 431] on input "text" at bounding box center [710, 417] width 93 height 31
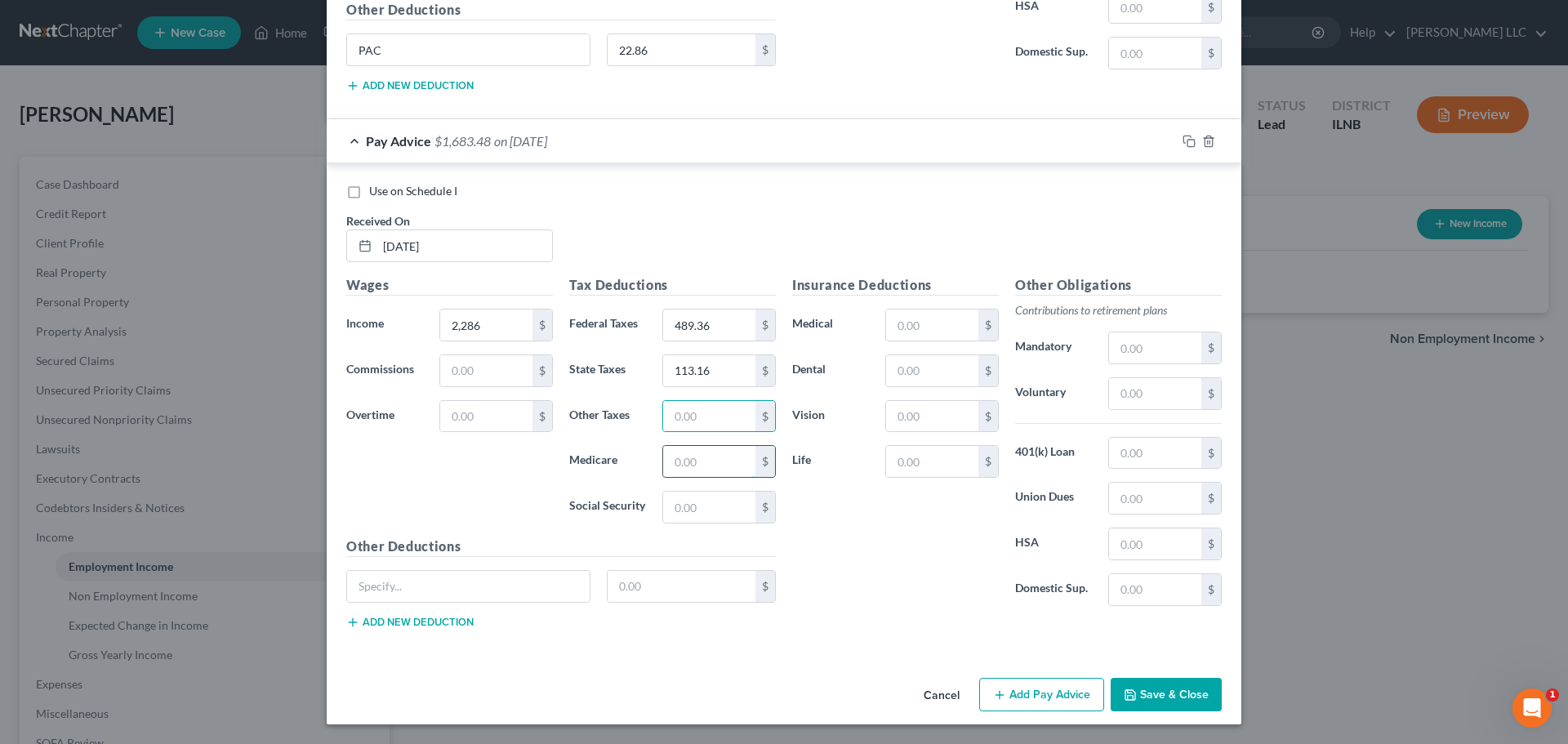
click at [704, 450] on input "text" at bounding box center [710, 462] width 93 height 31
type input "33.15"
click at [739, 498] on input "text" at bounding box center [710, 508] width 93 height 31
type input "141.74"
click at [1169, 497] on input "text" at bounding box center [1155, 498] width 93 height 31
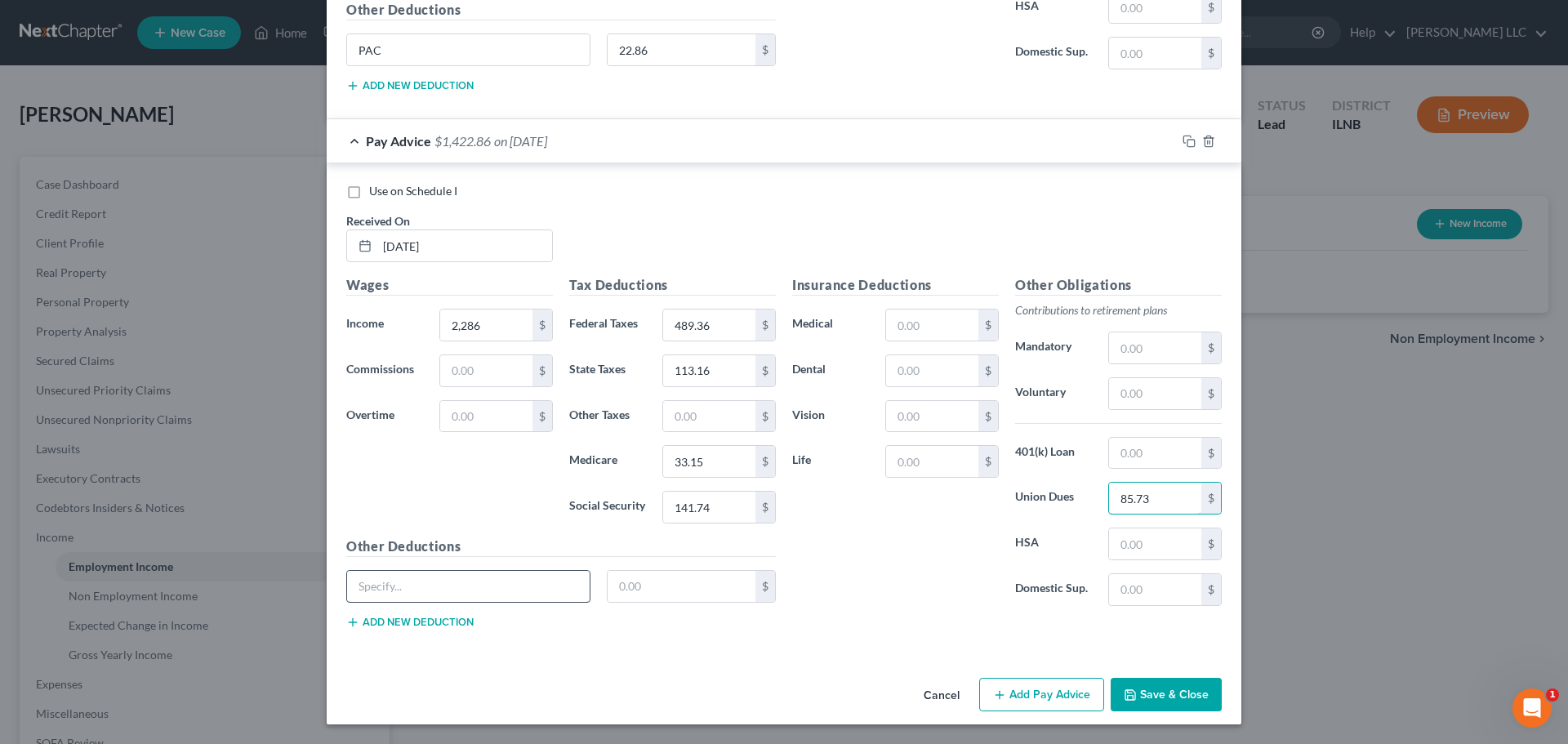
type input "85.73"
click at [380, 580] on input "text" at bounding box center [468, 587] width 243 height 31
type input "PAC"
drag, startPoint x: 698, startPoint y: 593, endPoint x: 687, endPoint y: 590, distance: 11.4
click at [698, 593] on input "text" at bounding box center [682, 587] width 149 height 31
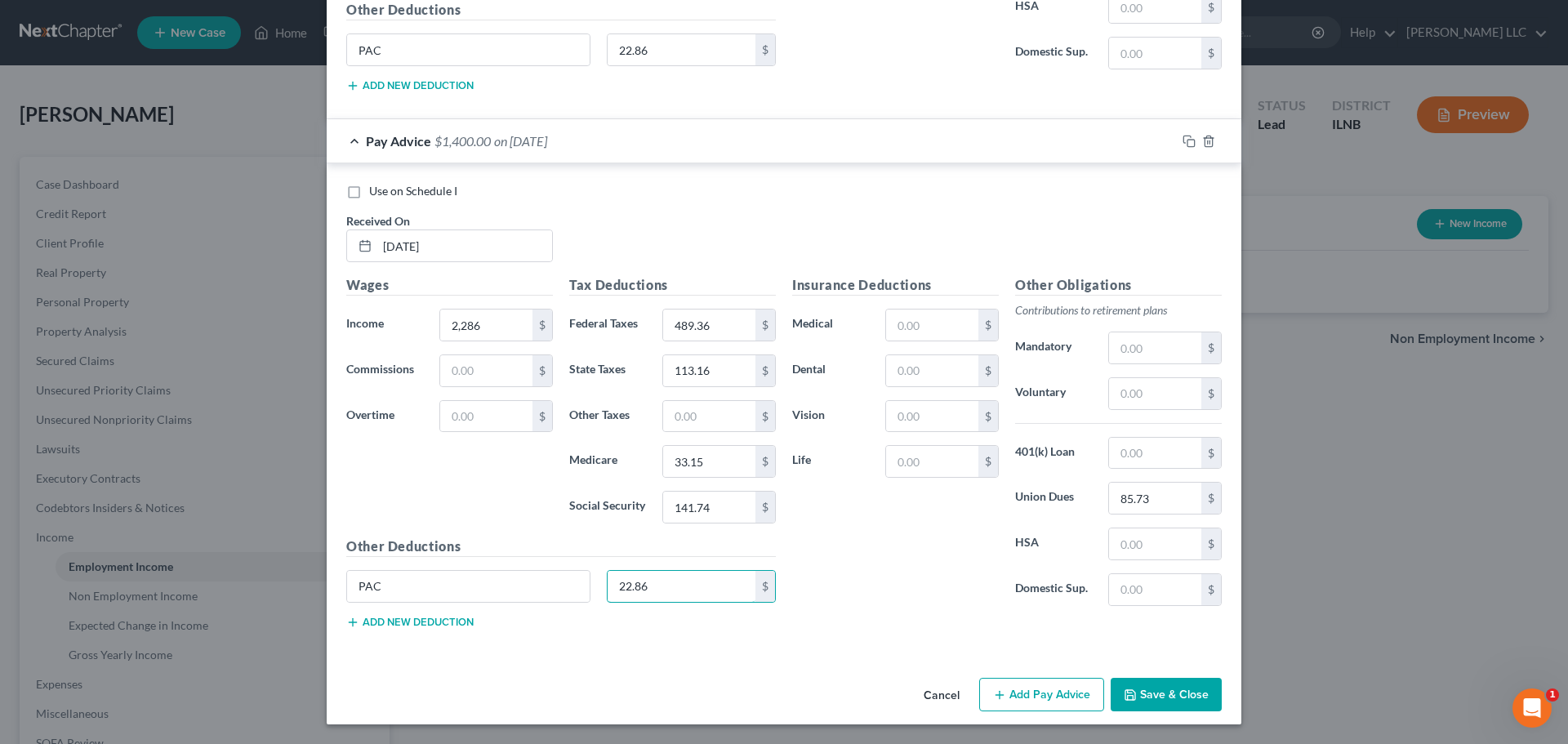
type input "22.86"
click at [837, 629] on div "Insurance Deductions Medical $ Dental $ Vision $ Life $ Other Obligations Contr…" at bounding box center [1007, 459] width 446 height 367
click at [1142, 693] on button "Save & Close" at bounding box center [1166, 695] width 111 height 34
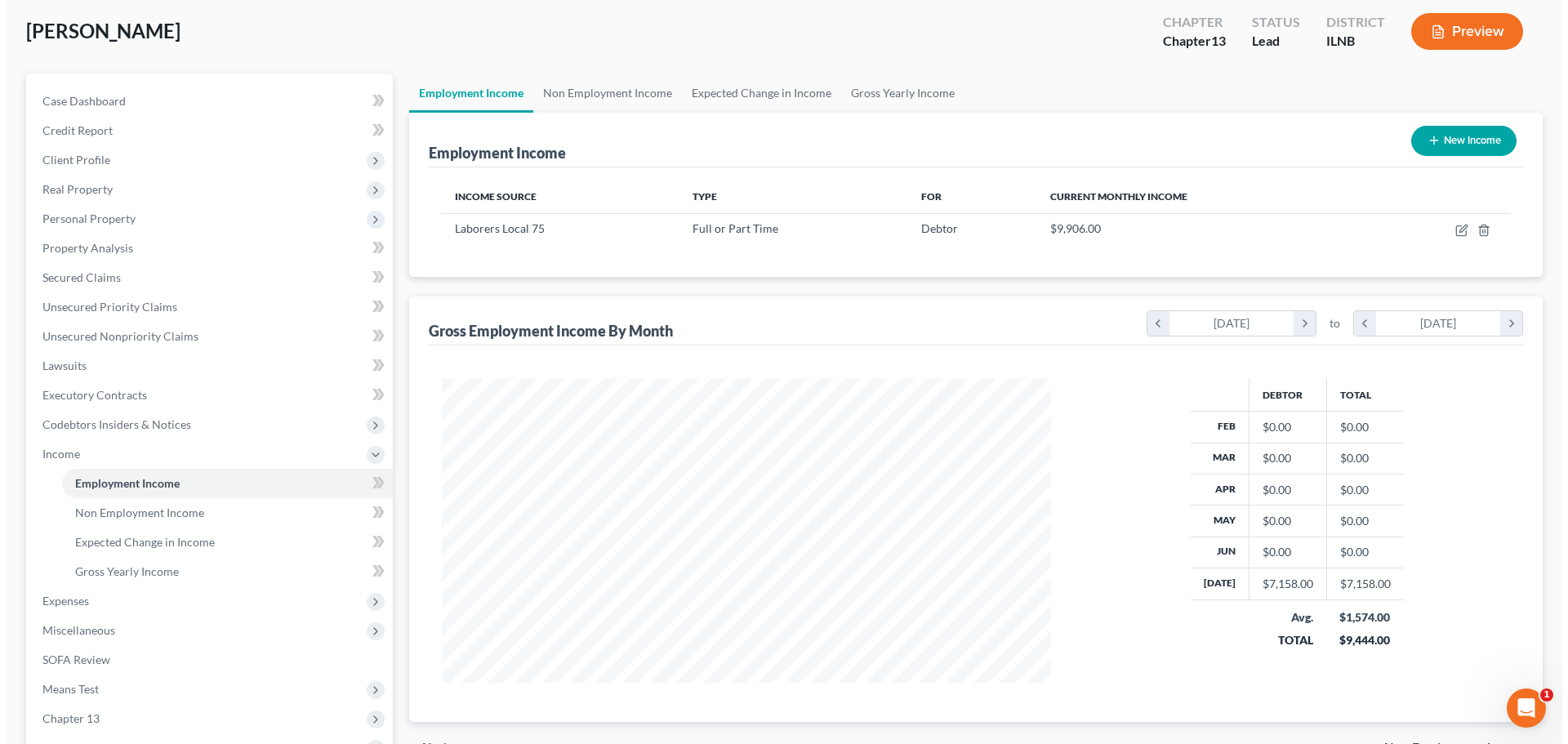
scroll to position [81, 0]
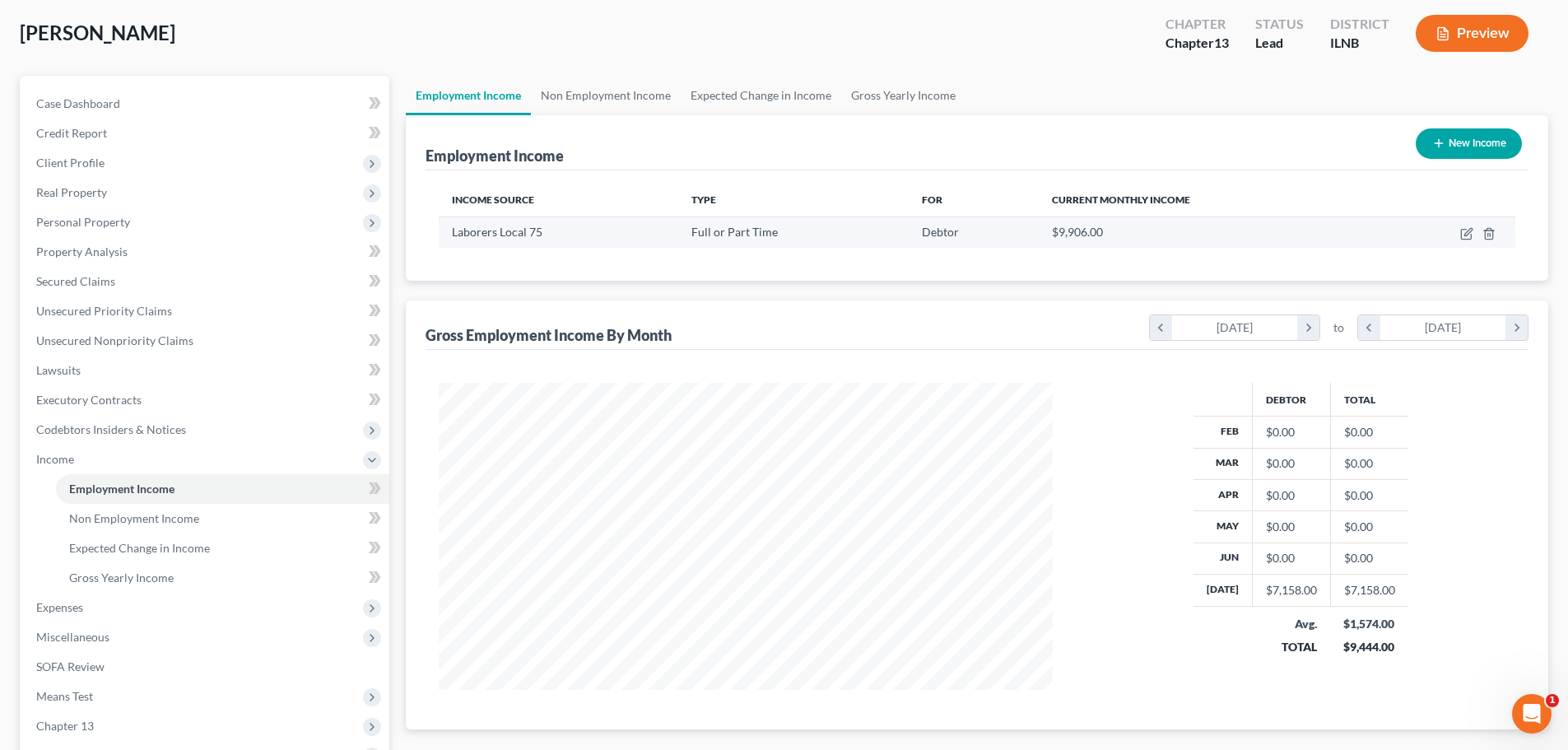
click at [922, 244] on td "Debtor" at bounding box center [974, 233] width 130 height 32
click at [840, 242] on td "Full or Part Time" at bounding box center [794, 233] width 231 height 32
click at [1468, 237] on icon "button" at bounding box center [1467, 234] width 13 height 13
select select "0"
select select "14"
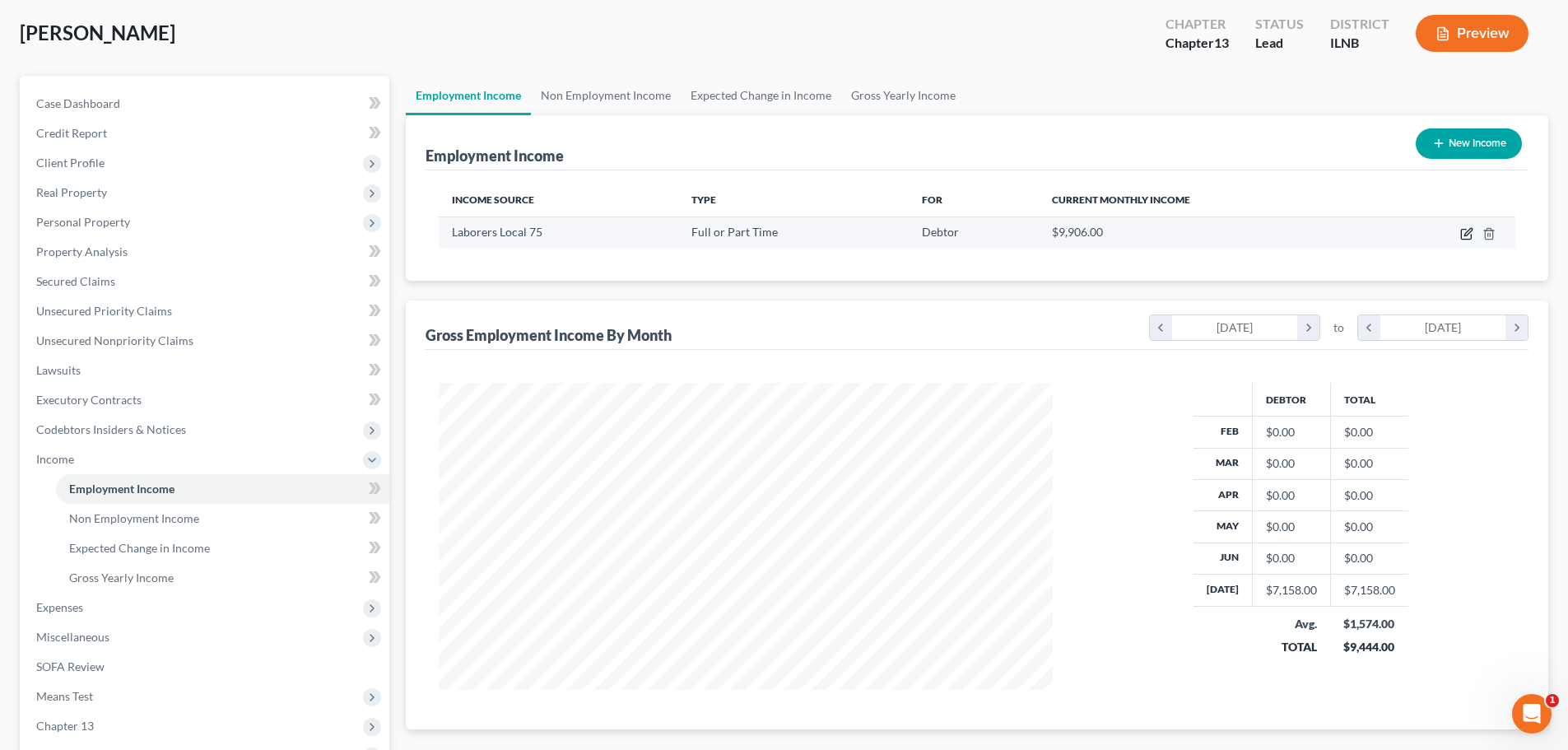
select select "3"
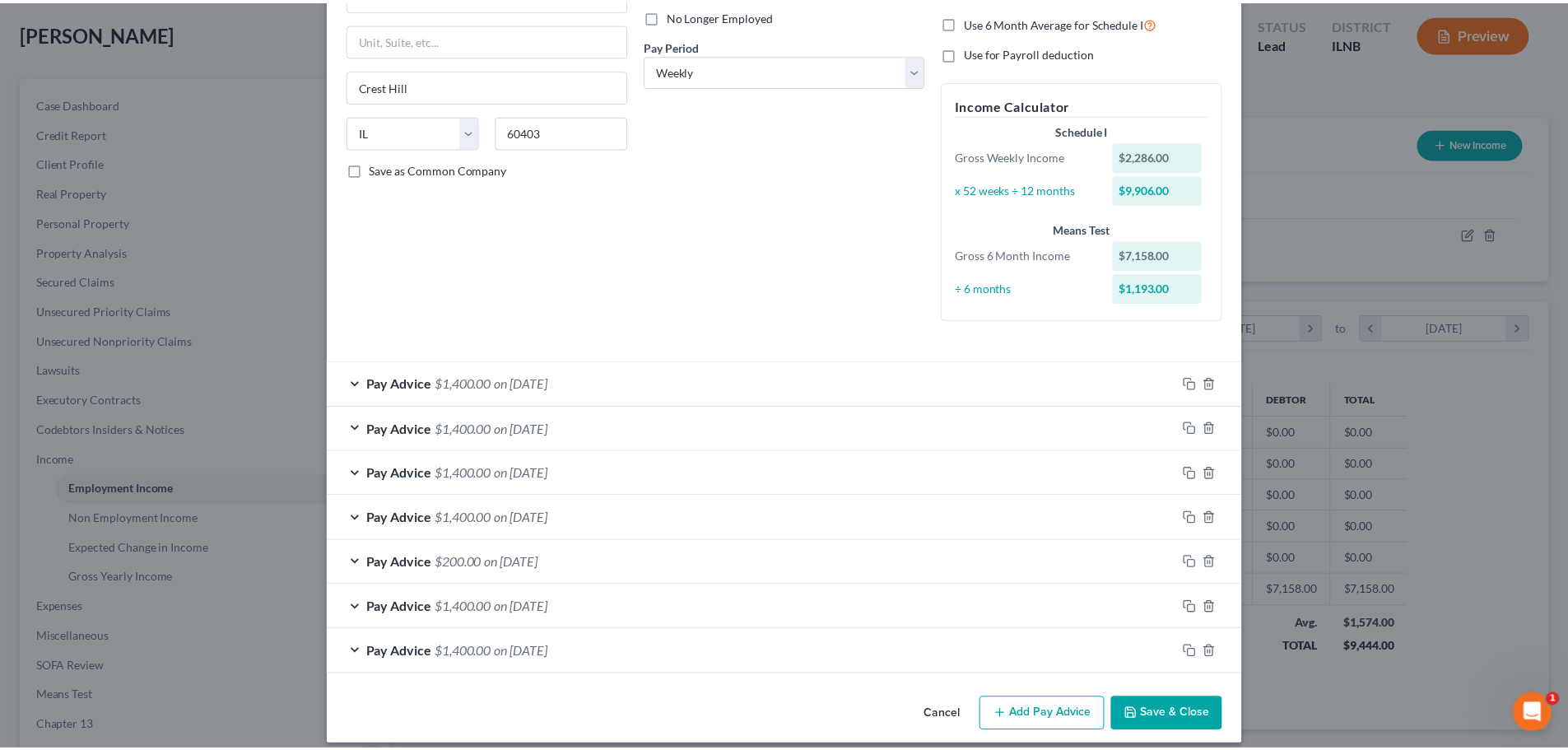
scroll to position [240, 0]
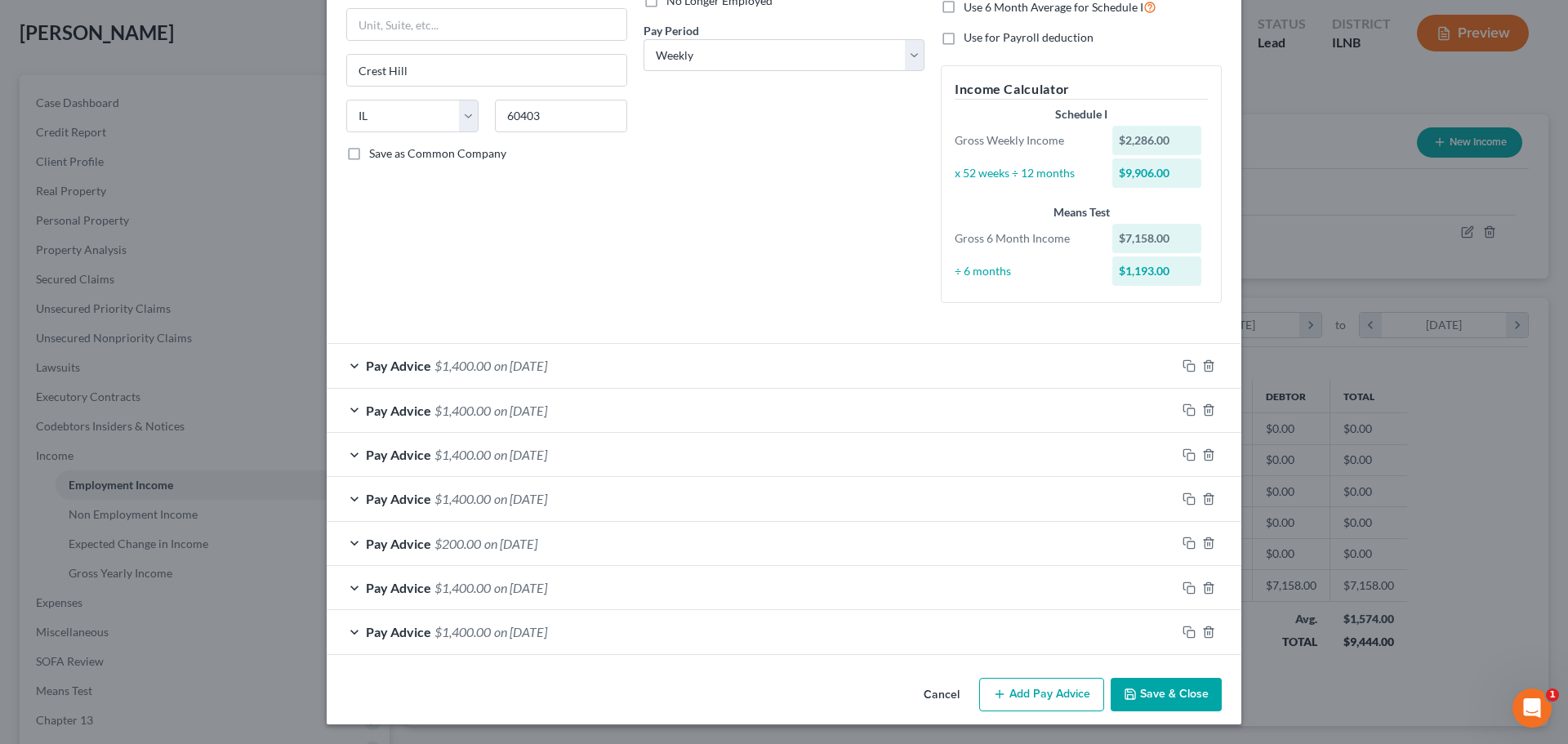
click at [1178, 705] on button "Save & Close" at bounding box center [1166, 695] width 111 height 34
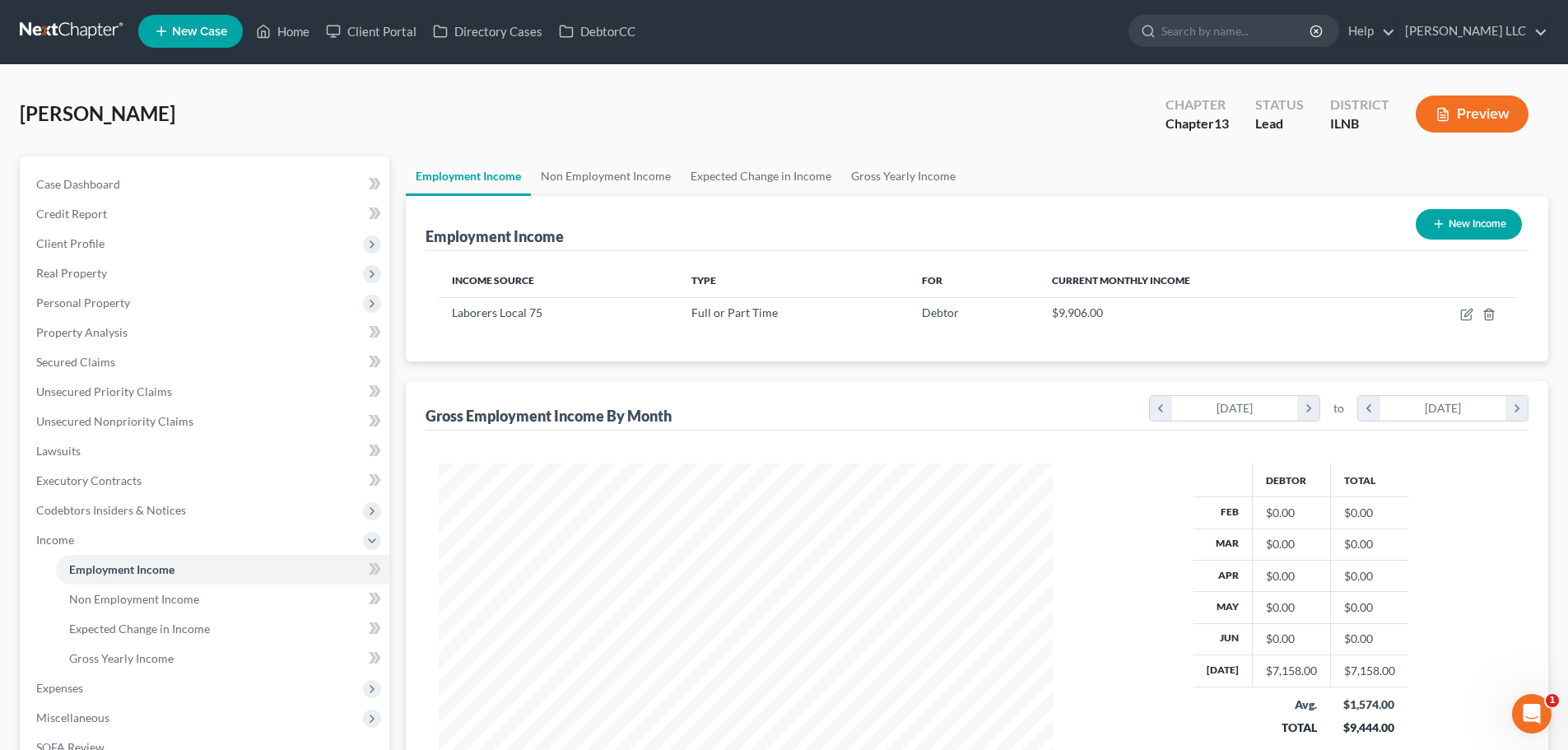
scroll to position [0, 0]
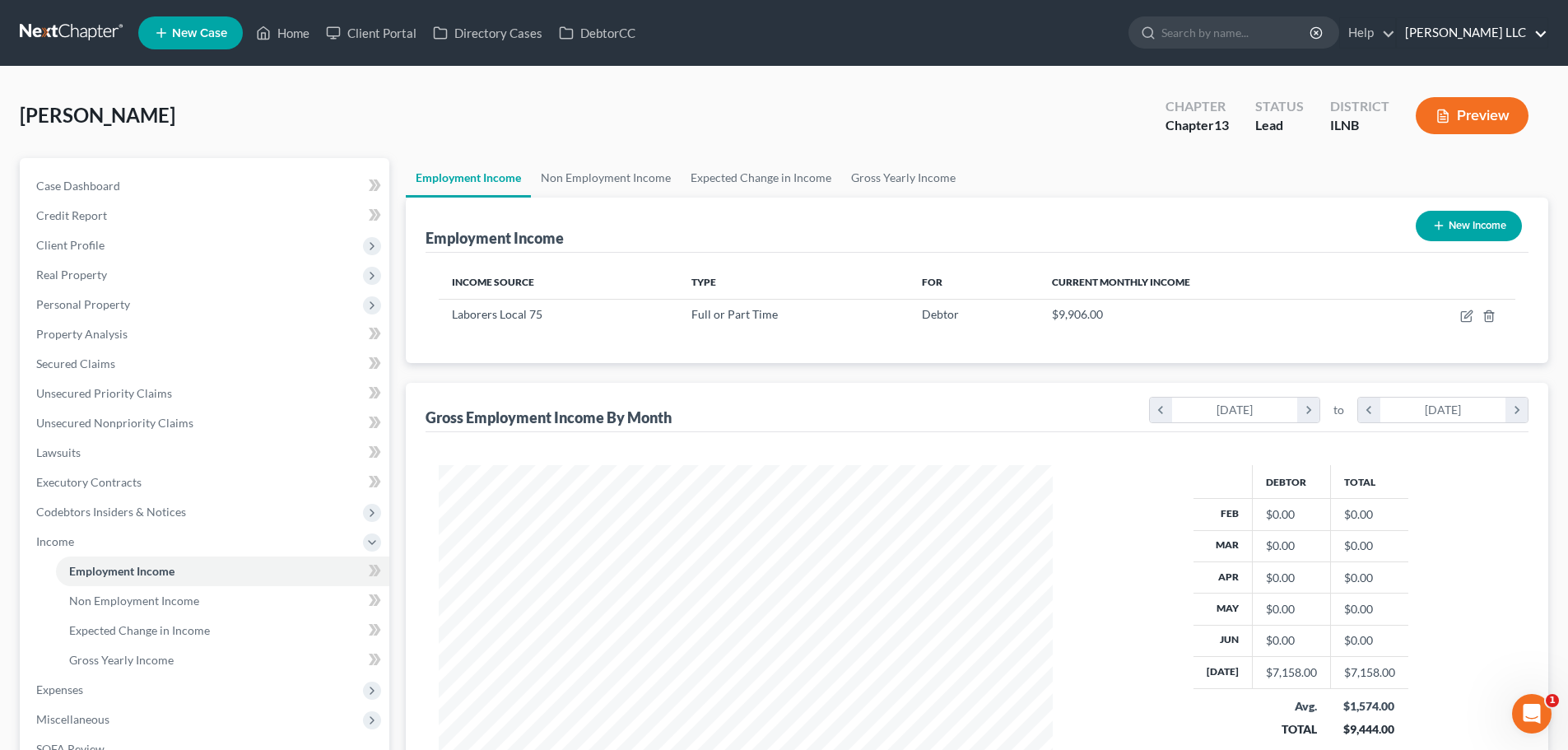
click at [1524, 33] on link "Geiger Vazquez LLC" at bounding box center [1472, 33] width 151 height 30
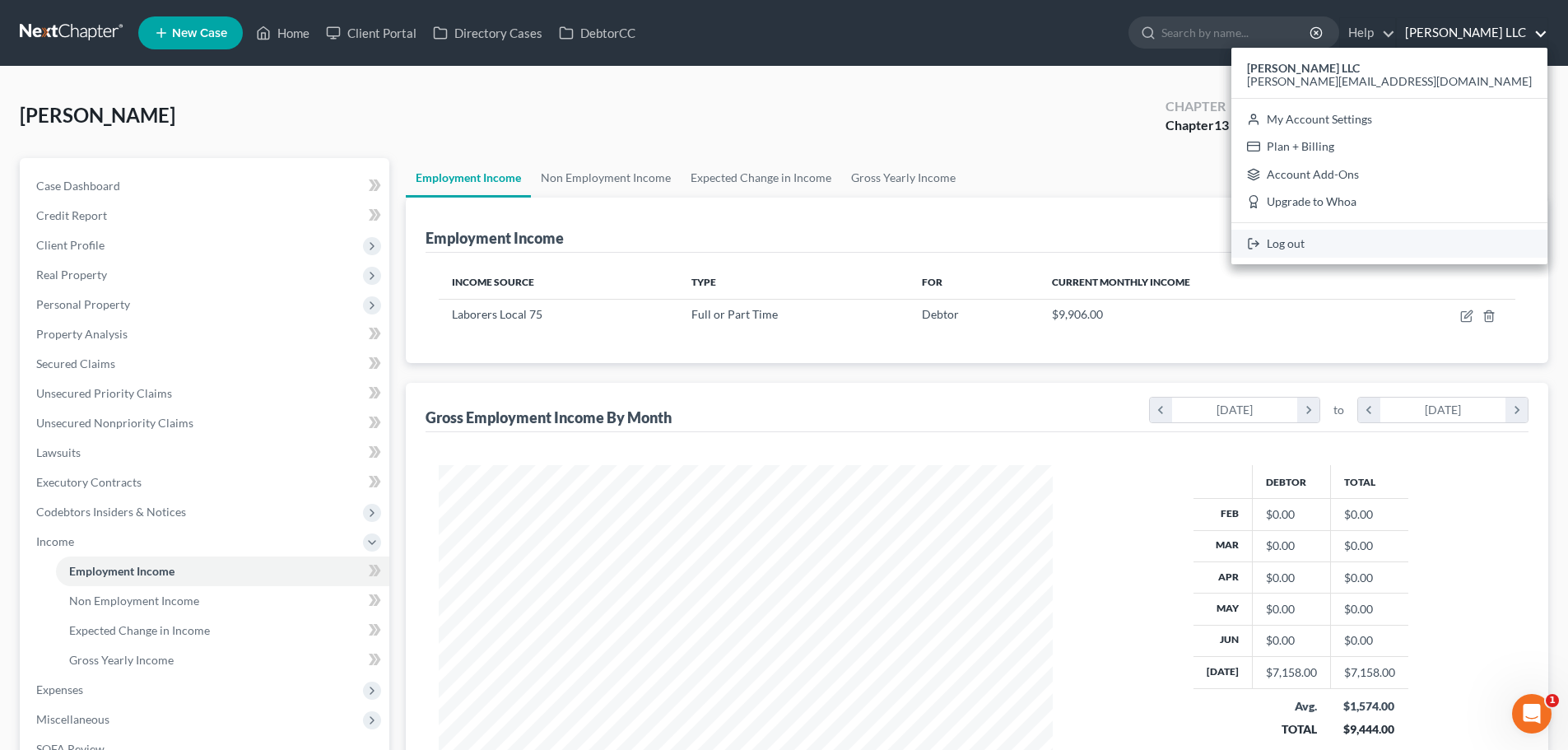
click at [1436, 245] on link "Log out" at bounding box center [1389, 244] width 316 height 28
